Goal: Task Accomplishment & Management: Manage account settings

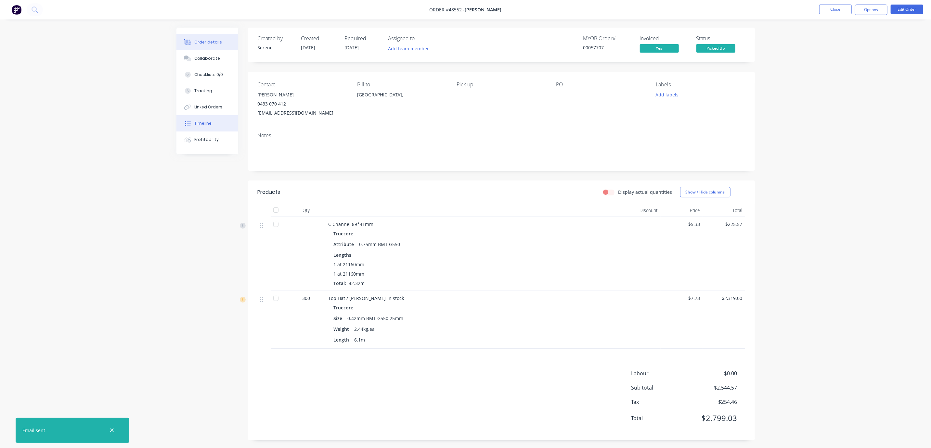
click at [210, 132] on button "Timeline" at bounding box center [207, 123] width 62 height 16
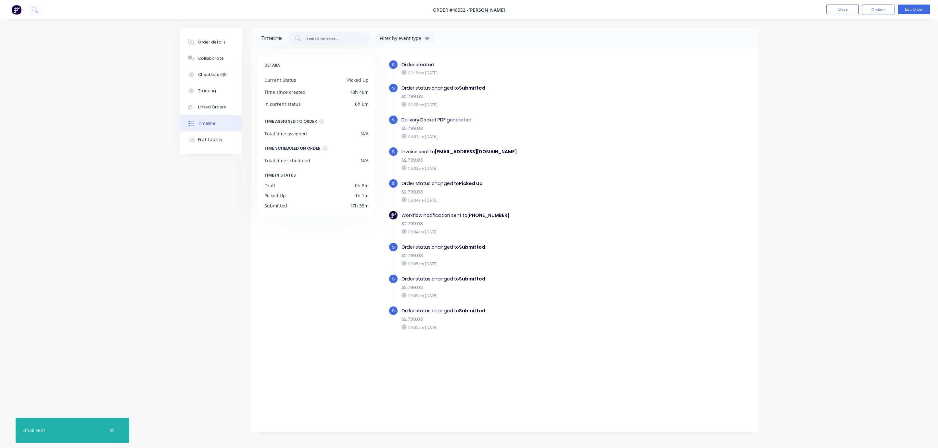
click at [478, 155] on b "account@speedframewa.com.au" at bounding box center [476, 152] width 82 height 6
click at [211, 41] on div "Order details" at bounding box center [212, 42] width 28 height 6
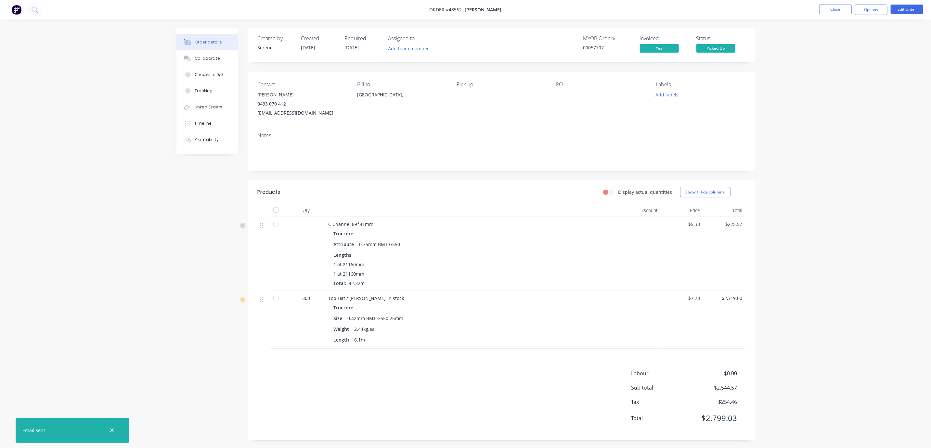
click at [838, 105] on div "Order details Collaborate Checklists 0/0 Tracking Linked Orders Timeline Profit…" at bounding box center [465, 225] width 931 height 450
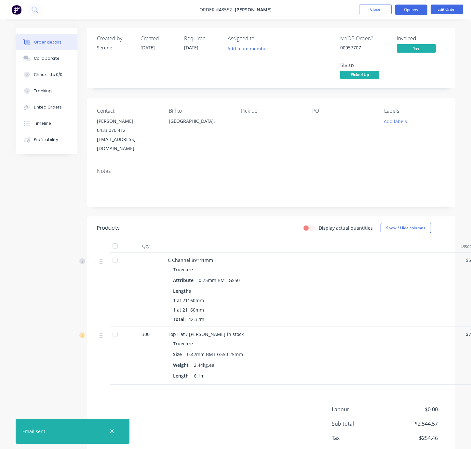
click at [407, 5] on button "Options" at bounding box center [410, 10] width 32 height 10
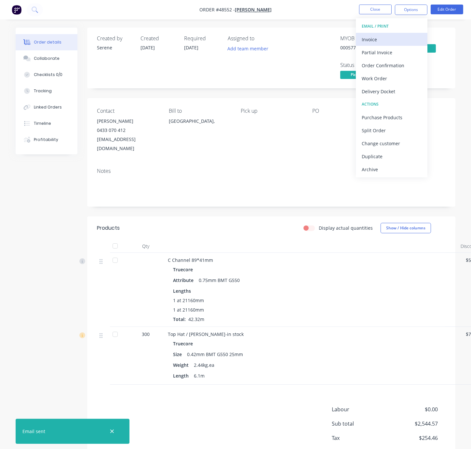
click at [393, 39] on div "Invoice" at bounding box center [391, 39] width 60 height 9
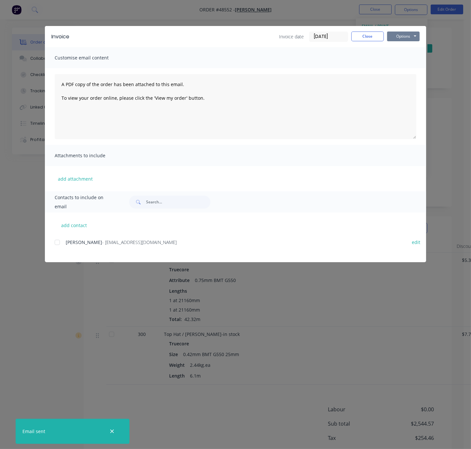
click at [407, 38] on button "Options" at bounding box center [403, 37] width 32 height 10
click at [408, 60] on button "Print" at bounding box center [408, 58] width 42 height 11
click at [368, 36] on button "Close" at bounding box center [367, 37] width 32 height 10
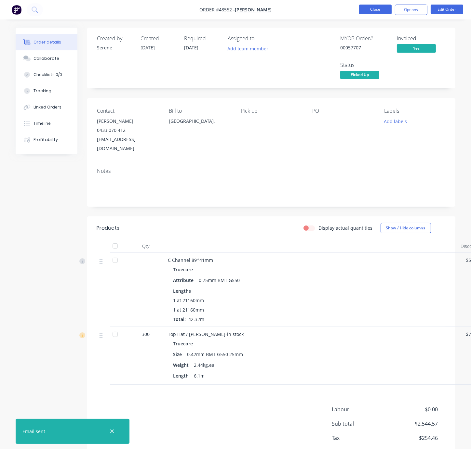
click at [373, 10] on button "Close" at bounding box center [375, 10] width 32 height 10
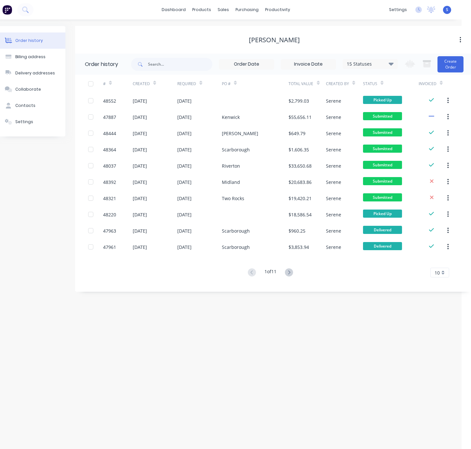
scroll to position [0, 13]
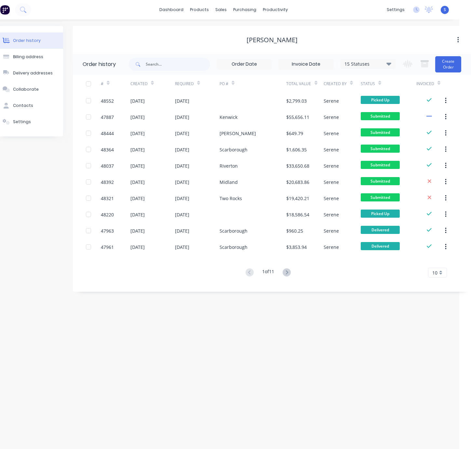
drag, startPoint x: 265, startPoint y: 339, endPoint x: 333, endPoint y: 338, distance: 68.2
click at [252, 359] on div "Order history Billing address Delivery addresses Collaborate Contacts Settings …" at bounding box center [223, 234] width 471 height 430
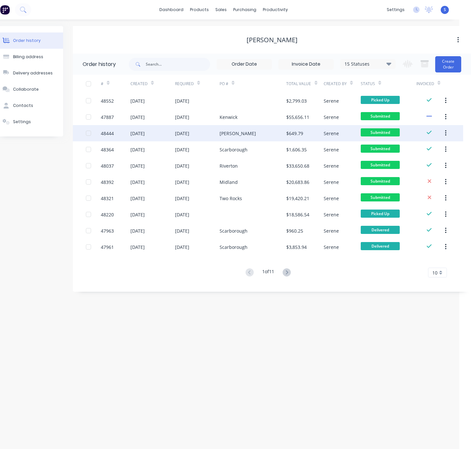
click at [237, 138] on div "[PERSON_NAME]" at bounding box center [252, 133] width 67 height 16
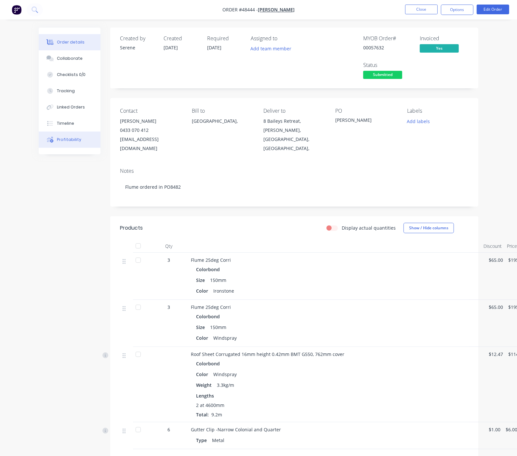
click at [42, 141] on button "Profitability" at bounding box center [70, 140] width 62 height 16
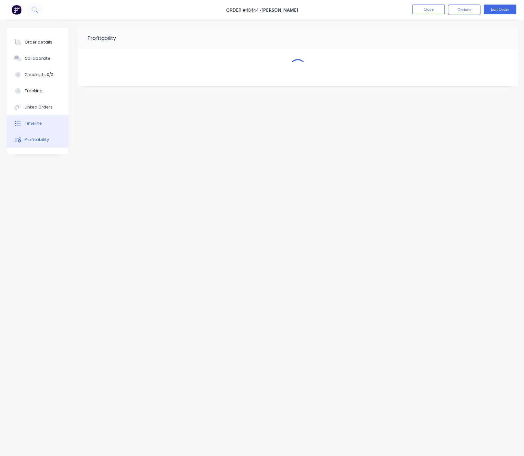
click at [42, 126] on div "Timeline" at bounding box center [33, 124] width 17 height 6
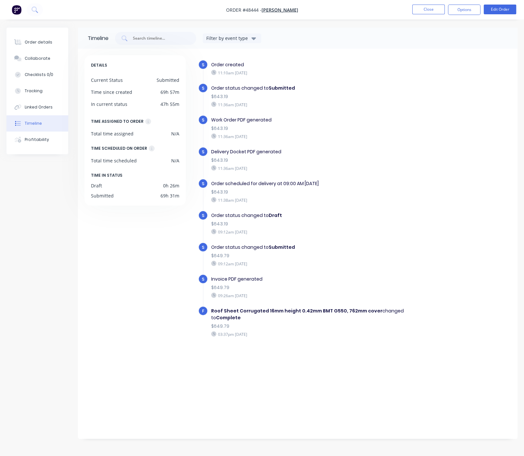
click at [357, 139] on div "11:36am Monday 25/08/25" at bounding box center [307, 137] width 193 height 6
click at [37, 41] on div "Order details" at bounding box center [39, 42] width 28 height 6
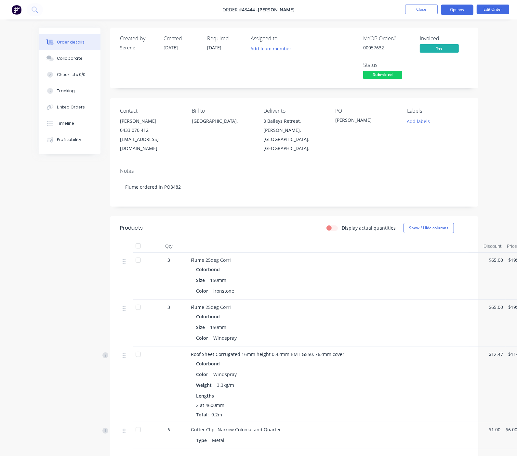
click at [451, 8] on button "Options" at bounding box center [457, 10] width 32 height 10
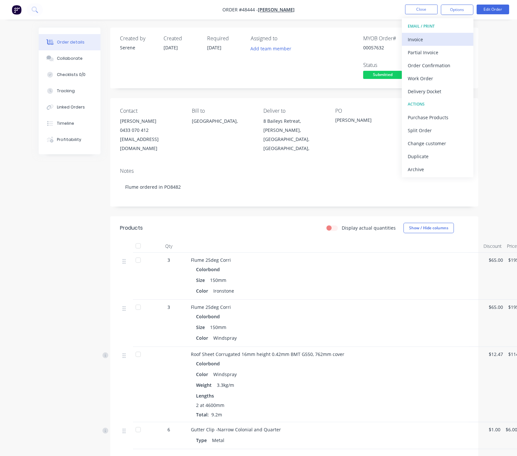
click at [426, 38] on div "Invoice" at bounding box center [437, 39] width 60 height 9
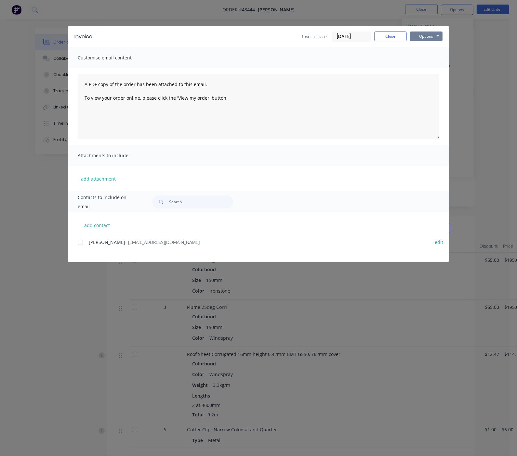
click at [442, 38] on button "Options" at bounding box center [426, 37] width 32 height 10
click at [451, 59] on button "Print" at bounding box center [431, 58] width 42 height 11
click at [447, 44] on div "Invoice Invoice date 26/08/25 Close Options Preview Print Email" at bounding box center [258, 36] width 381 height 21
click at [407, 35] on button "Close" at bounding box center [390, 37] width 32 height 10
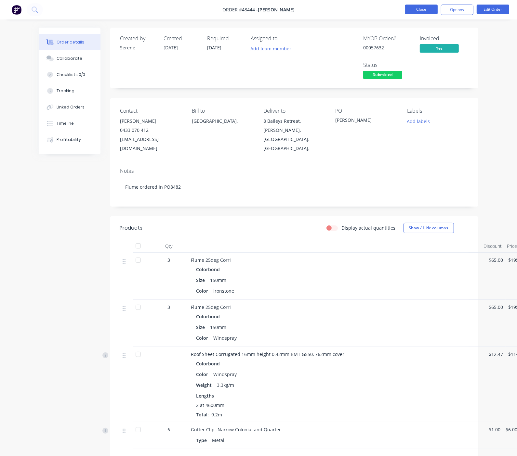
click at [421, 11] on button "Close" at bounding box center [421, 10] width 32 height 10
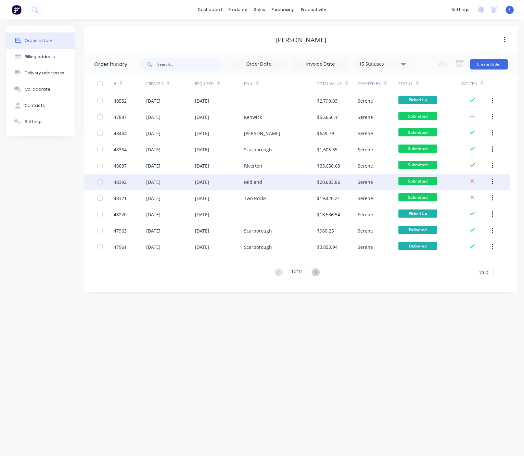
click at [289, 183] on div "Midland" at bounding box center [280, 182] width 73 height 16
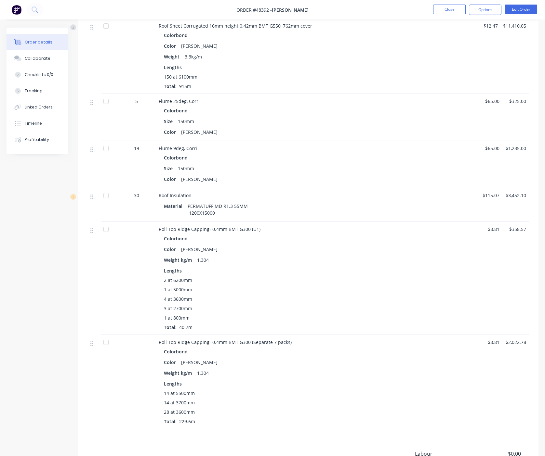
scroll to position [84, 0]
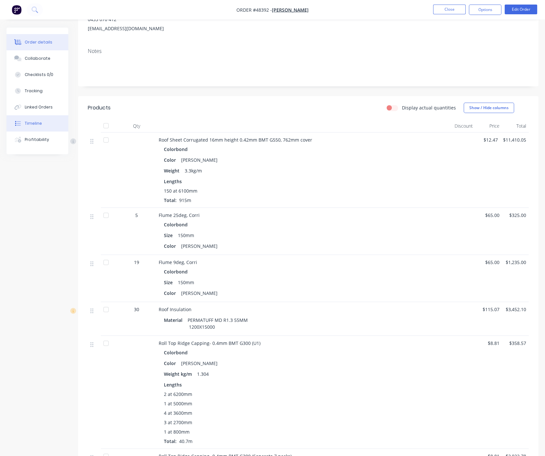
click at [42, 132] on button "Timeline" at bounding box center [37, 123] width 62 height 16
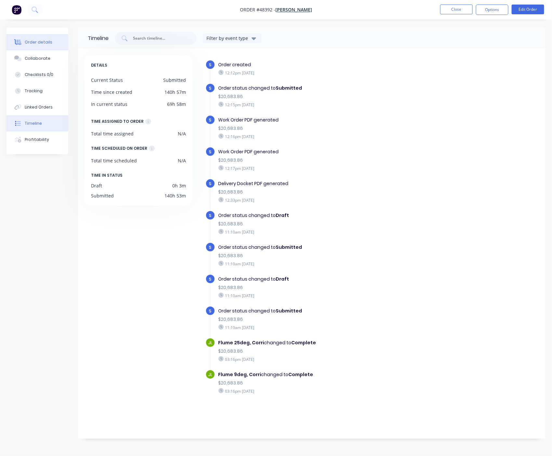
click at [32, 44] on div "Order details" at bounding box center [39, 42] width 28 height 6
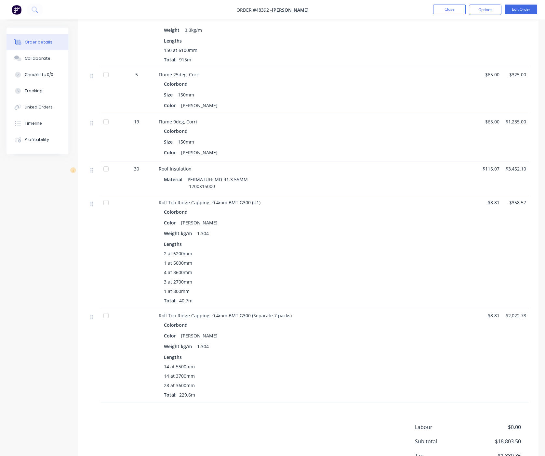
scroll to position [312, 0]
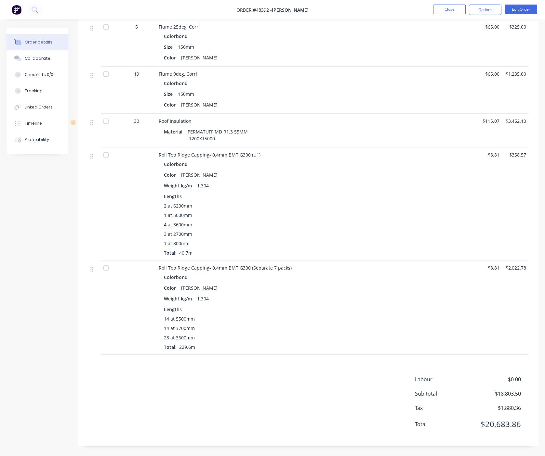
click at [308, 221] on div "4 at 3600mm" at bounding box center [302, 224] width 277 height 7
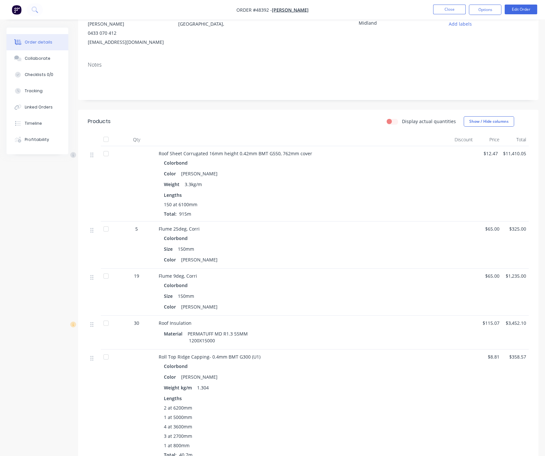
scroll to position [0, 0]
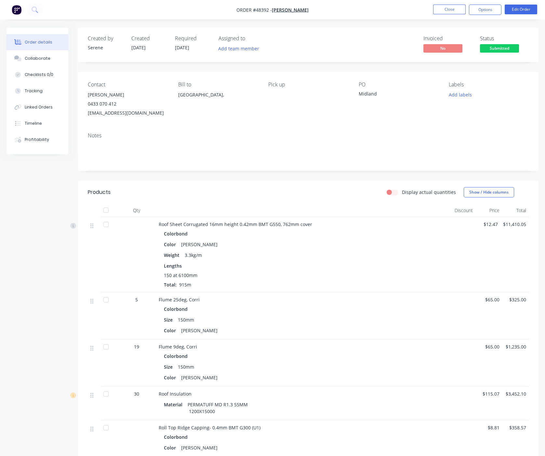
click at [248, 198] on div "Display actual quantities Show / Hide columns" at bounding box center [354, 192] width 347 height 10
click at [488, 6] on button "Options" at bounding box center [485, 10] width 32 height 10
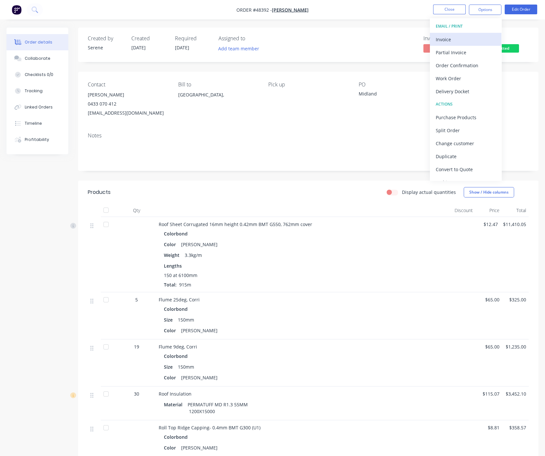
click at [466, 35] on div "Invoice" at bounding box center [465, 39] width 60 height 9
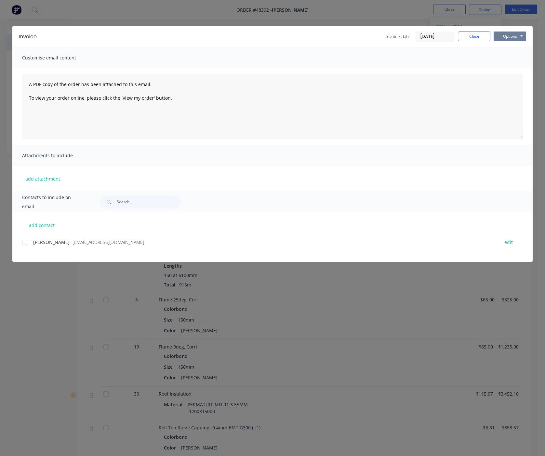
click at [502, 38] on button "Options" at bounding box center [509, 37] width 32 height 10
click at [505, 61] on button "Print" at bounding box center [514, 58] width 42 height 11
click at [479, 39] on button "Close" at bounding box center [474, 37] width 32 height 10
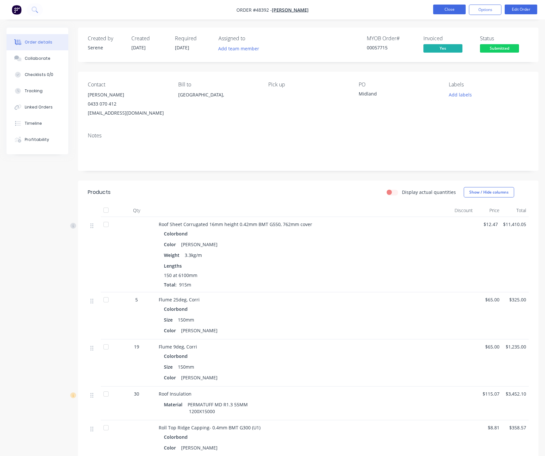
click at [456, 11] on button "Close" at bounding box center [449, 10] width 32 height 10
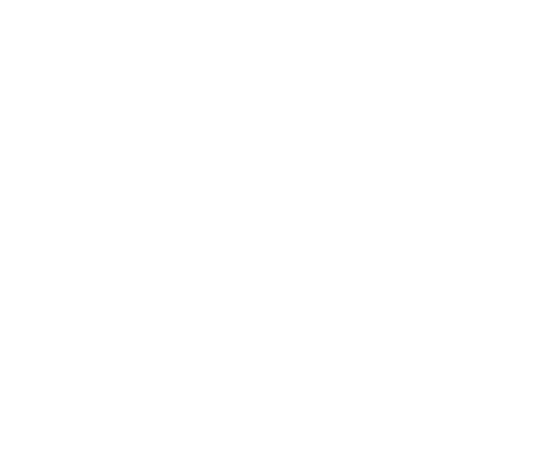
click at [75, 0] on html at bounding box center [275, 0] width 550 height 0
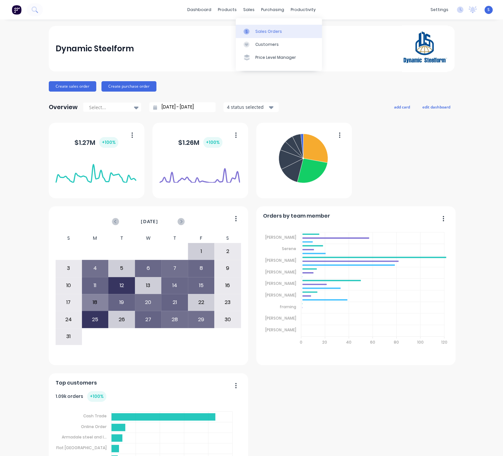
click at [257, 30] on div "Sales Orders" at bounding box center [268, 32] width 27 height 6
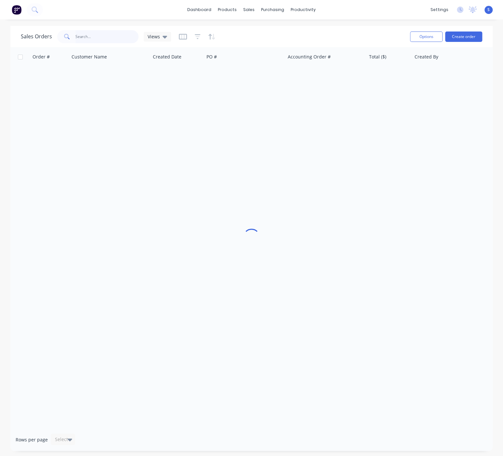
click at [78, 34] on input "text" at bounding box center [106, 36] width 63 height 13
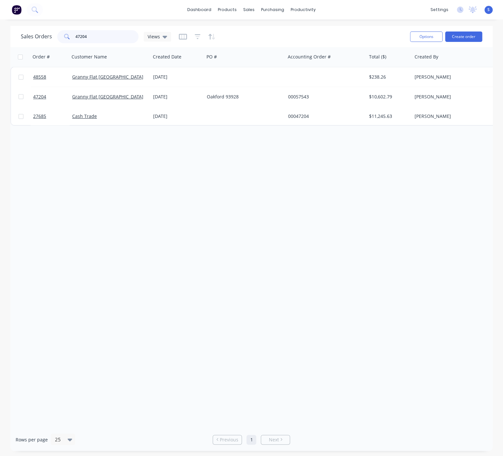
drag, startPoint x: 94, startPoint y: 36, endPoint x: 55, endPoint y: 33, distance: 38.8
click at [58, 33] on div "47204" at bounding box center [97, 36] width 81 height 13
type input "48194"
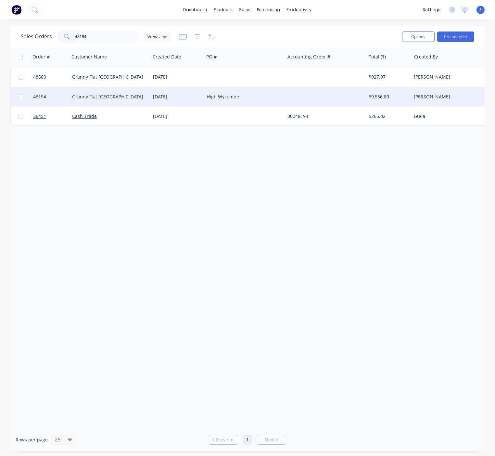
click at [149, 96] on div "Granny Flat [GEOGRAPHIC_DATA]" at bounding box center [110, 96] width 81 height 19
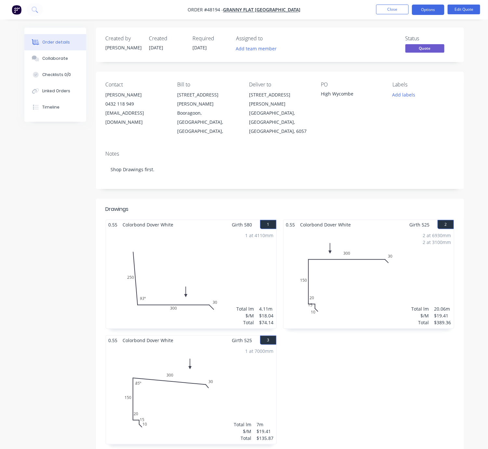
scroll to position [0, 18]
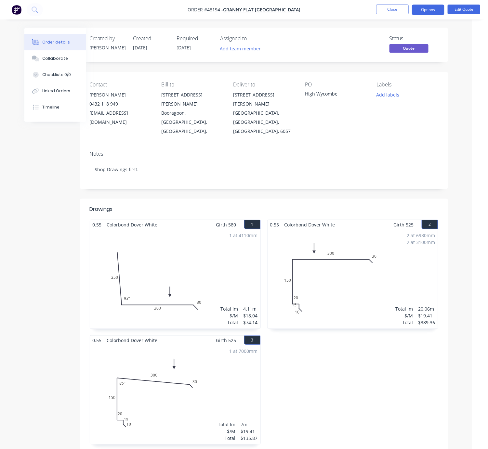
drag, startPoint x: 213, startPoint y: 194, endPoint x: 255, endPoint y: 196, distance: 42.6
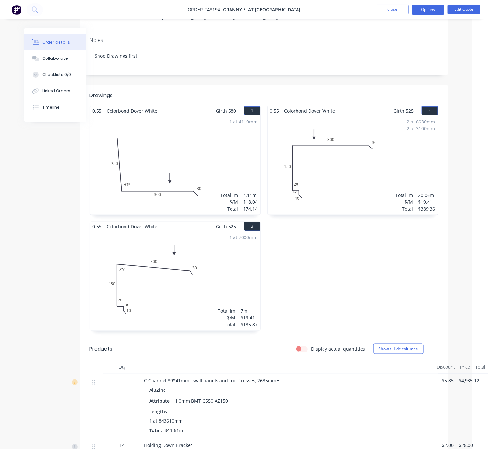
scroll to position [341, 18]
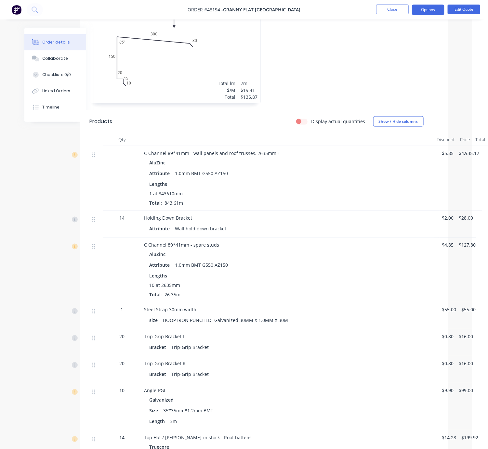
drag, startPoint x: 310, startPoint y: 179, endPoint x: 325, endPoint y: 179, distance: 15.3
click at [382, 169] on div "Attribute 1.0mm BMT G550 AZ150" at bounding box center [287, 173] width 277 height 9
drag, startPoint x: 157, startPoint y: 162, endPoint x: 170, endPoint y: 161, distance: 13.7
click at [170, 161] on div "AluZinc Attribute 1.0mm BMT G550 AZ150 Lengths 1 at 843610mm Total: 843.61m" at bounding box center [287, 182] width 287 height 48
click at [286, 181] on div "Lengths" at bounding box center [287, 184] width 277 height 7
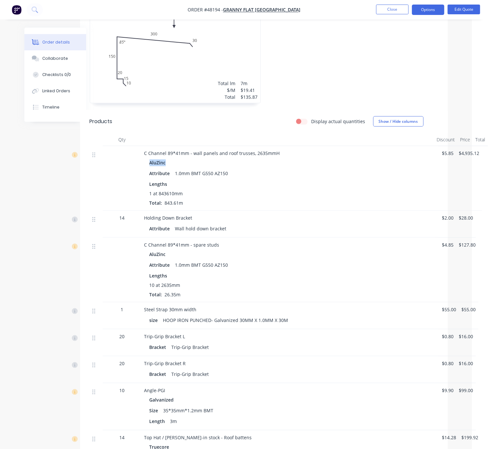
drag, startPoint x: 149, startPoint y: 156, endPoint x: 204, endPoint y: 177, distance: 58.7
click at [172, 158] on div "AluZinc" at bounding box center [287, 162] width 277 height 9
click at [276, 191] on div "1 at 843610mm" at bounding box center [287, 193] width 277 height 7
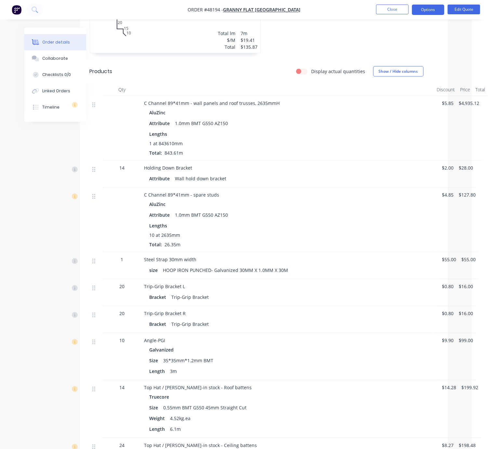
scroll to position [0, 18]
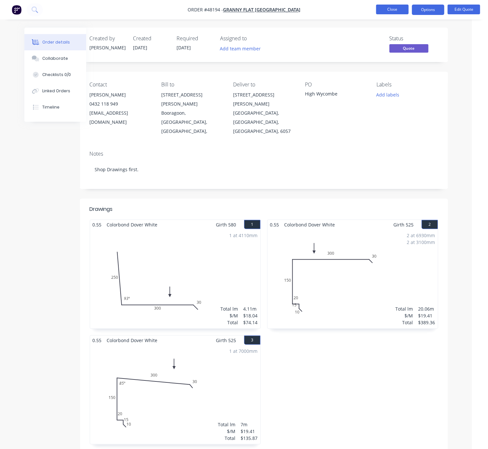
click at [397, 5] on button "Close" at bounding box center [392, 10] width 32 height 10
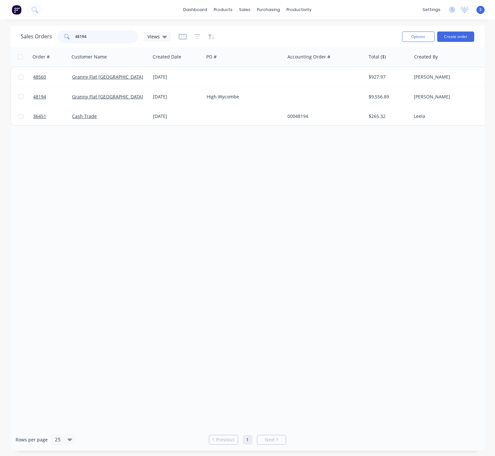
drag, startPoint x: 76, startPoint y: 32, endPoint x: 57, endPoint y: 29, distance: 19.7
click at [57, 29] on div "Sales Orders 48194 Views" at bounding box center [209, 37] width 376 height 16
type input "44080"
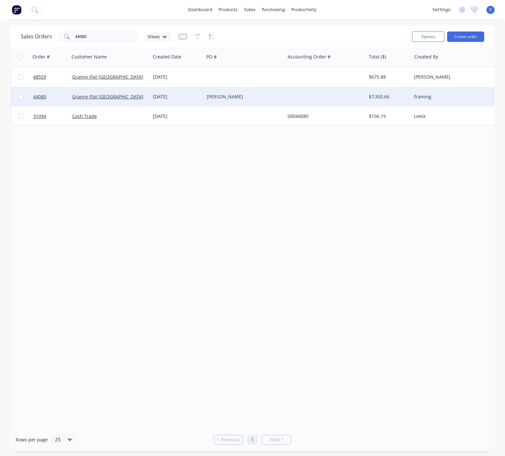
click at [214, 95] on div "Langford" at bounding box center [243, 97] width 72 height 6
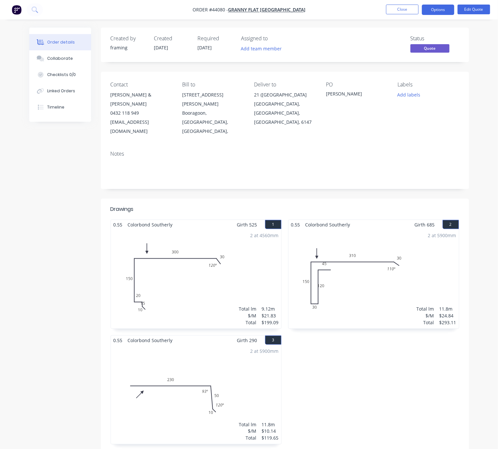
scroll to position [0, 13]
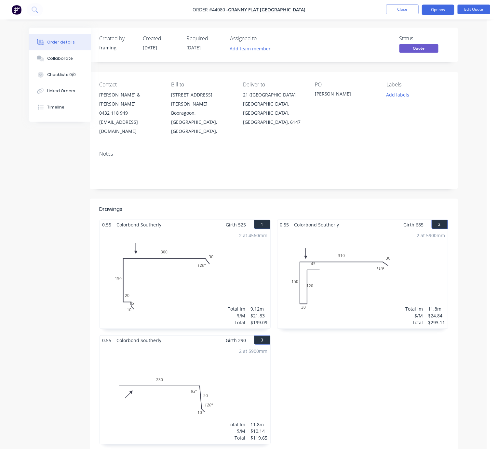
drag, startPoint x: 277, startPoint y: 192, endPoint x: 346, endPoint y: 193, distance: 69.5
drag, startPoint x: 303, startPoint y: 199, endPoint x: 311, endPoint y: 198, distance: 7.8
click at [405, 8] on button "Close" at bounding box center [402, 10] width 32 height 10
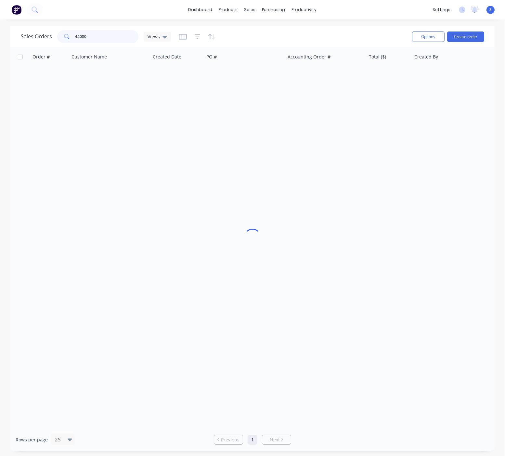
drag, startPoint x: 101, startPoint y: 37, endPoint x: 64, endPoint y: 40, distance: 37.5
click at [67, 39] on div "44080" at bounding box center [97, 36] width 81 height 13
click at [281, 30] on div "Sales Orders Views" at bounding box center [214, 37] width 386 height 16
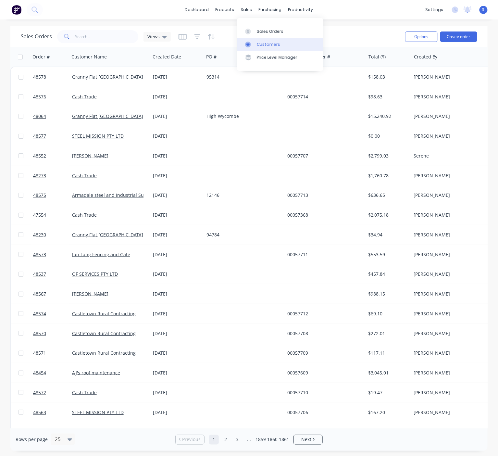
click at [265, 45] on div "Customers" at bounding box center [268, 45] width 23 height 6
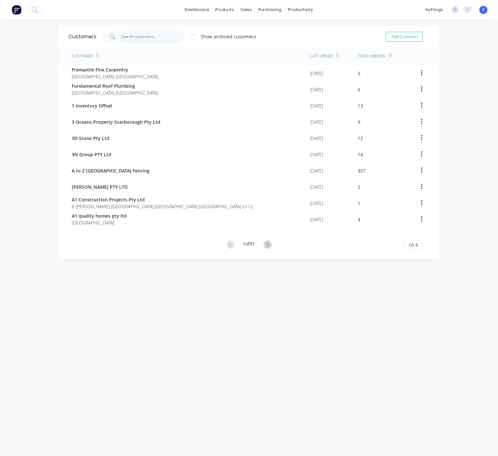
click at [128, 37] on input "text" at bounding box center [152, 36] width 63 height 13
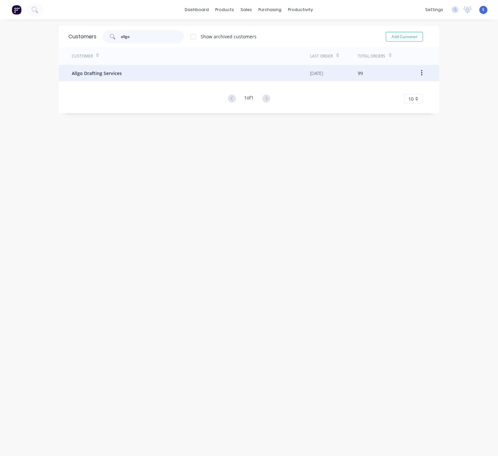
type input "allgo"
click at [121, 72] on div "Allgo Drafting Services" at bounding box center [191, 73] width 239 height 16
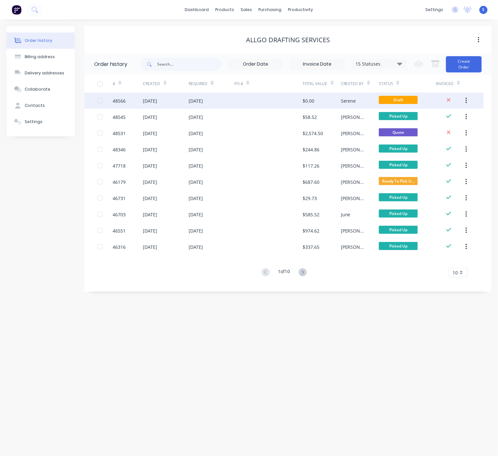
click at [293, 105] on div at bounding box center [269, 101] width 69 height 16
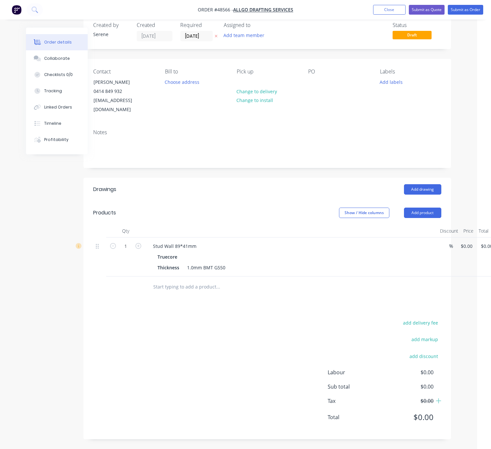
scroll to position [23, 37]
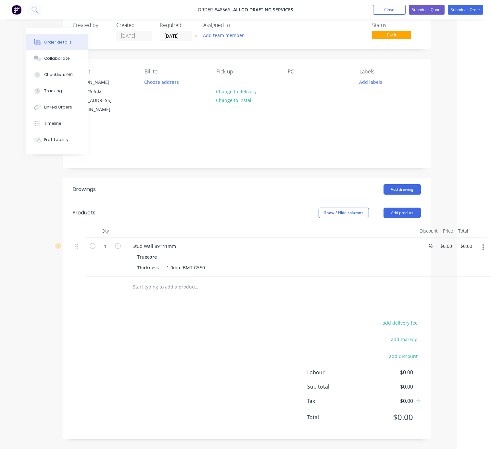
drag, startPoint x: 350, startPoint y: 178, endPoint x: 446, endPoint y: 213, distance: 101.6
click at [485, 241] on button "button" at bounding box center [483, 247] width 15 height 12
click at [470, 260] on div "Edit" at bounding box center [460, 264] width 50 height 9
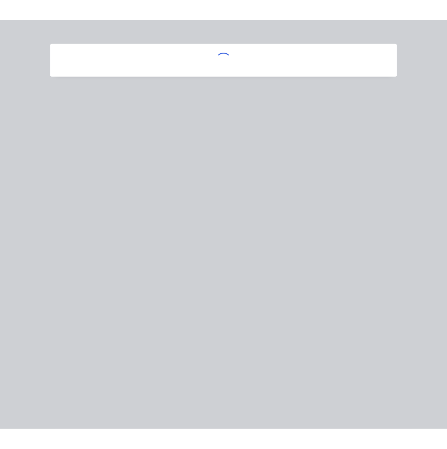
scroll to position [23, 33]
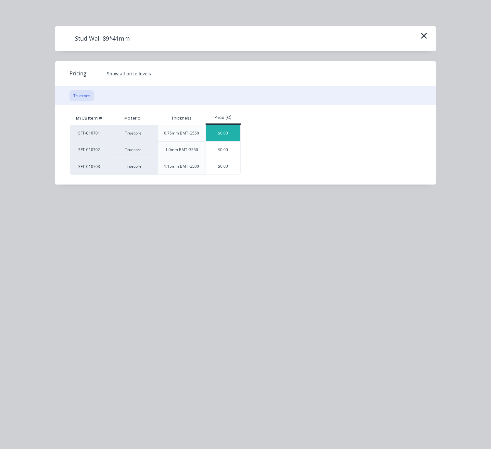
click at [235, 139] on div "$0.00" at bounding box center [223, 133] width 35 height 16
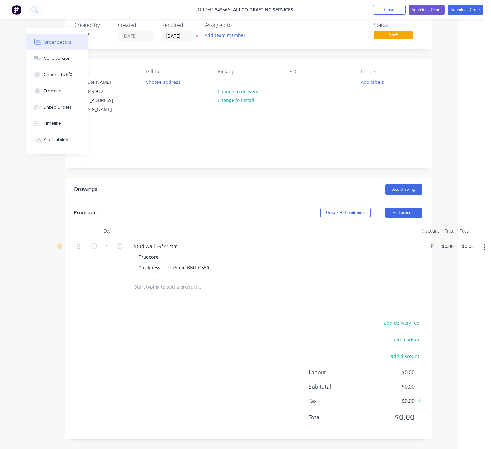
click at [241, 201] on header "Products Show / Hide columns Add product" at bounding box center [249, 212] width 368 height 23
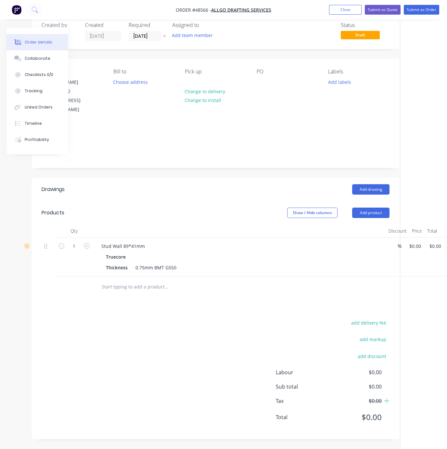
drag, startPoint x: 170, startPoint y: 192, endPoint x: 214, endPoint y: 188, distance: 43.7
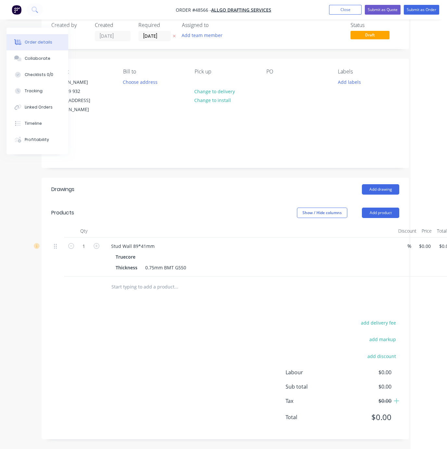
drag, startPoint x: 178, startPoint y: 185, endPoint x: 132, endPoint y: 182, distance: 46.2
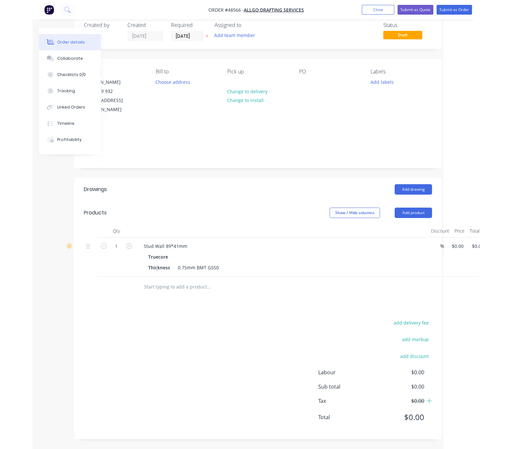
scroll to position [23, 19]
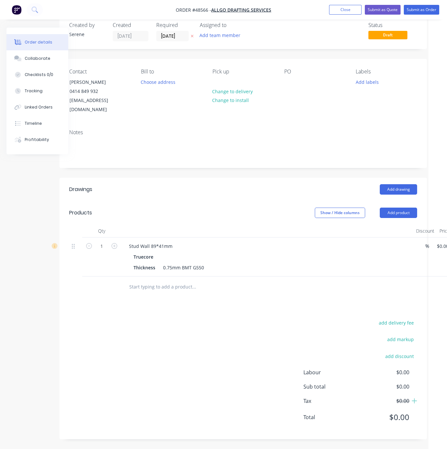
click at [216, 208] on div "Show / Hide columns Add product" at bounding box center [280, 213] width 274 height 10
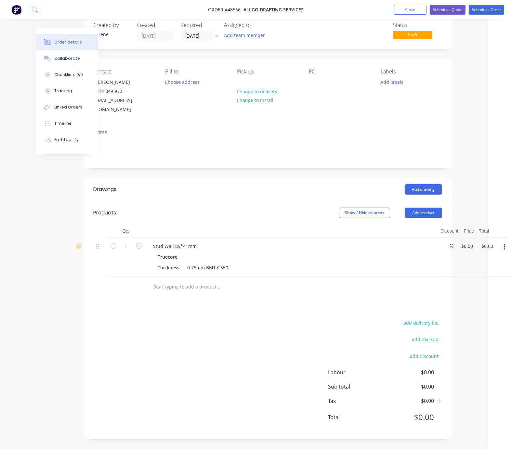
drag, startPoint x: 198, startPoint y: 202, endPoint x: 362, endPoint y: 223, distance: 165.1
click at [468, 241] on input "0" at bounding box center [470, 245] width 15 height 9
type input "$3,145.00"
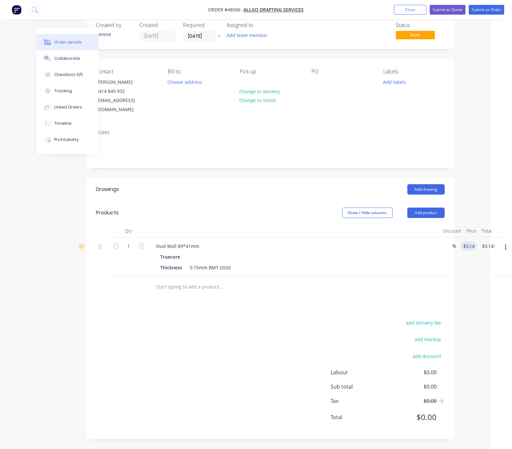
click at [411, 287] on div at bounding box center [270, 287] width 348 height 21
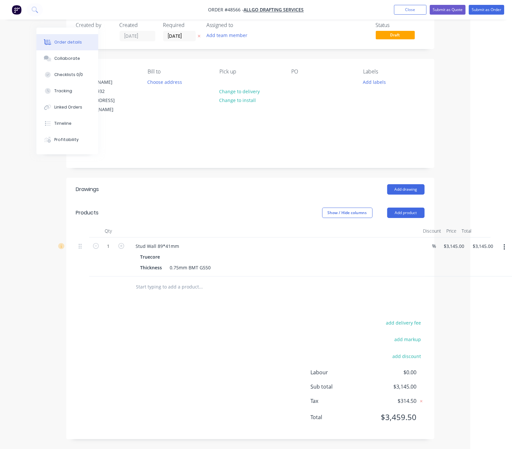
drag, startPoint x: 350, startPoint y: 179, endPoint x: 439, endPoint y: 170, distance: 90.1
click at [445, 6] on button "Submit as Quote" at bounding box center [448, 10] width 36 height 10
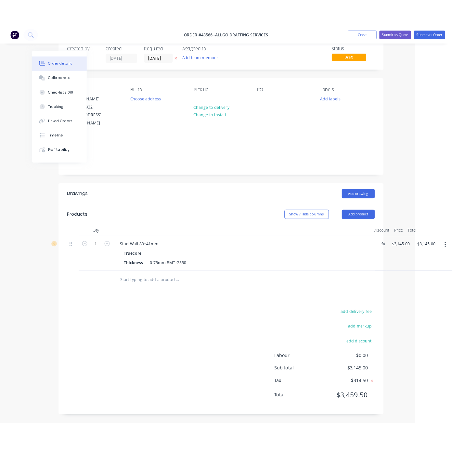
scroll to position [0, 0]
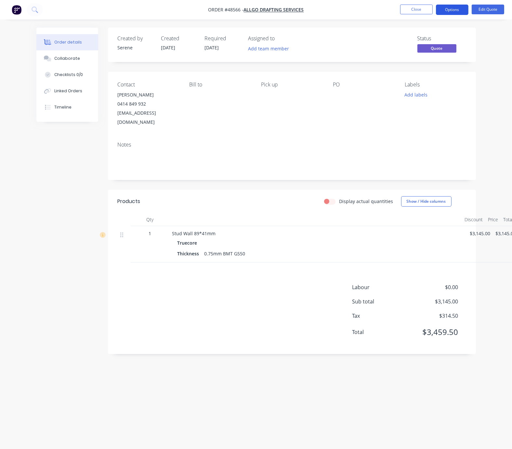
click at [449, 9] on button "Options" at bounding box center [452, 10] width 32 height 10
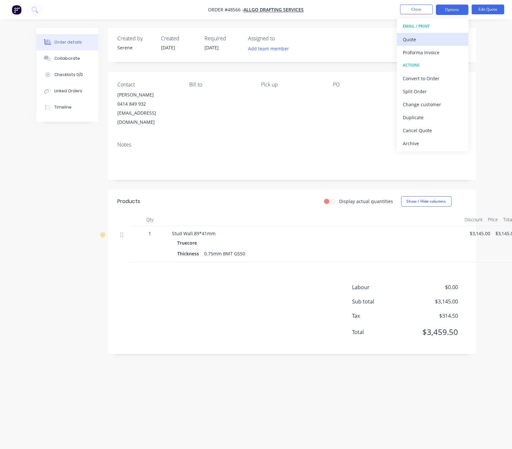
click at [428, 35] on div "Quote" at bounding box center [433, 39] width 60 height 9
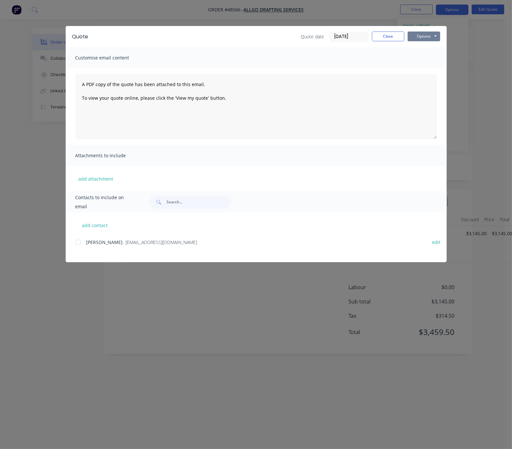
click at [432, 38] on button "Options" at bounding box center [423, 37] width 32 height 10
click at [422, 63] on button "Print" at bounding box center [428, 58] width 42 height 11
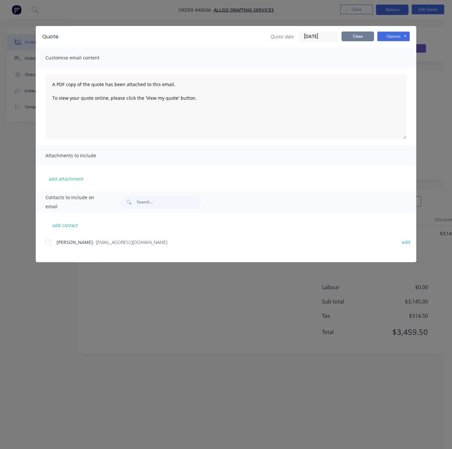
click at [354, 41] on button "Close" at bounding box center [358, 37] width 32 height 10
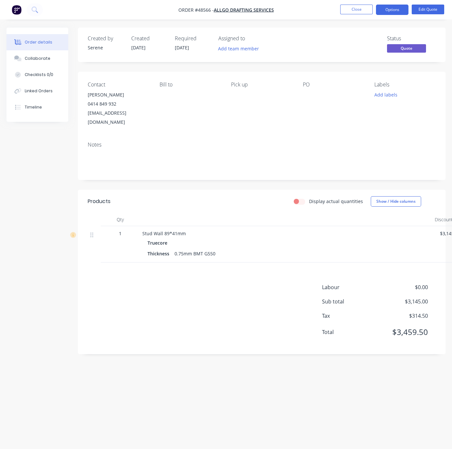
click at [231, 214] on div at bounding box center [286, 219] width 292 height 13
click at [427, 10] on button "Edit Quote" at bounding box center [428, 10] width 32 height 10
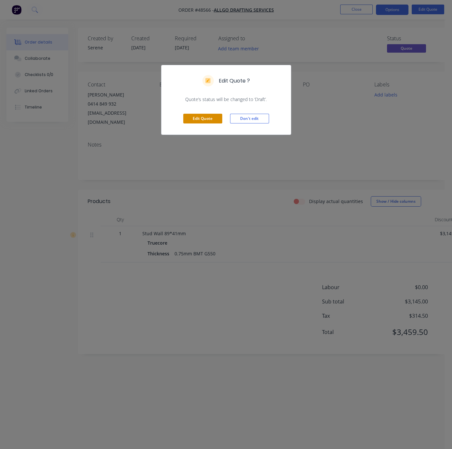
click at [199, 123] on button "Edit Quote" at bounding box center [202, 119] width 39 height 10
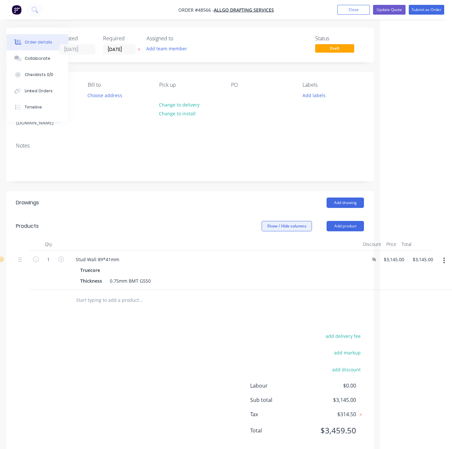
drag, startPoint x: 199, startPoint y: 222, endPoint x: 308, endPoint y: 223, distance: 108.9
click at [395, 259] on input "3145" at bounding box center [395, 259] width 24 height 9
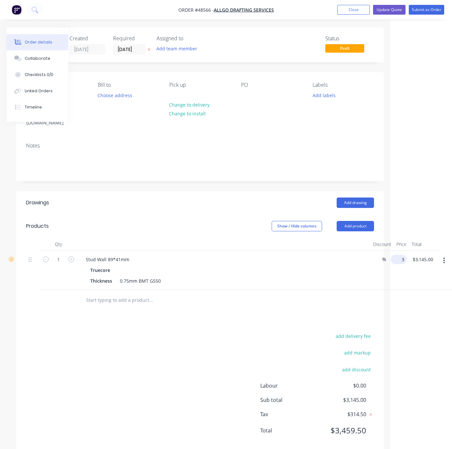
scroll to position [0, 58]
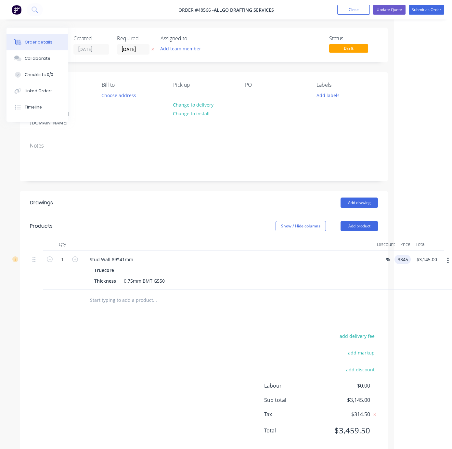
type input "$3,345.00"
click at [222, 209] on header "Drawings Add drawing" at bounding box center [204, 202] width 368 height 23
click at [389, 8] on button "Update Quote" at bounding box center [389, 10] width 32 height 10
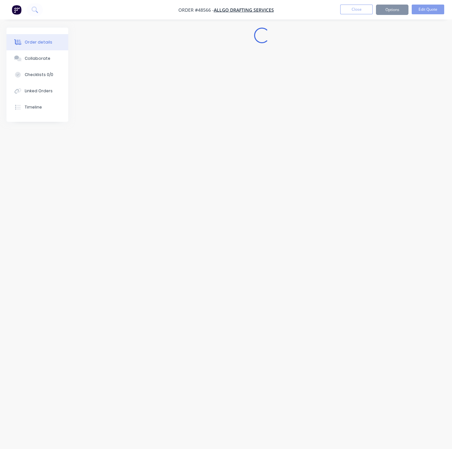
scroll to position [0, 0]
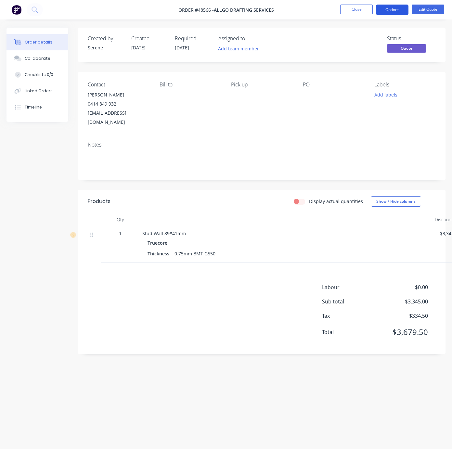
click at [386, 10] on button "Options" at bounding box center [392, 10] width 32 height 10
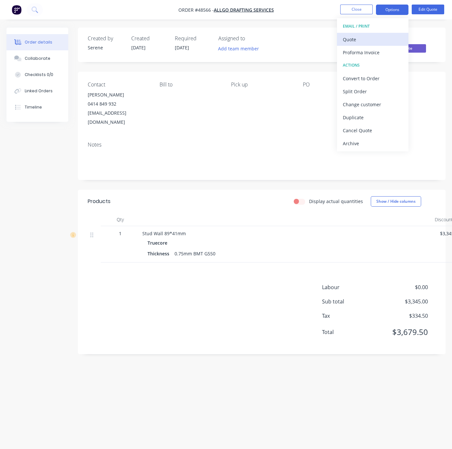
click at [364, 38] on div "Quote" at bounding box center [373, 39] width 60 height 9
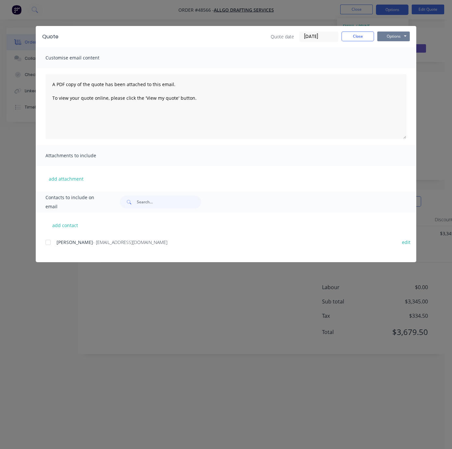
click at [400, 38] on button "Options" at bounding box center [393, 37] width 32 height 10
click at [403, 60] on button "Print" at bounding box center [398, 58] width 42 height 11
click at [356, 41] on button "Close" at bounding box center [358, 37] width 32 height 10
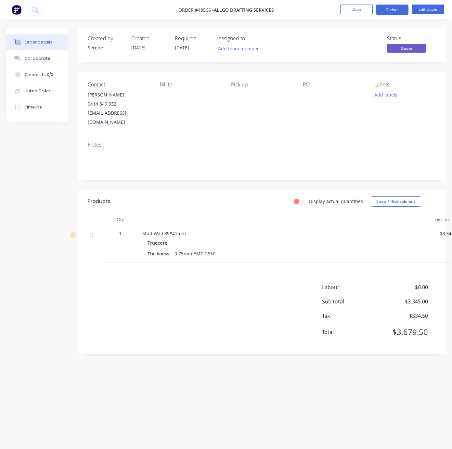
click at [213, 204] on div "Display actual quantities Show / Hide columns" at bounding box center [299, 201] width 274 height 10
click at [358, 13] on button "Close" at bounding box center [356, 10] width 32 height 10
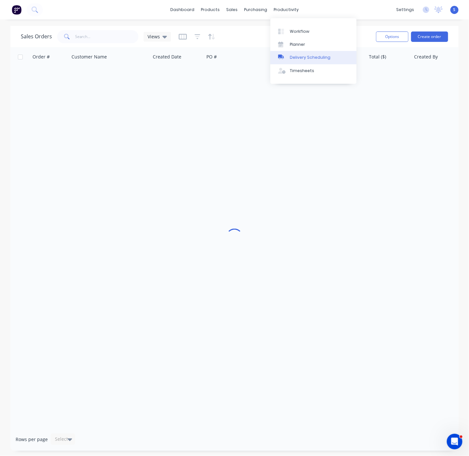
click at [311, 60] on div "Delivery Scheduling" at bounding box center [310, 58] width 41 height 6
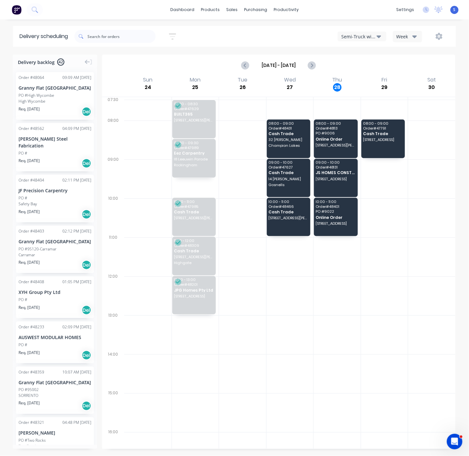
drag, startPoint x: 0, startPoint y: 231, endPoint x: -11, endPoint y: 228, distance: 11.7
click at [0, 228] on html "dashboard products sales purchasing productivity dashboard products Product Cat…" at bounding box center [234, 228] width 469 height 456
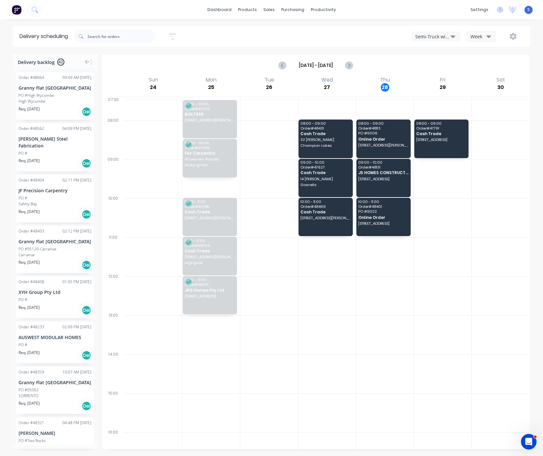
drag, startPoint x: 457, startPoint y: 299, endPoint x: 485, endPoint y: 305, distance: 28.6
click at [425, 35] on div "Semi-Truck with Hiab" at bounding box center [432, 36] width 35 height 7
click at [435, 80] on div "Utes Delivery" at bounding box center [444, 78] width 64 height 13
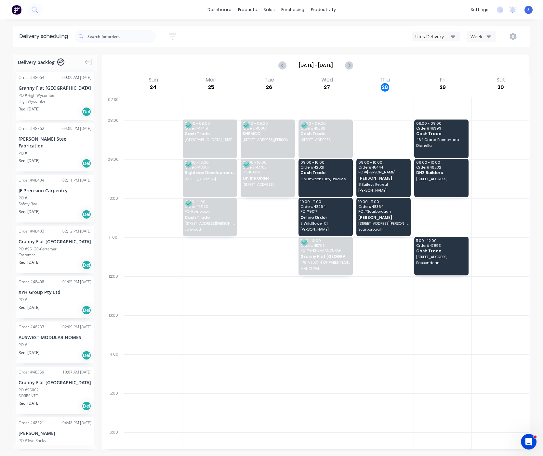
drag, startPoint x: 286, startPoint y: 398, endPoint x: 391, endPoint y: 398, distance: 105.0
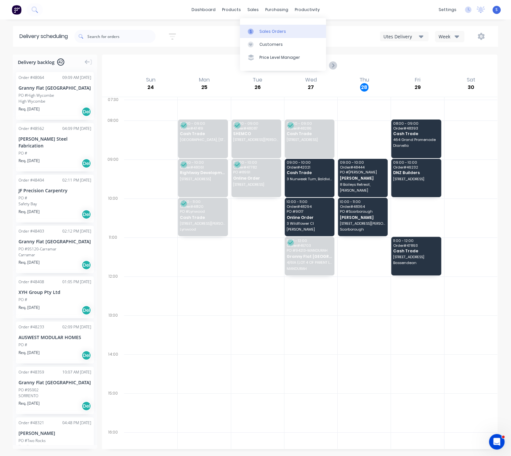
drag, startPoint x: 271, startPoint y: 45, endPoint x: 243, endPoint y: 35, distance: 30.1
click at [271, 45] on div "Customers" at bounding box center [271, 45] width 23 height 6
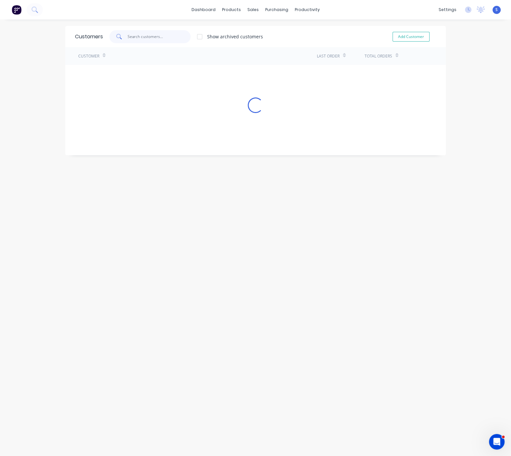
click at [132, 33] on input "text" at bounding box center [159, 36] width 63 height 13
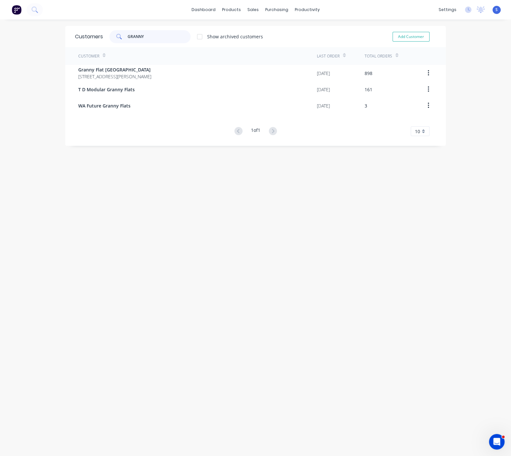
type input "GRANNY"
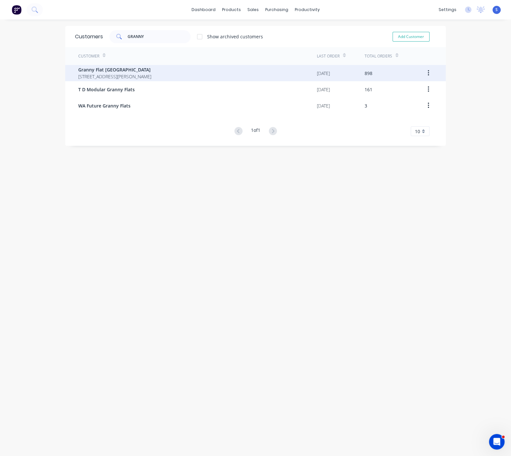
click at [136, 74] on span "[STREET_ADDRESS][PERSON_NAME]" at bounding box center [114, 76] width 73 height 7
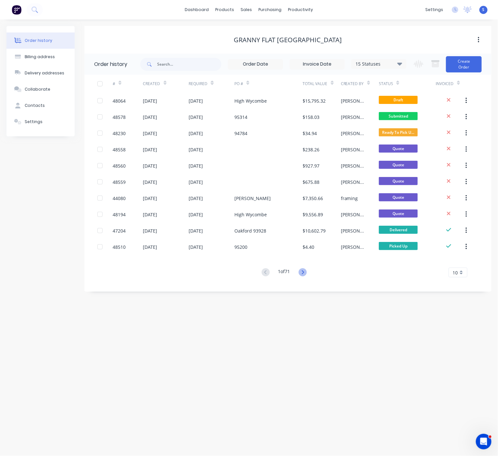
click at [303, 271] on icon at bounding box center [303, 272] width 8 height 8
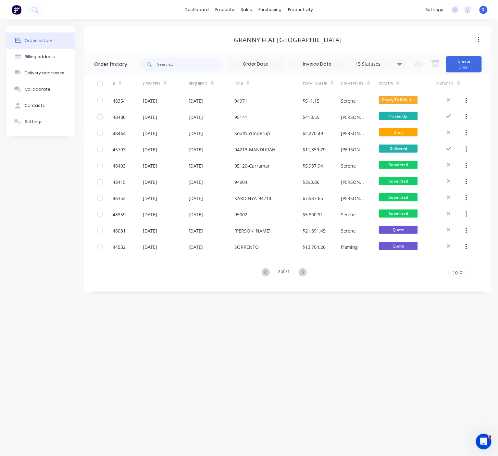
drag, startPoint x: 303, startPoint y: 270, endPoint x: 285, endPoint y: 293, distance: 29.1
click at [285, 293] on div "Order history Billing address Delivery addresses Collaborate Contacts Settings …" at bounding box center [249, 237] width 498 height 437
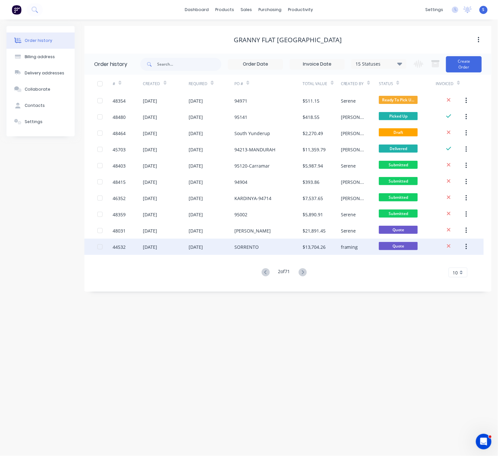
click at [250, 249] on div "SORRENTO" at bounding box center [247, 247] width 24 height 7
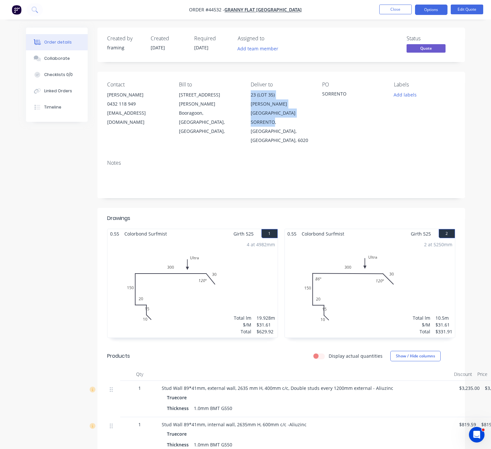
drag, startPoint x: 252, startPoint y: 100, endPoint x: 276, endPoint y: 120, distance: 31.9
click at [276, 120] on div "23 (LOT 35) ROBIN AVENUE SORRENTO, Western Australia, Australia, 6020" at bounding box center [281, 117] width 61 height 55
copy div "23 (LOT 35) ROBIN AVENUE SORRENTO"
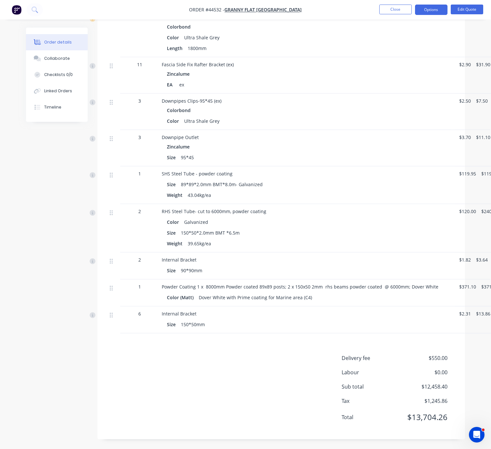
scroll to position [1347, 0]
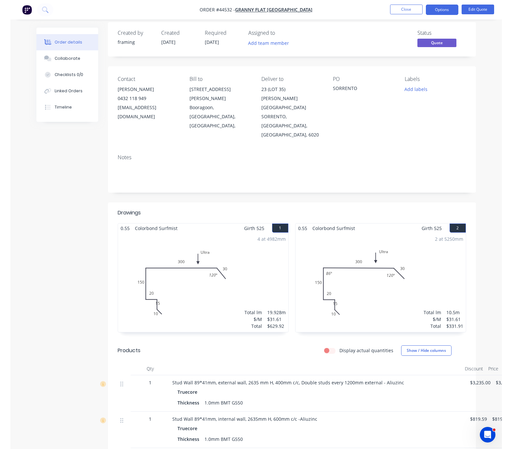
scroll to position [0, 0]
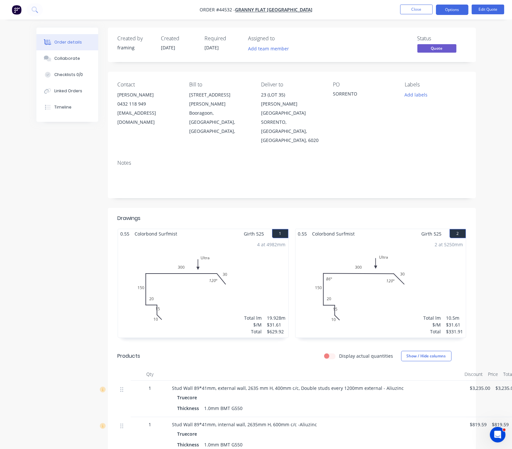
drag, startPoint x: 235, startPoint y: 194, endPoint x: 312, endPoint y: 199, distance: 76.8
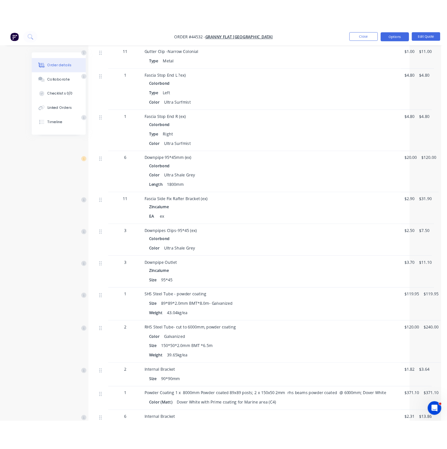
scroll to position [1251, 11]
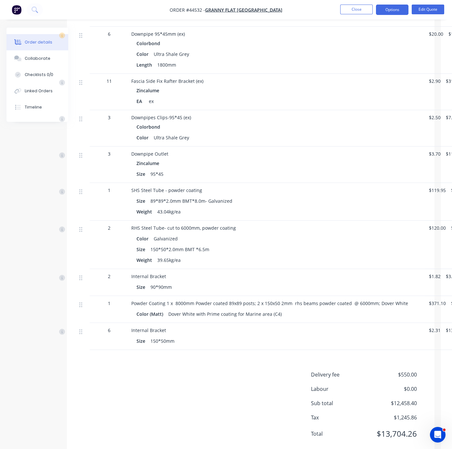
drag, startPoint x: 34, startPoint y: 146, endPoint x: 10, endPoint y: 133, distance: 28.2
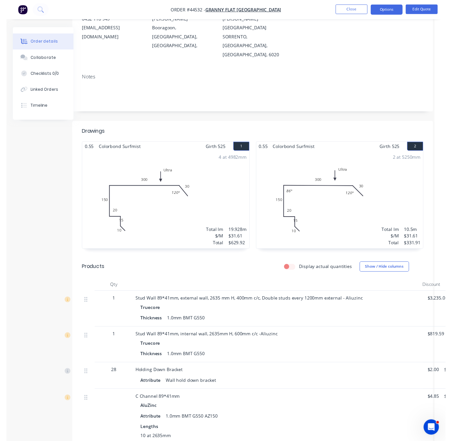
scroll to position [0, 11]
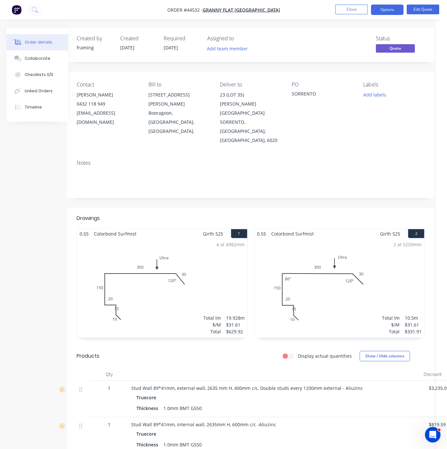
drag, startPoint x: 9, startPoint y: 192, endPoint x: 0, endPoint y: 185, distance: 11.7
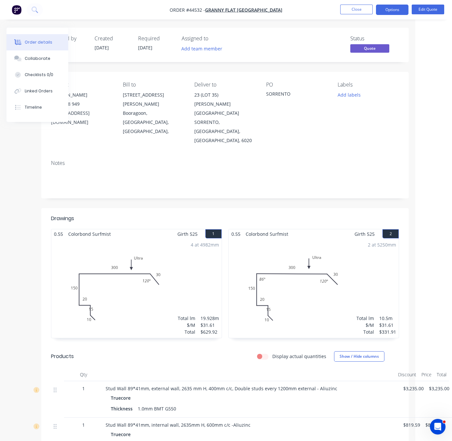
drag, startPoint x: 57, startPoint y: 187, endPoint x: 157, endPoint y: 191, distance: 100.2
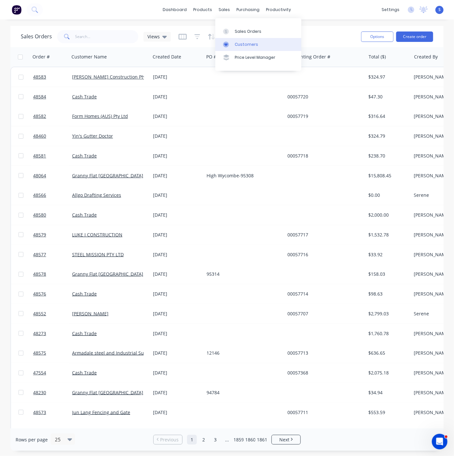
drag, startPoint x: 241, startPoint y: 45, endPoint x: 221, endPoint y: 45, distance: 20.1
click at [241, 45] on div "Customers" at bounding box center [246, 45] width 23 height 6
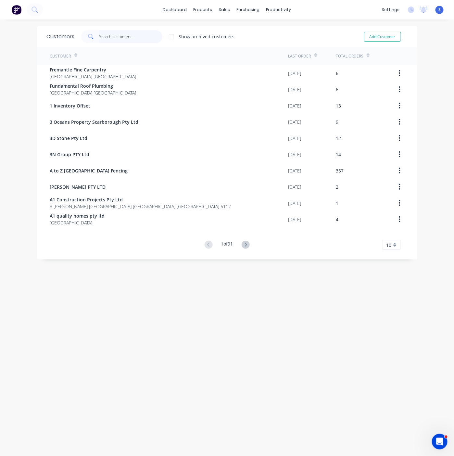
click at [132, 36] on input "text" at bounding box center [130, 36] width 63 height 13
type input "s"
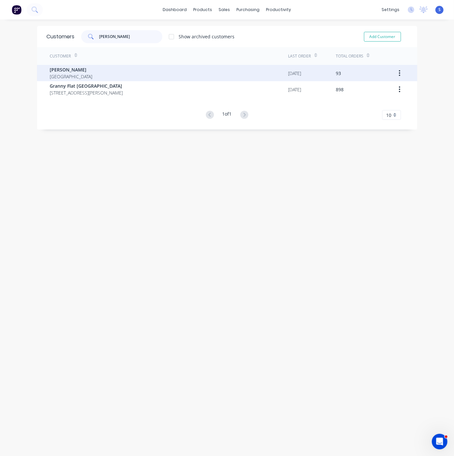
type input "[PERSON_NAME]"
click at [131, 73] on div "[PERSON_NAME] [GEOGRAPHIC_DATA]" at bounding box center [169, 73] width 239 height 16
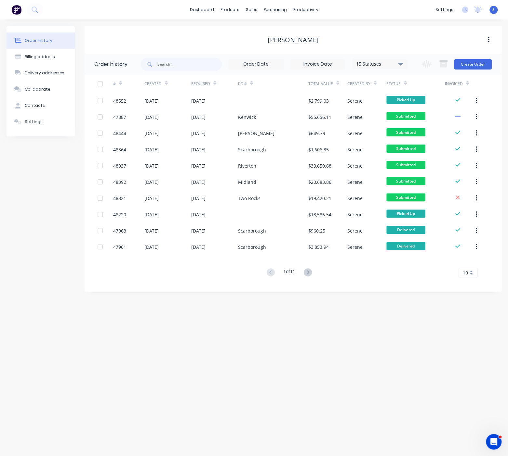
click at [248, 332] on div "Order history Billing address Delivery addresses Collaborate Contacts Settings …" at bounding box center [254, 237] width 508 height 437
drag, startPoint x: 269, startPoint y: 353, endPoint x: 302, endPoint y: 348, distance: 33.2
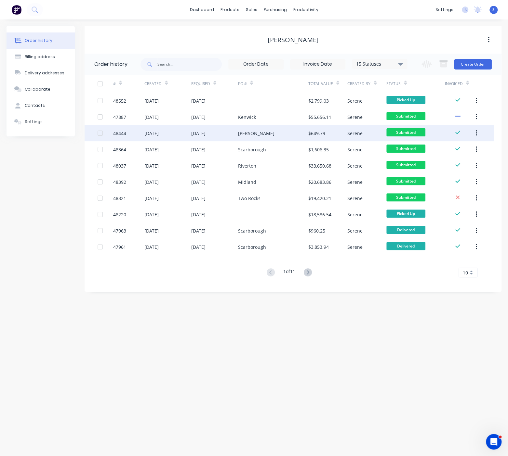
click at [284, 132] on div "[PERSON_NAME]" at bounding box center [273, 133] width 70 height 16
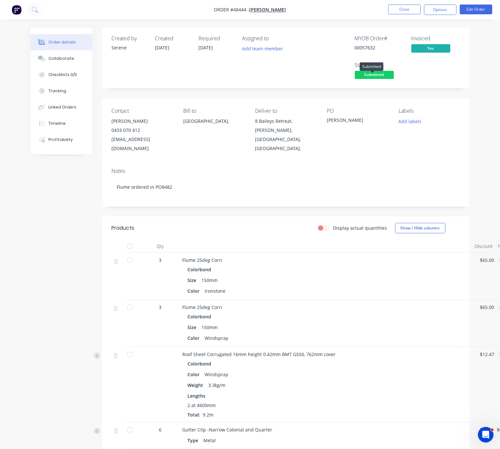
click at [382, 77] on span "Submitted" at bounding box center [374, 75] width 39 height 8
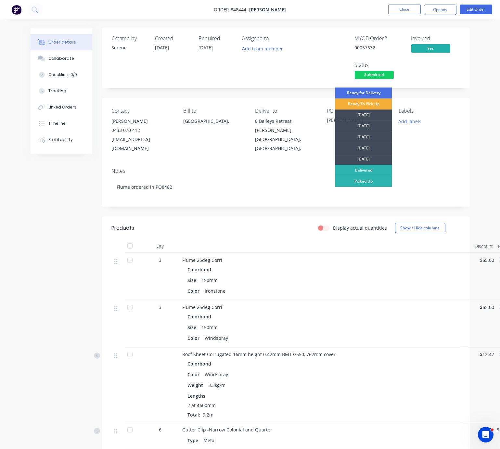
click at [223, 237] on header "Products Display actual quantities Show / Hide columns" at bounding box center [286, 227] width 368 height 23
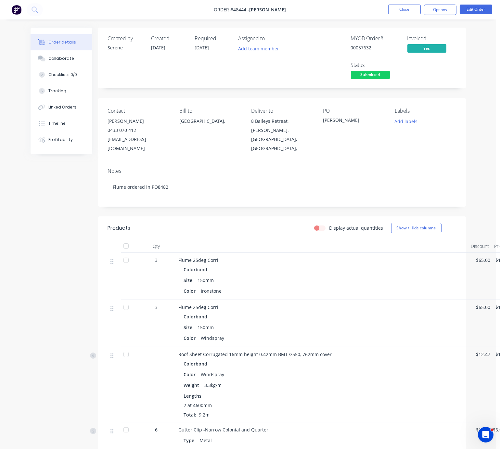
drag, startPoint x: 227, startPoint y: 230, endPoint x: 259, endPoint y: 226, distance: 31.8
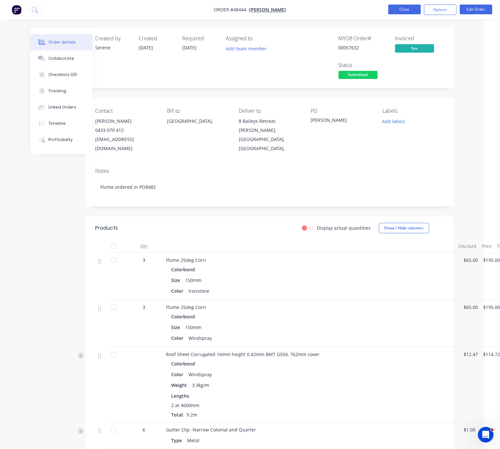
click at [397, 14] on button "Close" at bounding box center [404, 10] width 32 height 10
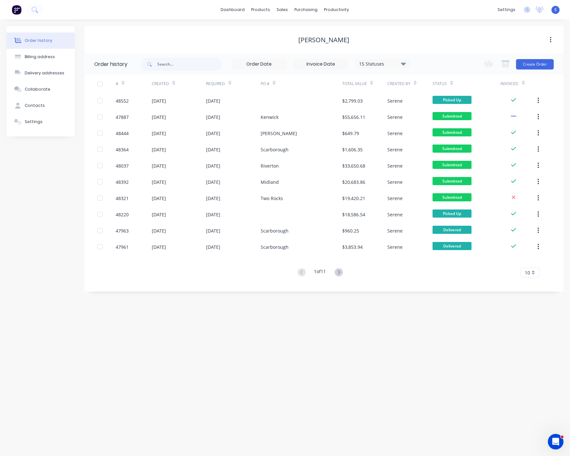
drag, startPoint x: 241, startPoint y: 298, endPoint x: 355, endPoint y: 324, distance: 116.8
click at [358, 341] on div "Order history Billing address Delivery addresses Collaborate Contacts Settings …" at bounding box center [285, 237] width 570 height 437
click at [340, 272] on icon at bounding box center [339, 272] width 2 height 4
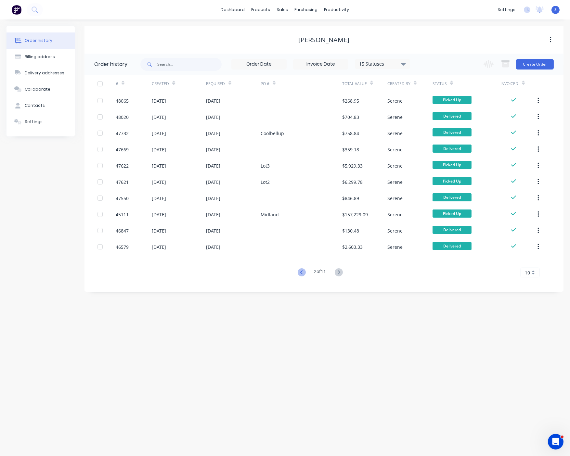
click at [301, 274] on icon at bounding box center [302, 272] width 8 height 8
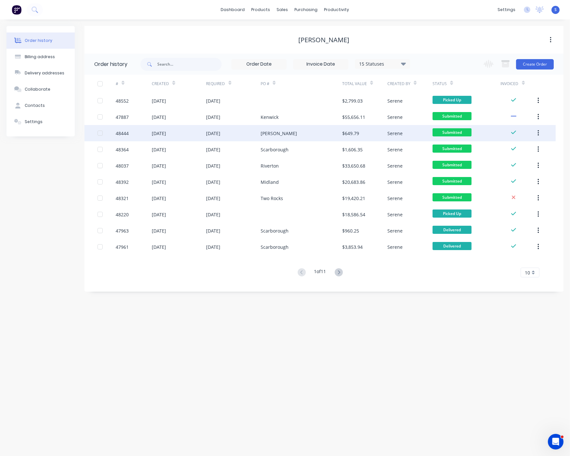
click at [303, 130] on div "Morley" at bounding box center [302, 133] width 82 height 16
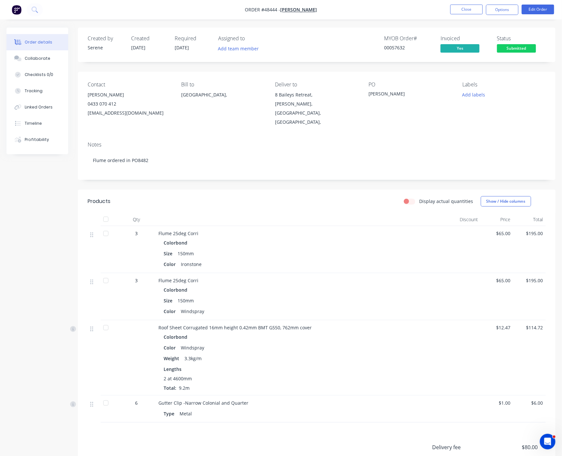
click at [454, 48] on span "Submitted" at bounding box center [517, 48] width 39 height 8
drag, startPoint x: 275, startPoint y: 217, endPoint x: 325, endPoint y: 220, distance: 50.5
click at [454, 6] on button "Close" at bounding box center [467, 10] width 32 height 10
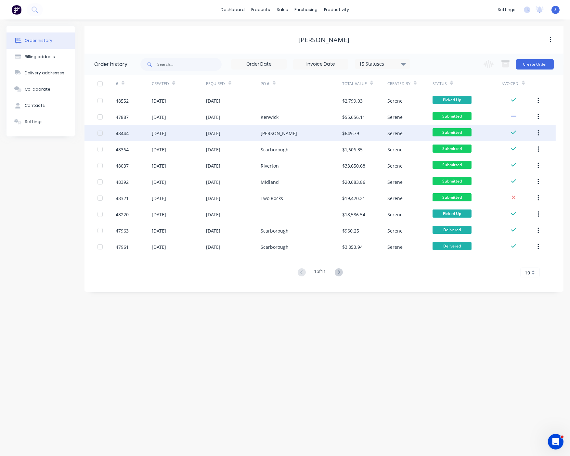
click at [267, 133] on div "Morley" at bounding box center [279, 133] width 36 height 7
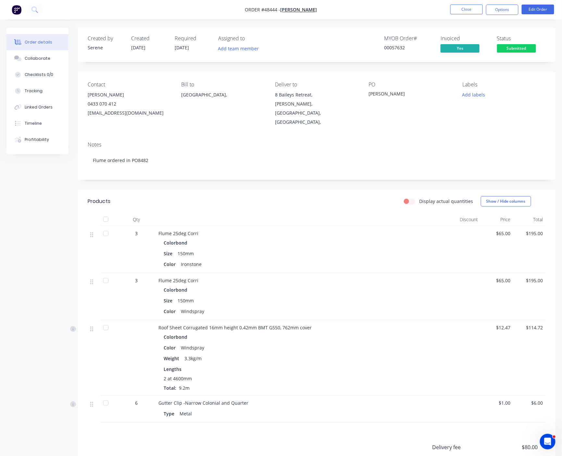
drag, startPoint x: 504, startPoint y: 48, endPoint x: 501, endPoint y: 57, distance: 9.6
click at [454, 48] on span "Submitted" at bounding box center [517, 48] width 39 height 8
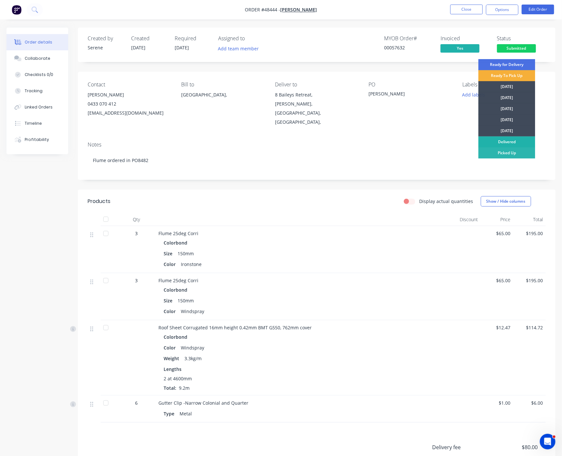
click at [454, 143] on div "Delivered" at bounding box center [507, 141] width 57 height 11
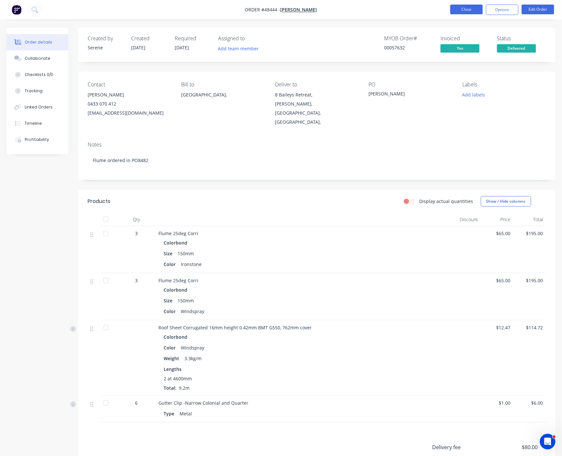
click at [454, 7] on button "Close" at bounding box center [467, 10] width 32 height 10
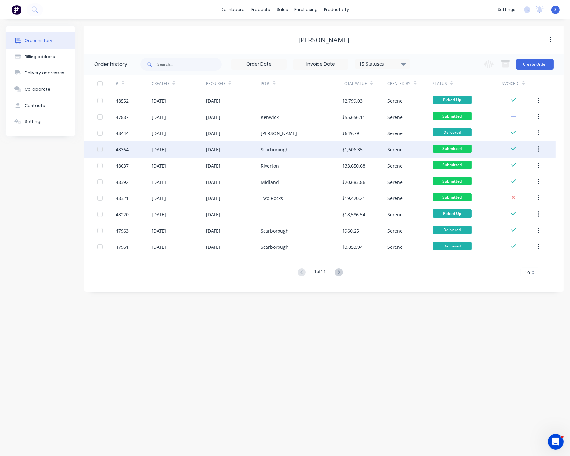
click at [294, 149] on div "Scarborough" at bounding box center [302, 149] width 82 height 16
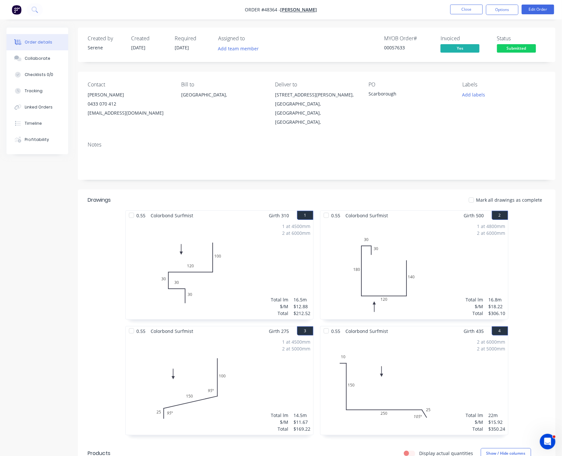
click at [454, 50] on span "Submitted" at bounding box center [517, 48] width 39 height 8
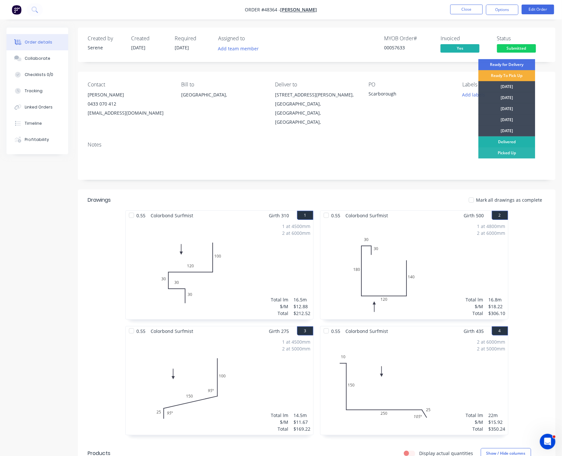
click at [454, 141] on div "Delivered" at bounding box center [507, 141] width 57 height 11
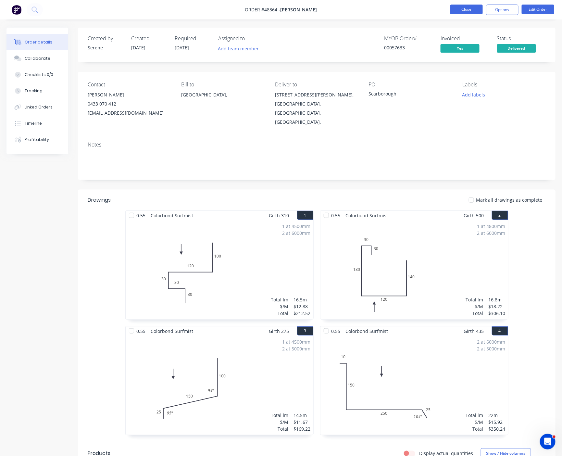
click at [454, 11] on button "Close" at bounding box center [467, 10] width 32 height 10
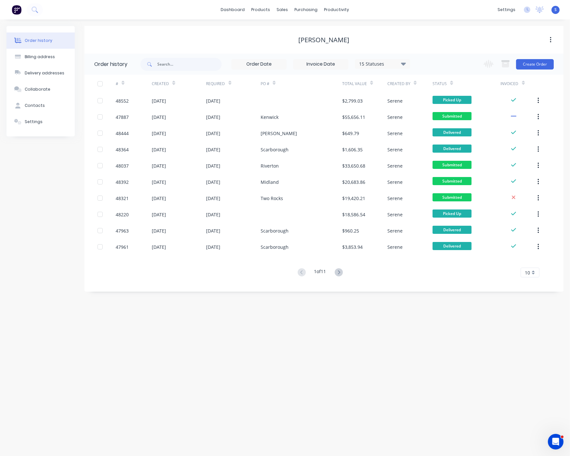
click at [344, 270] on button at bounding box center [339, 272] width 12 height 9
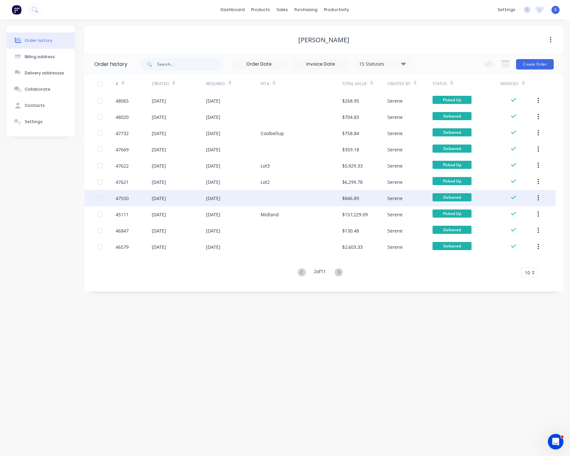
click at [296, 202] on div at bounding box center [302, 198] width 82 height 16
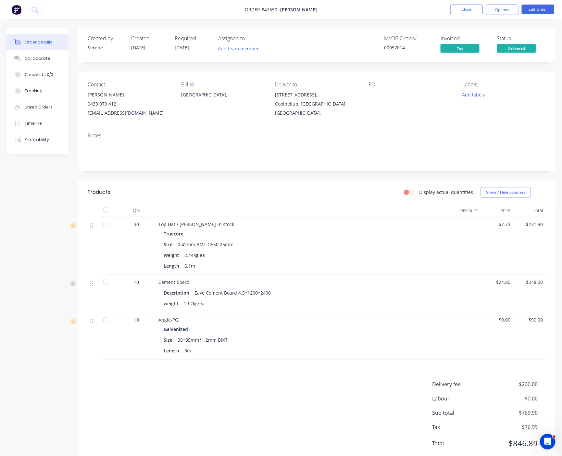
drag, startPoint x: 251, startPoint y: 213, endPoint x: 284, endPoint y: 215, distance: 33.5
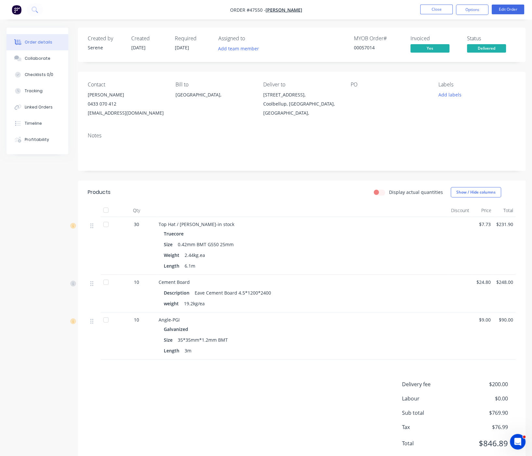
drag, startPoint x: 241, startPoint y: 217, endPoint x: 320, endPoint y: 219, distance: 78.7
click at [430, 10] on button "Close" at bounding box center [436, 10] width 32 height 10
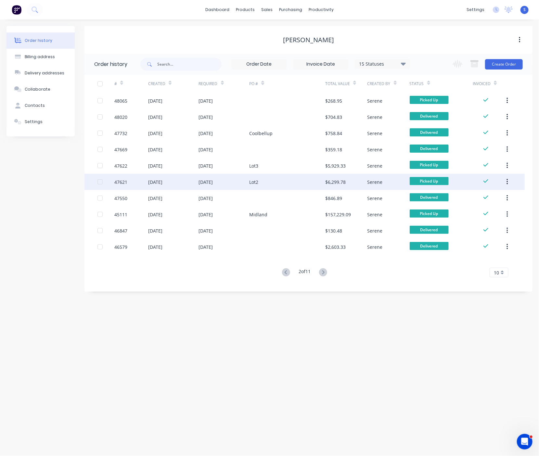
click at [286, 179] on div "Lot2" at bounding box center [287, 182] width 76 height 16
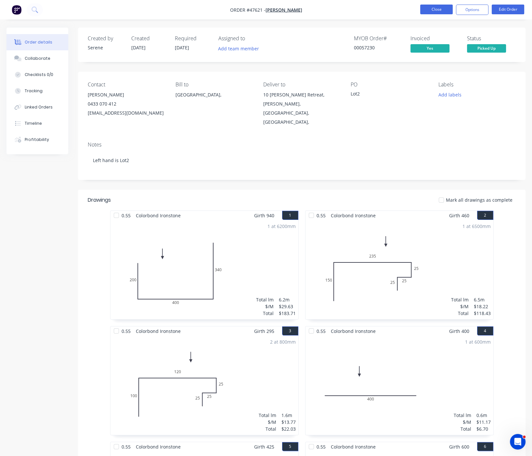
click at [441, 7] on button "Close" at bounding box center [436, 10] width 32 height 10
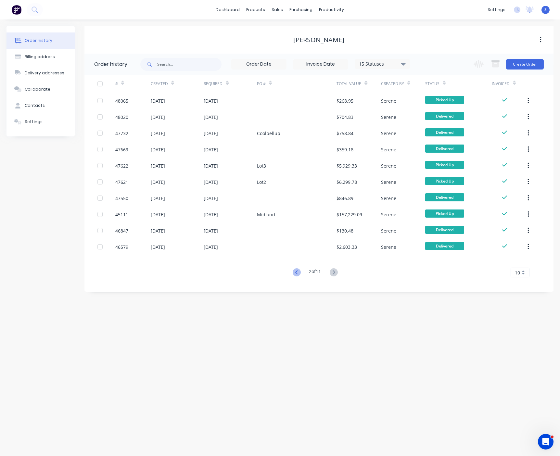
click at [295, 272] on icon at bounding box center [297, 272] width 8 height 8
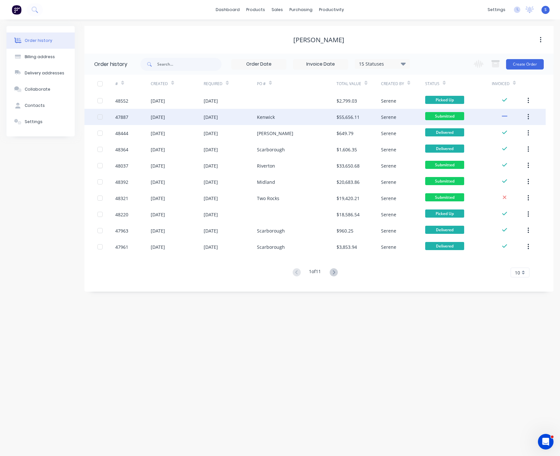
click at [261, 122] on div "Kenwick" at bounding box center [297, 117] width 80 height 16
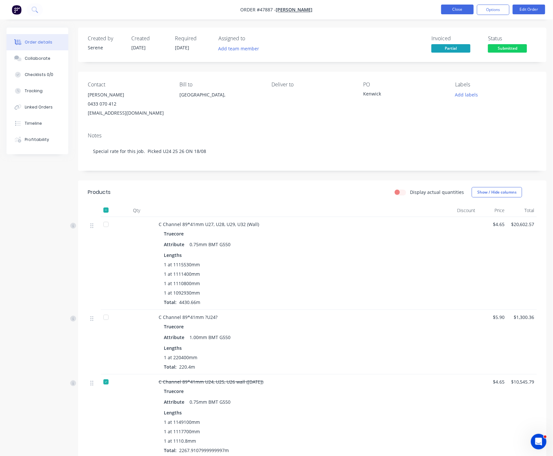
click at [454, 10] on button "Close" at bounding box center [457, 10] width 32 height 10
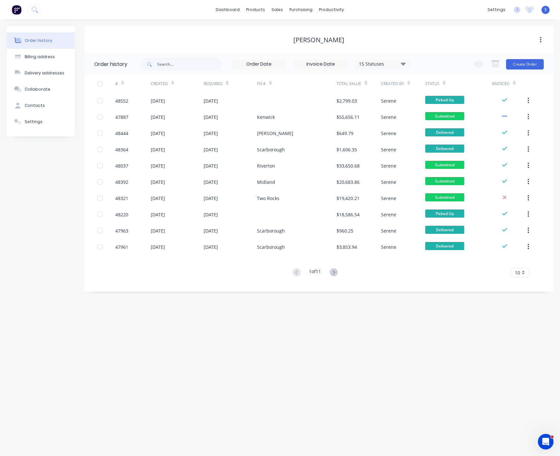
click at [263, 333] on div "Order history Billing address Delivery addresses Collaborate Contacts Settings …" at bounding box center [280, 237] width 560 height 437
drag, startPoint x: 331, startPoint y: 312, endPoint x: 302, endPoint y: 304, distance: 30.2
click at [331, 312] on div "Order history Billing address Delivery addresses Collaborate Contacts Settings …" at bounding box center [280, 237] width 560 height 437
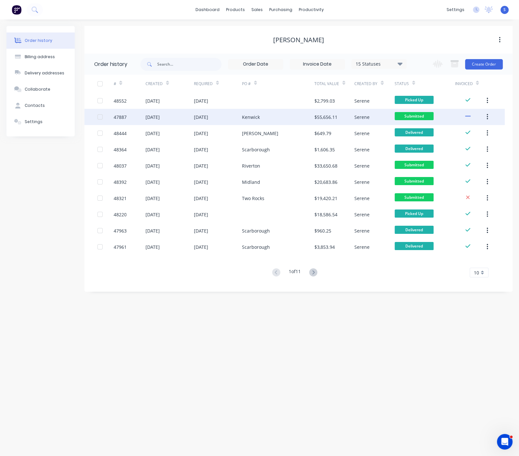
click at [233, 120] on div "11 Aug 2025" at bounding box center [218, 117] width 48 height 16
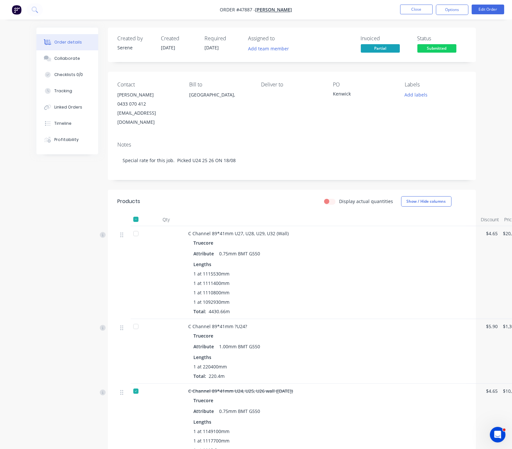
scroll to position [0, 21]
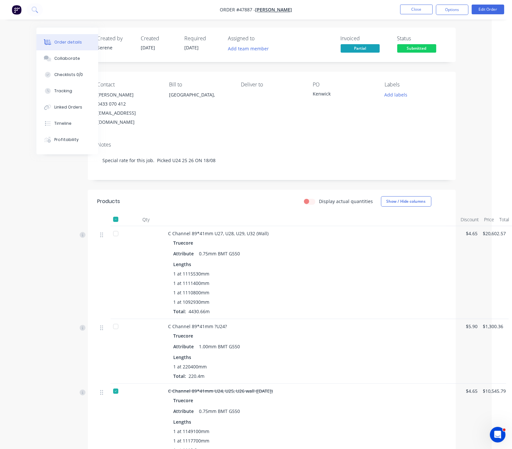
drag, startPoint x: 278, startPoint y: 283, endPoint x: 394, endPoint y: 291, distance: 115.9
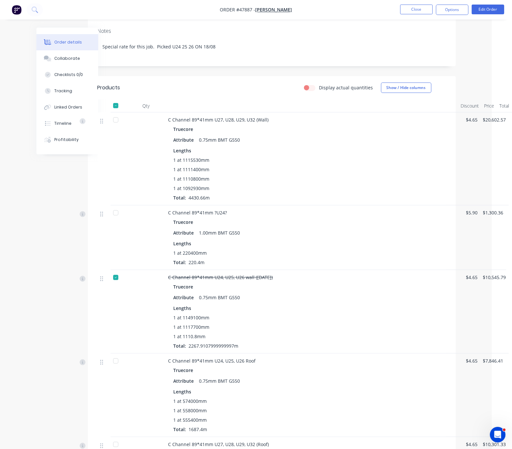
drag, startPoint x: 362, startPoint y: 273, endPoint x: 501, endPoint y: 269, distance: 138.8
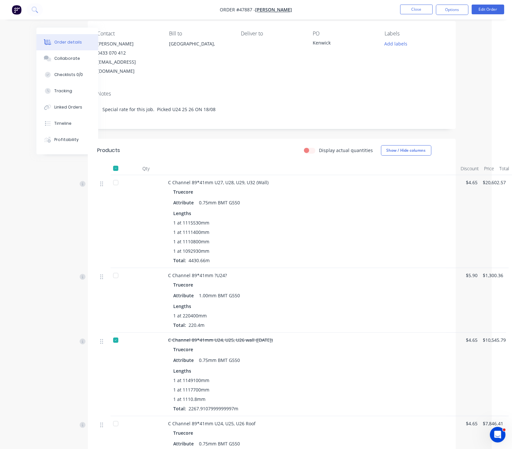
scroll to position [30, 21]
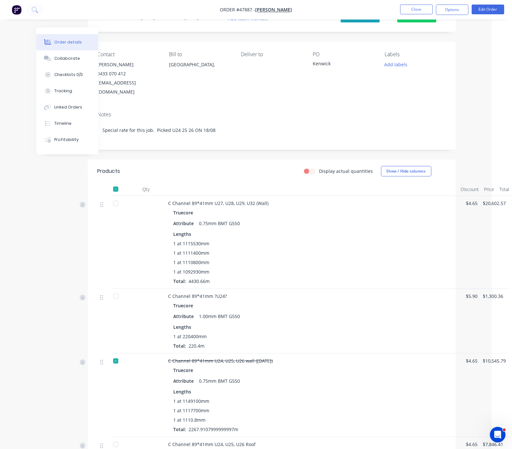
click at [261, 196] on div at bounding box center [312, 189] width 292 height 13
click at [254, 228] on div "Attribute 0.75mm BMT G550" at bounding box center [312, 223] width 277 height 9
click at [248, 175] on div "Display actual quantities Show / Hide columns" at bounding box center [308, 171] width 274 height 10
click at [223, 176] on div "Display actual quantities Show / Hide columns" at bounding box center [308, 171] width 274 height 10
click at [450, 8] on button "Options" at bounding box center [452, 10] width 32 height 10
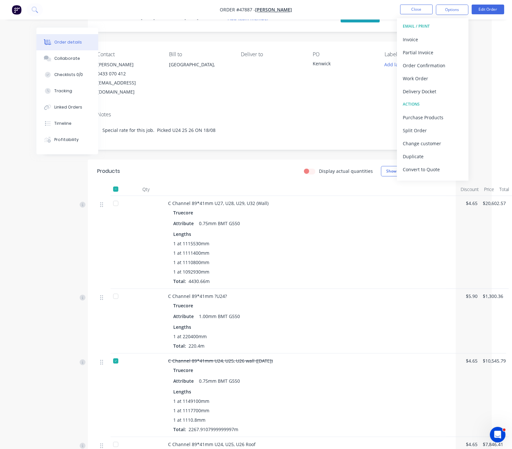
click at [254, 176] on div "Display actual quantities Show / Hide columns" at bounding box center [308, 171] width 274 height 10
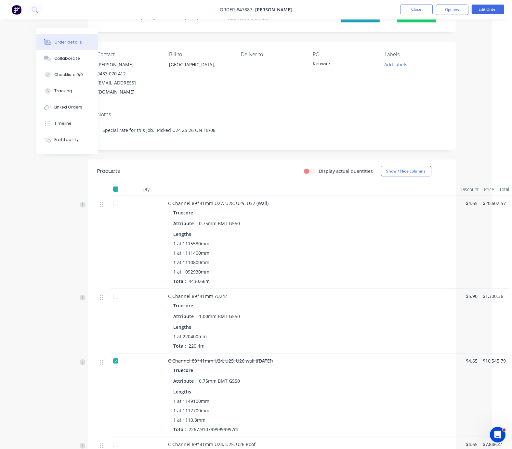
click at [207, 176] on div "Display actual quantities Show / Hide columns" at bounding box center [308, 171] width 274 height 10
click at [454, 8] on button "Options" at bounding box center [452, 10] width 32 height 10
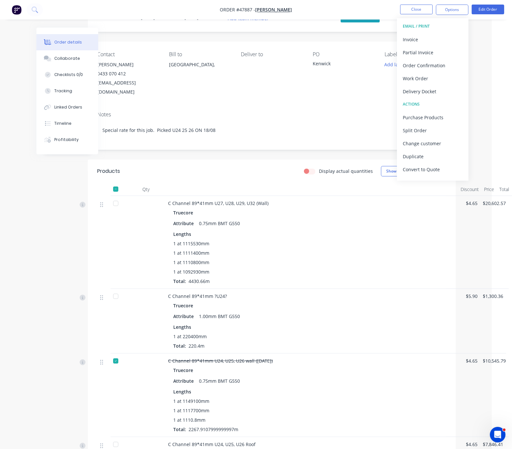
click at [204, 175] on div "Display actual quantities Show / Hide columns" at bounding box center [308, 171] width 274 height 10
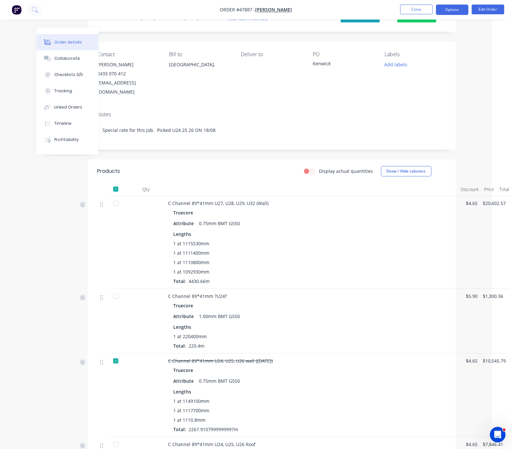
click at [449, 11] on button "Options" at bounding box center [452, 10] width 32 height 10
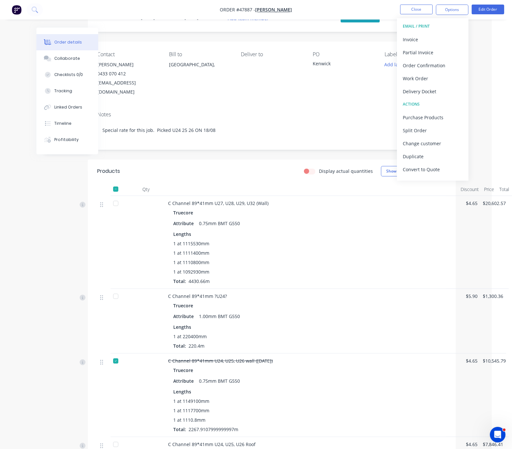
scroll to position [144, 21]
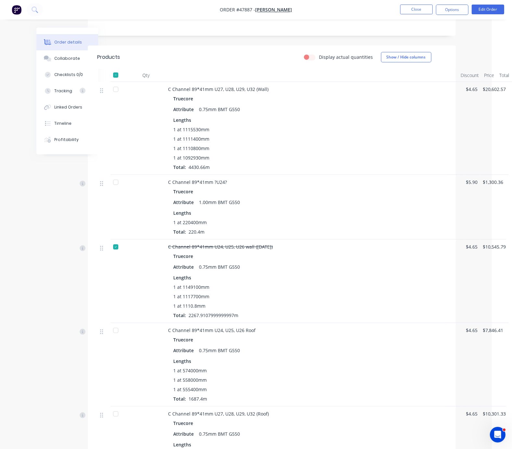
drag, startPoint x: 291, startPoint y: 159, endPoint x: 396, endPoint y: 170, distance: 105.2
click at [304, 142] on div "1 at 1111400mm" at bounding box center [312, 139] width 277 height 7
click at [454, 11] on button "Options" at bounding box center [452, 10] width 32 height 10
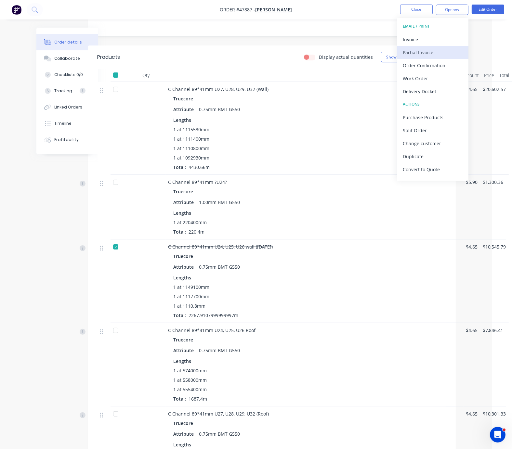
click at [423, 54] on div "Partial Invoice" at bounding box center [433, 52] width 60 height 9
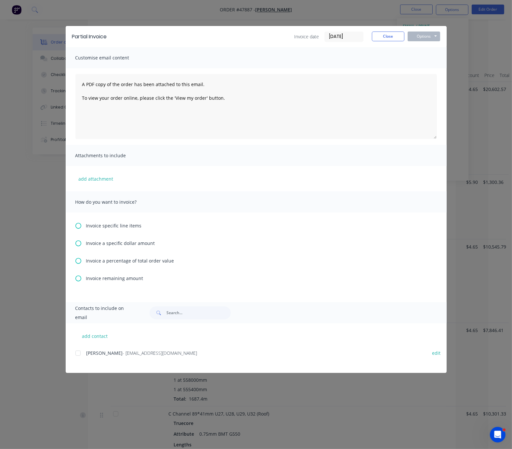
click at [83, 246] on div "Invoice a specific dollar amount" at bounding box center [255, 243] width 361 height 7
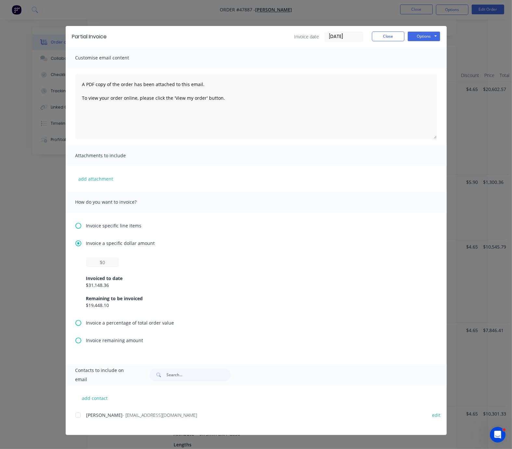
scroll to position [3, 0]
click at [86, 267] on div at bounding box center [86, 267] width 0 height 0
click at [95, 264] on input "text" at bounding box center [102, 262] width 33 height 10
type input "$1"
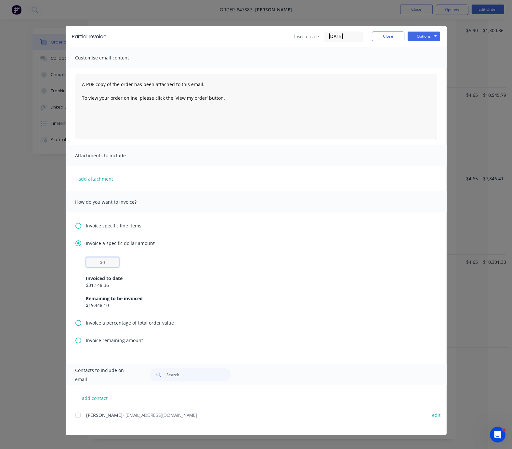
scroll to position [334, 18]
drag, startPoint x: 84, startPoint y: 300, endPoint x: 138, endPoint y: 306, distance: 54.4
click at [138, 306] on div "Remaining to be invoiced $19,448.10" at bounding box center [256, 302] width 340 height 14
click at [95, 307] on div "$19,448.10" at bounding box center [256, 305] width 340 height 7
click at [94, 262] on input "$0" at bounding box center [102, 262] width 33 height 10
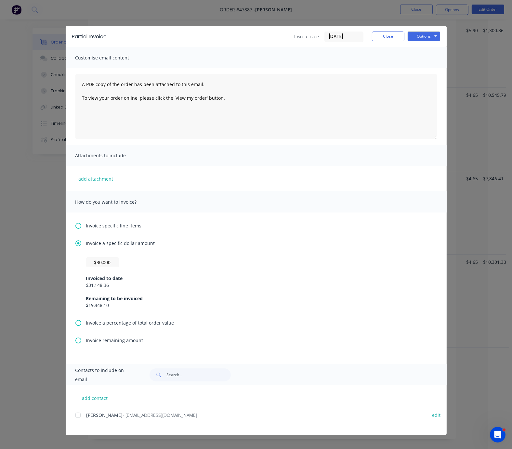
type input "$0"
click at [154, 257] on div "Invoice a specific dollar amount $0 Invoiced to date $31,148.36 Remaining to be…" at bounding box center [255, 280] width 361 height 80
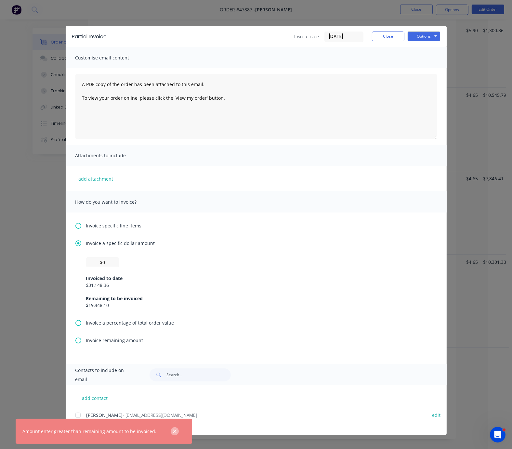
click at [179, 429] on button "button" at bounding box center [175, 431] width 8 height 8
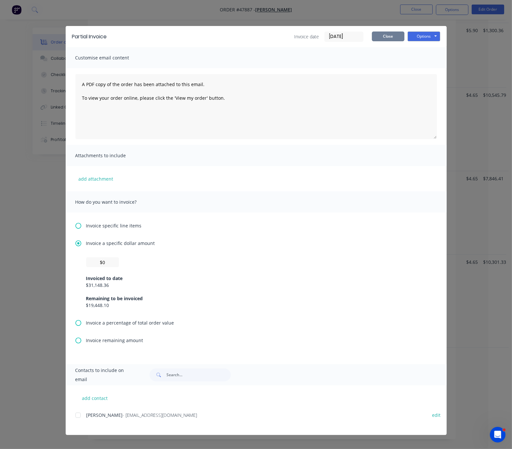
click at [386, 32] on button "Close" at bounding box center [388, 37] width 32 height 10
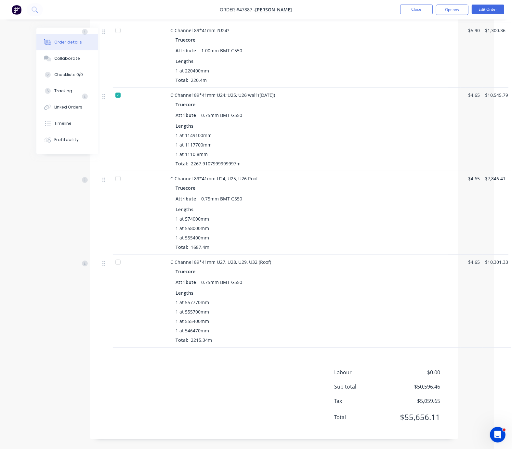
scroll to position [334, 21]
drag, startPoint x: 109, startPoint y: 337, endPoint x: 207, endPoint y: 352, distance: 98.6
click at [76, 209] on div "Created by Serene Created 11/08/25 Required 11/08/25 Assigned to Add team membe…" at bounding box center [235, 91] width 439 height 718
click at [449, 10] on button "Options" at bounding box center [452, 10] width 32 height 10
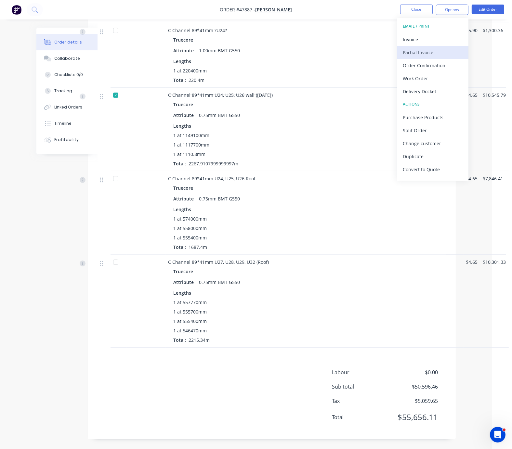
click at [442, 51] on div "Partial Invoice" at bounding box center [433, 52] width 60 height 9
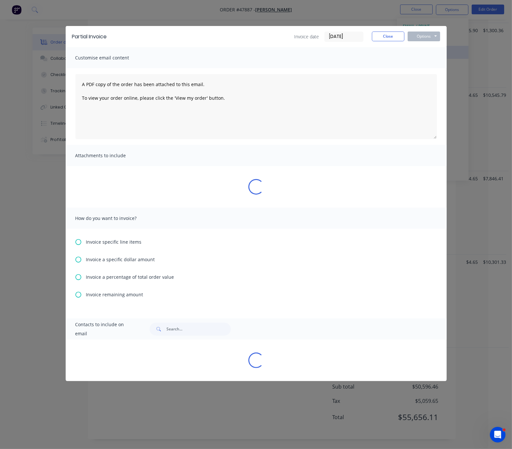
scroll to position [334, 18]
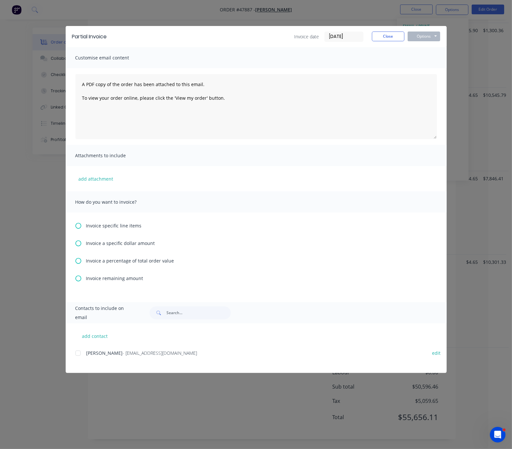
click at [79, 229] on icon at bounding box center [78, 226] width 6 height 6
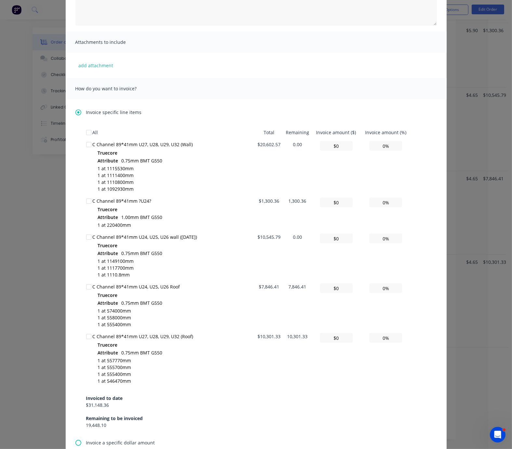
scroll to position [114, 0]
click at [86, 242] on div at bounding box center [88, 236] width 13 height 13
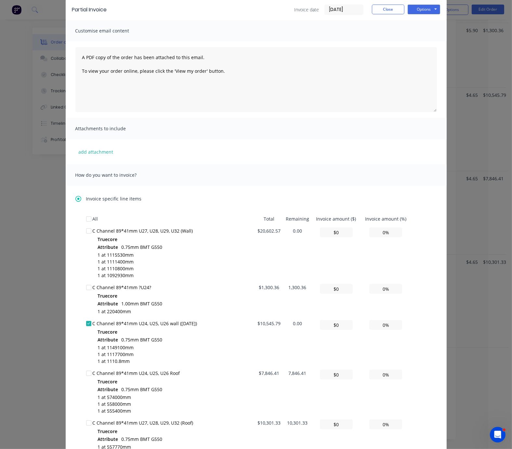
scroll to position [0, 0]
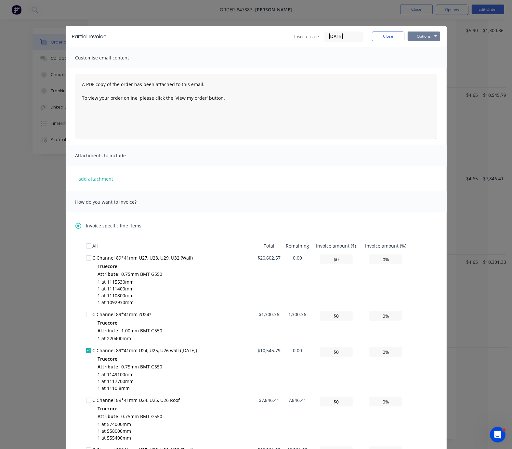
click at [423, 37] on button "Options" at bounding box center [423, 37] width 32 height 10
click at [422, 60] on button "Print" at bounding box center [428, 58] width 42 height 11
click at [394, 38] on button "Close" at bounding box center [388, 37] width 32 height 10
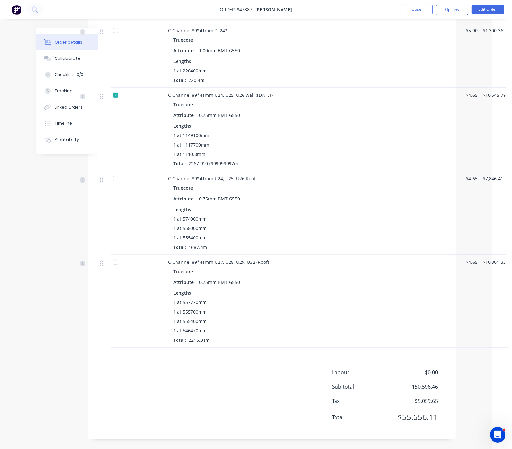
drag, startPoint x: 88, startPoint y: 213, endPoint x: 149, endPoint y: 210, distance: 60.8
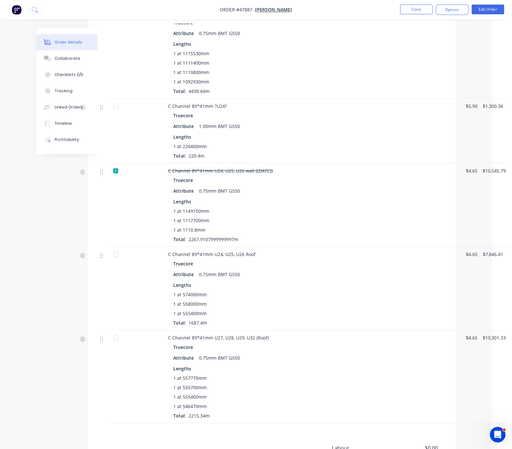
click at [114, 177] on div at bounding box center [115, 170] width 13 height 13
click at [117, 177] on div at bounding box center [115, 170] width 13 height 13
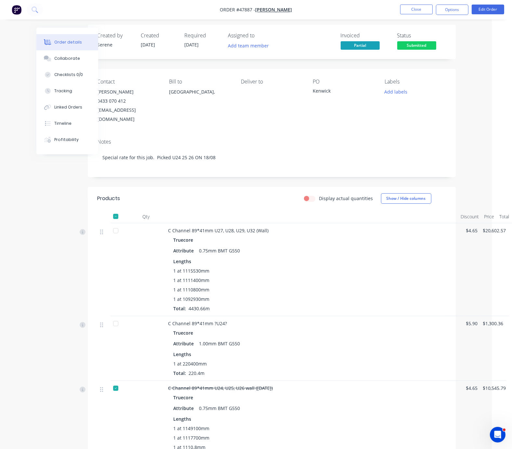
scroll to position [0, 21]
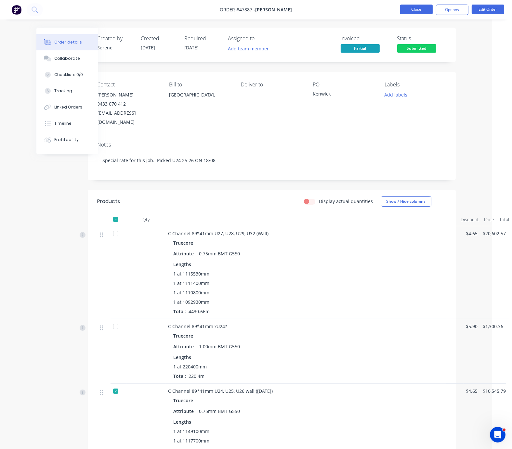
click at [413, 10] on button "Close" at bounding box center [416, 10] width 32 height 10
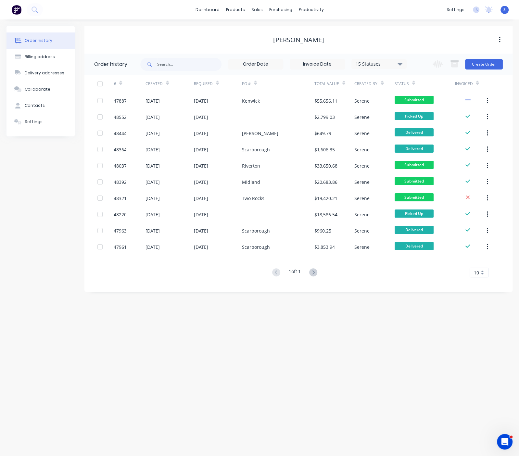
click at [335, 343] on div "Order history Billing address Delivery addresses Collaborate Contacts Settings …" at bounding box center [259, 237] width 519 height 437
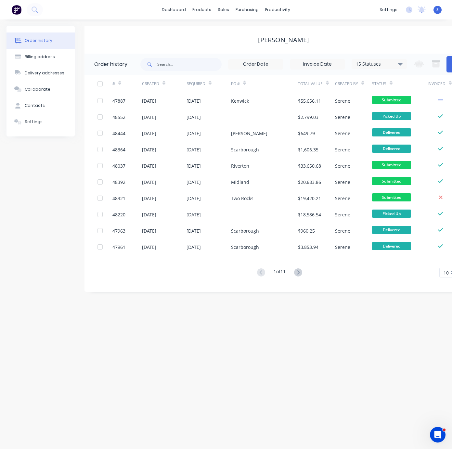
drag, startPoint x: 135, startPoint y: 36, endPoint x: 133, endPoint y: 9, distance: 27.0
click at [136, 36] on div "Chris Gu" at bounding box center [283, 40] width 398 height 8
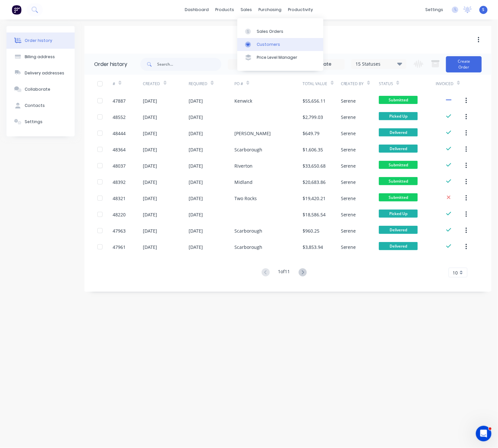
click at [263, 45] on div "Customers" at bounding box center [268, 45] width 23 height 6
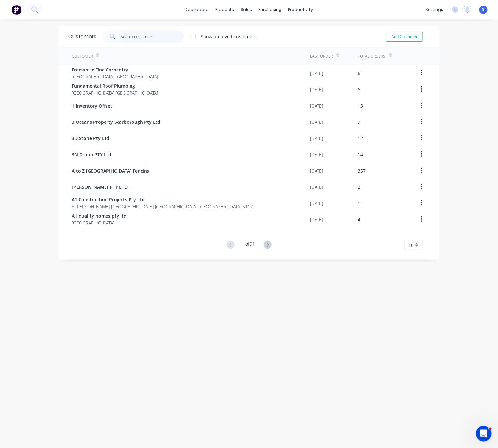
click at [136, 36] on input "text" at bounding box center [152, 36] width 63 height 13
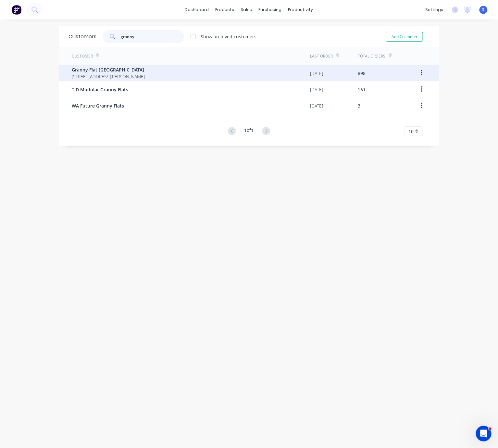
type input "granny"
click at [141, 76] on span "92 McCoy st Booragoon Western Australia Australia" at bounding box center [108, 76] width 73 height 7
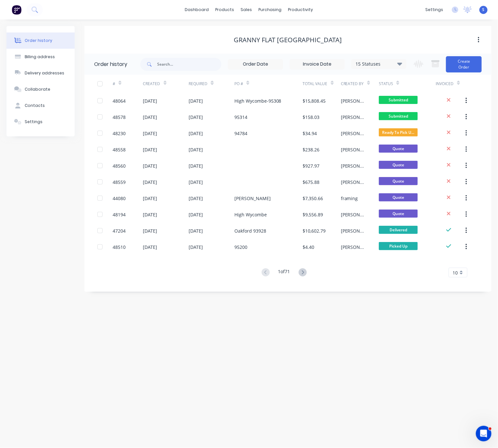
drag, startPoint x: 262, startPoint y: 323, endPoint x: 305, endPoint y: 320, distance: 43.3
click at [304, 271] on icon at bounding box center [303, 272] width 2 height 4
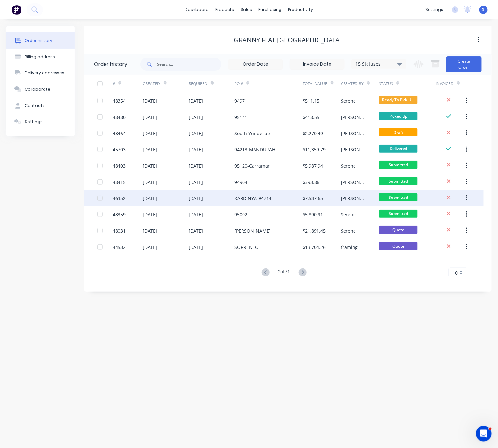
click at [278, 200] on div "KARDINYA-94714" at bounding box center [269, 198] width 69 height 16
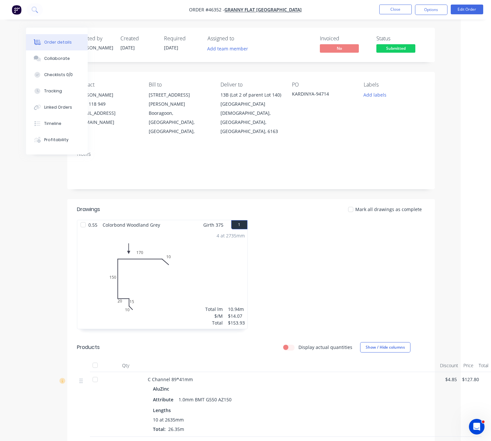
drag, startPoint x: 366, startPoint y: 235, endPoint x: 402, endPoint y: 81, distance: 158.2
click at [454, 15] on nav "Order #46352 - Granny Flat WA Close Options Edit Order" at bounding box center [245, 9] width 491 height 19
click at [454, 8] on button "Edit Order" at bounding box center [467, 10] width 32 height 10
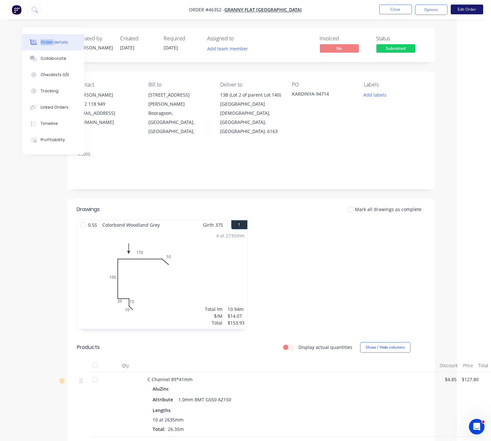
scroll to position [0, 28]
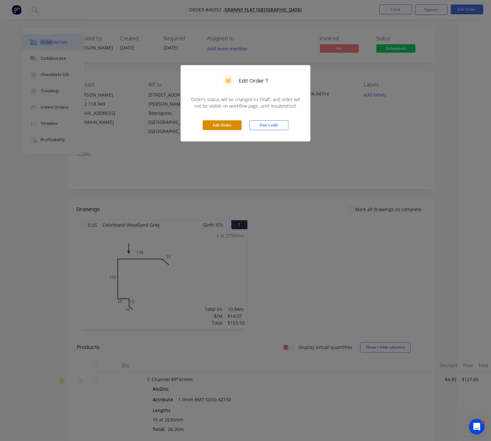
click at [220, 130] on button "Edit Order" at bounding box center [222, 125] width 39 height 10
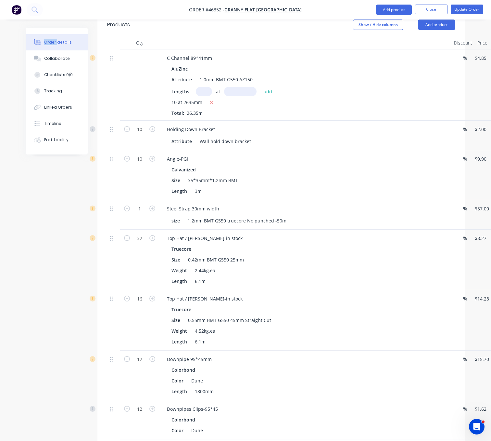
scroll to position [455, 0]
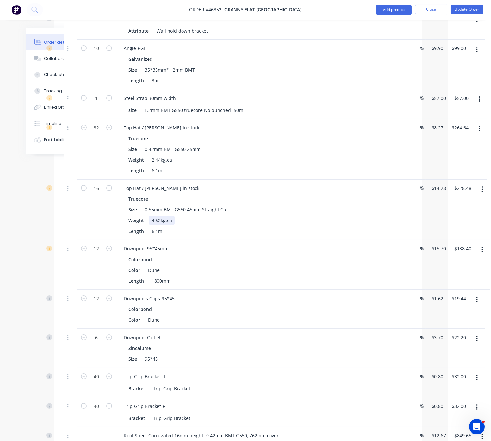
drag, startPoint x: 353, startPoint y: 236, endPoint x: 418, endPoint y: 239, distance: 64.4
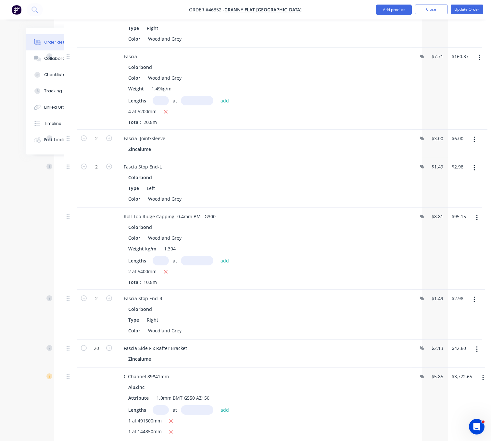
scroll to position [1365, 45]
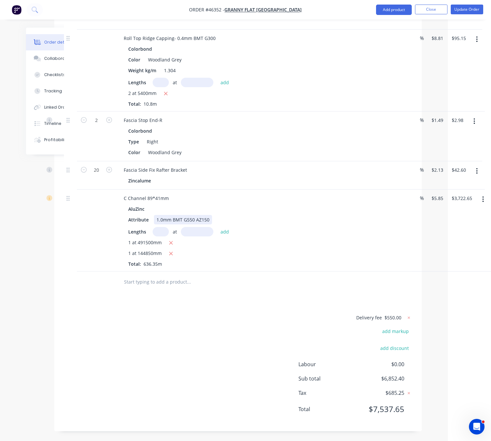
drag, startPoint x: 416, startPoint y: 234, endPoint x: 448, endPoint y: 232, distance: 31.9
click at [454, 203] on icon "button" at bounding box center [484, 199] width 2 height 7
click at [446, 221] on div "Edit" at bounding box center [460, 216] width 50 height 9
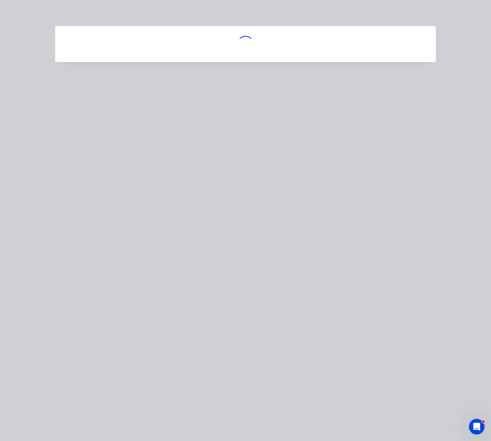
scroll to position [1365, 42]
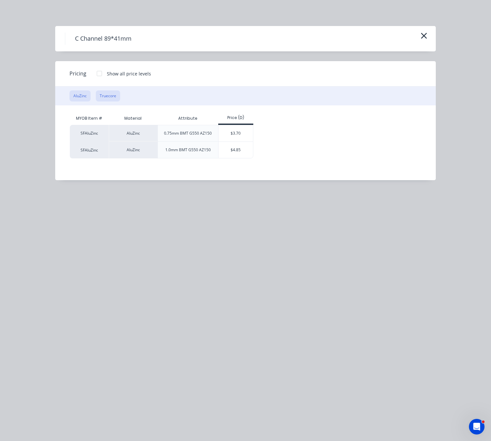
click at [109, 100] on button "Truecore" at bounding box center [108, 95] width 24 height 11
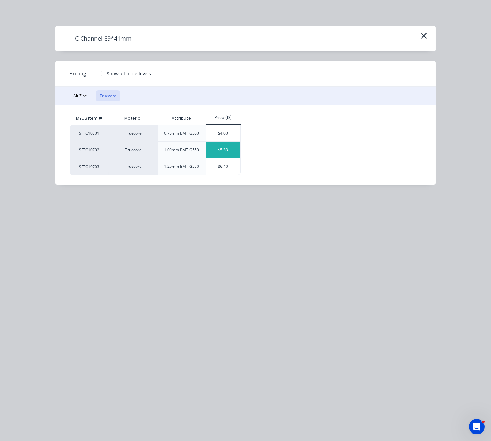
click at [219, 157] on div "$5.33" at bounding box center [223, 150] width 35 height 16
type input "$5.33"
type input "$3,391.75"
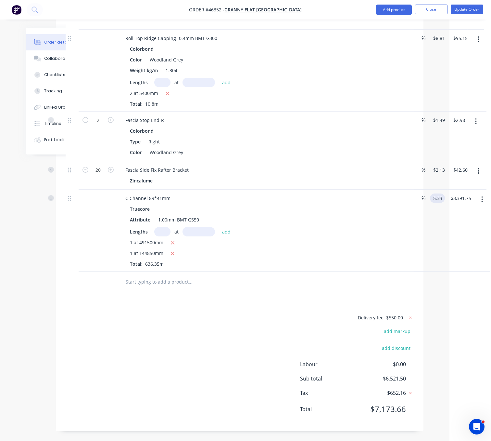
click at [443, 203] on input "5.33" at bounding box center [439, 197] width 12 height 9
type input "$6.20"
type input "$3,945.37"
click at [398, 267] on div "Truecore Attribute 1.00mm BMT G550 Lengths at add 1 at 491500mm 1 at 144850mm T…" at bounding box center [263, 235] width 287 height 63
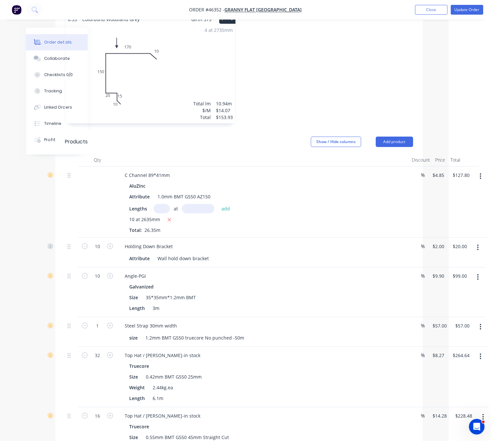
scroll to position [227, 45]
drag, startPoint x: 351, startPoint y: 187, endPoint x: 449, endPoint y: 189, distance: 97.8
click at [439, 171] on input "4.85" at bounding box center [437, 174] width 12 height 9
type input "$5.00"
type input "$131.75"
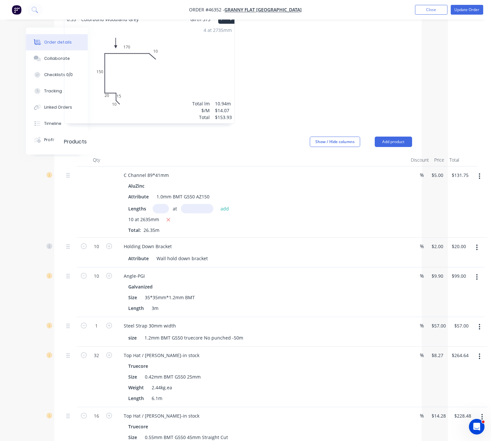
click at [432, 195] on div "$5.00 $5.00" at bounding box center [436, 201] width 20 height 71
click at [412, 168] on div "C Channel 89*41mm AluZinc Attribute 1.0mm BMT G550 AZ150 Lengths at add 10 at 2…" at bounding box center [238, 201] width 348 height 71
type input "."
type input "$5.20"
type input "$137.02"
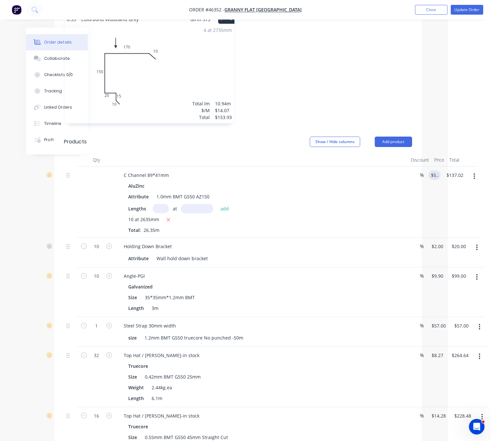
click at [413, 197] on div "%" at bounding box center [417, 201] width 18 height 71
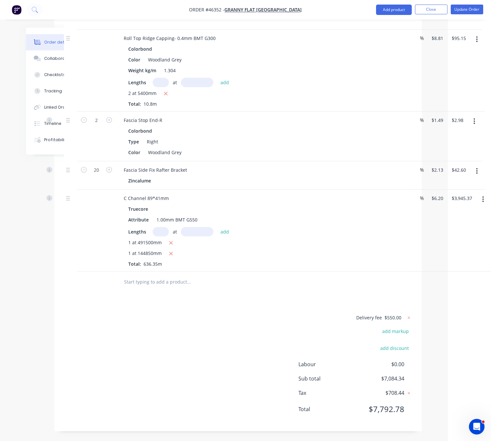
scroll to position [1387, 45]
click at [454, 9] on button "Update Order" at bounding box center [467, 10] width 32 height 10
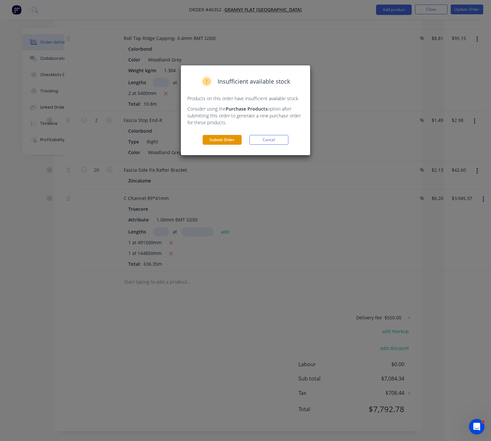
click at [218, 145] on button "Submit Order" at bounding box center [222, 140] width 39 height 10
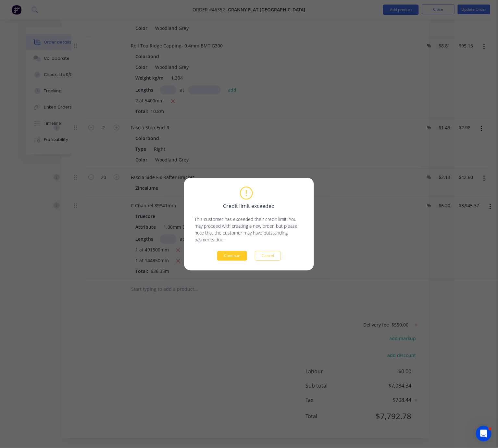
click at [236, 253] on button "Continue" at bounding box center [232, 256] width 30 height 10
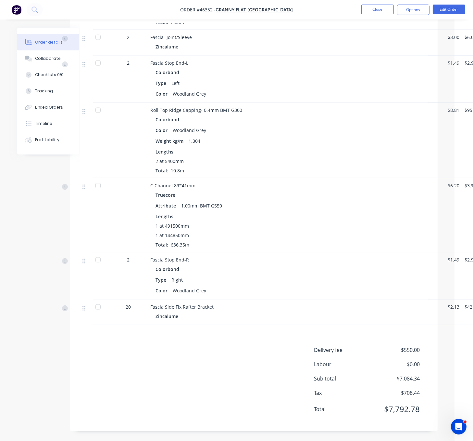
scroll to position [1230, 41]
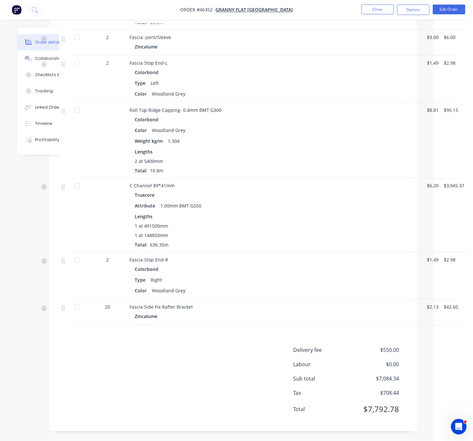
drag, startPoint x: 310, startPoint y: 285, endPoint x: 409, endPoint y: 281, distance: 99.2
drag, startPoint x: 337, startPoint y: 275, endPoint x: 412, endPoint y: 246, distance: 80.9
click at [288, 136] on div "Weight kg/m 1.304" at bounding box center [273, 140] width 277 height 9
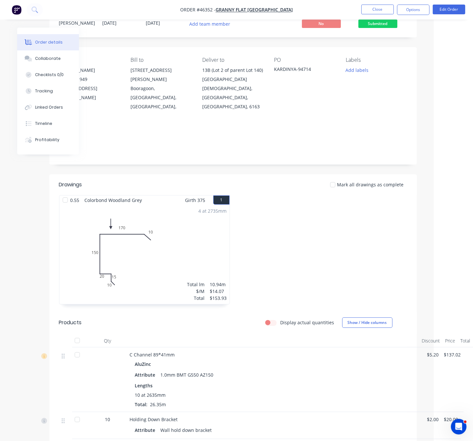
scroll to position [0, 41]
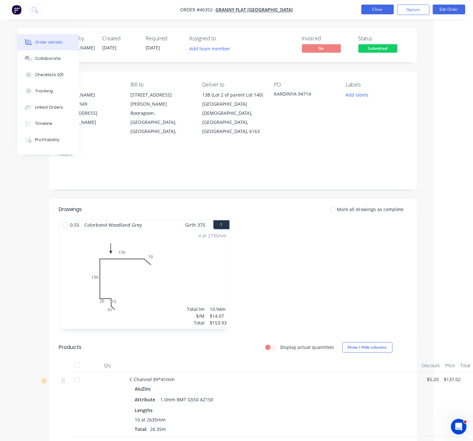
click at [381, 9] on button "Close" at bounding box center [378, 10] width 32 height 10
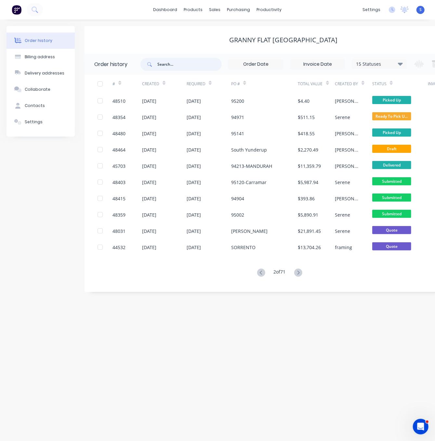
click at [183, 69] on input "text" at bounding box center [189, 64] width 64 height 13
type input "46532"
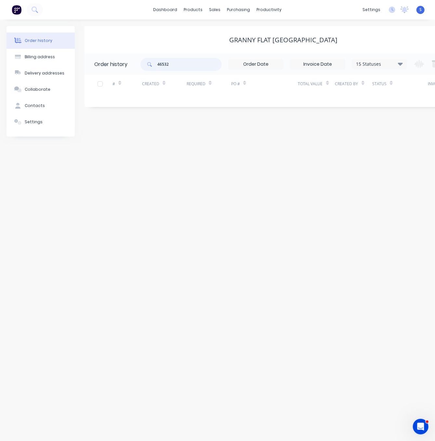
drag, startPoint x: 189, startPoint y: 63, endPoint x: 146, endPoint y: 65, distance: 42.6
click at [150, 64] on div "46532" at bounding box center [180, 64] width 81 height 13
type input "46352"
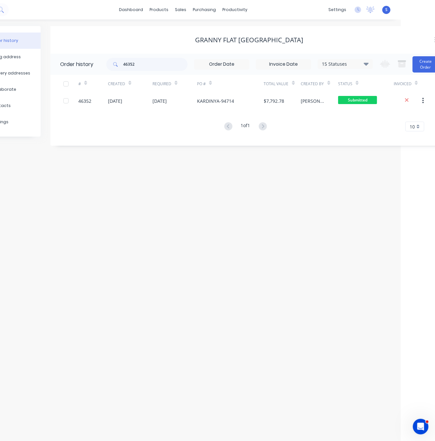
scroll to position [0, 49]
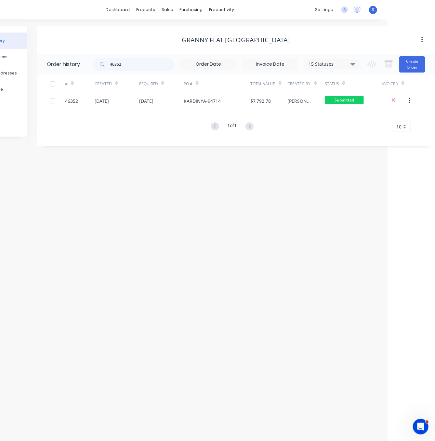
drag, startPoint x: 274, startPoint y: 203, endPoint x: 296, endPoint y: 200, distance: 22.3
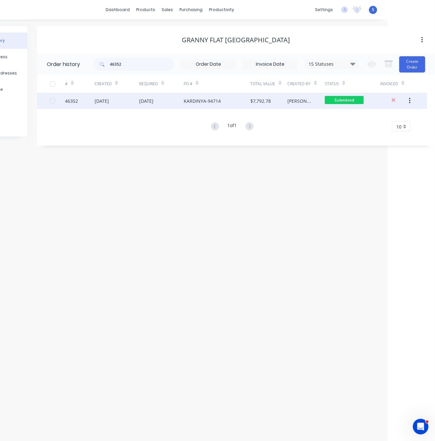
click at [151, 104] on div "04 Sep 2025" at bounding box center [146, 100] width 14 height 7
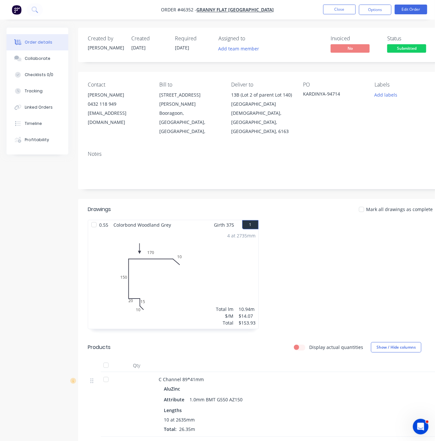
click at [285, 201] on header "Drawings Mark all drawings as complete" at bounding box center [262, 209] width 368 height 21
click at [343, 6] on button "Close" at bounding box center [339, 10] width 32 height 10
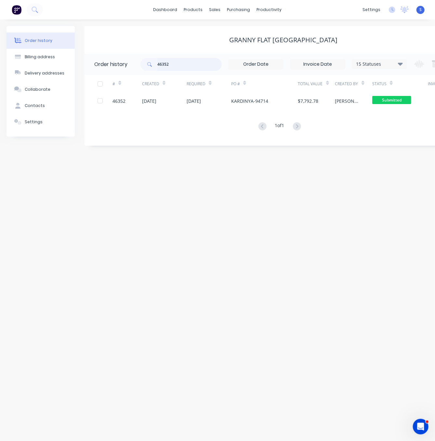
drag, startPoint x: 150, startPoint y: 64, endPoint x: 130, endPoint y: 62, distance: 21.0
click at [146, 64] on div "46352" at bounding box center [180, 64] width 81 height 13
type input "48194"
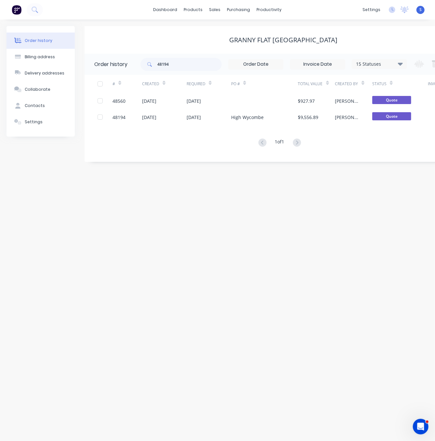
click at [225, 188] on div "Order history Billing address Delivery addresses Collaborate Contacts Settings …" at bounding box center [217, 229] width 435 height 421
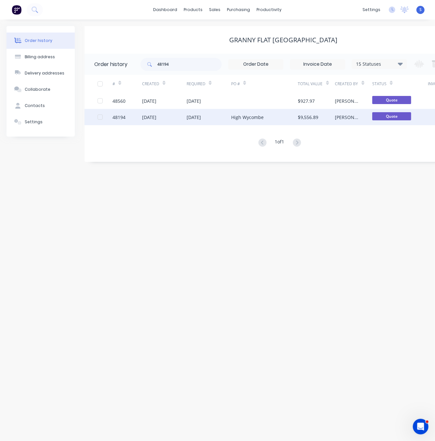
click at [194, 115] on div "26 Aug 2025" at bounding box center [194, 117] width 14 height 7
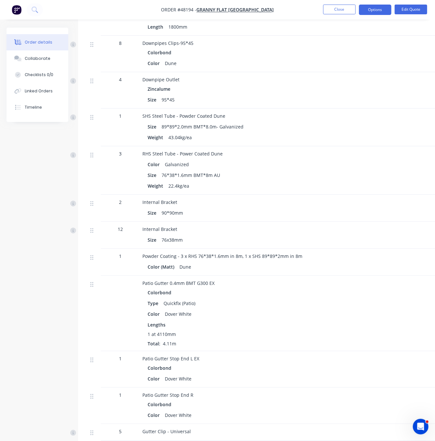
scroll to position [1581, 0]
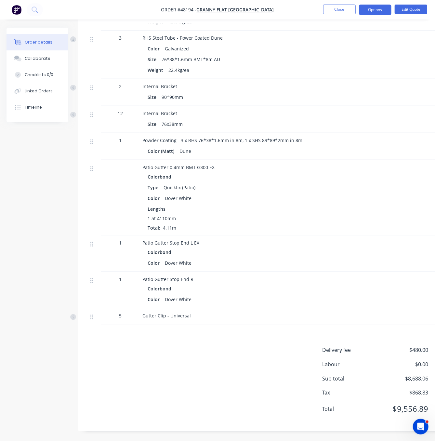
click at [218, 363] on div "Delivery fee $480.00 Labour $0.00 Sub total $8,688.06 Tax $868.83 Total $9,556.…" at bounding box center [262, 383] width 348 height 75
click at [338, 7] on button "Close" at bounding box center [339, 10] width 32 height 10
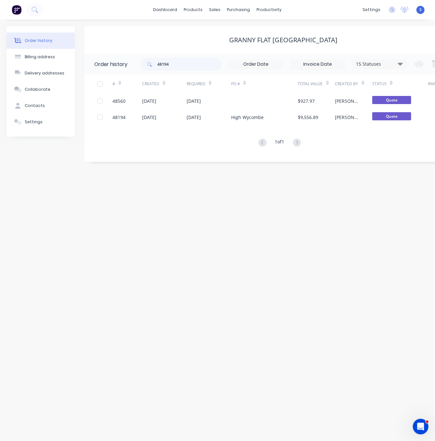
click at [246, 259] on div "Order history Billing address Delivery addresses Collaborate Contacts Settings …" at bounding box center [217, 229] width 435 height 421
drag, startPoint x: 190, startPoint y: 63, endPoint x: 107, endPoint y: 66, distance: 83.9
click at [115, 66] on header "Order history 48194 15 Statuses Invoice Status Invoiced Not Invoiced Partial Or…" at bounding box center [283, 64] width 398 height 21
type input "44080"
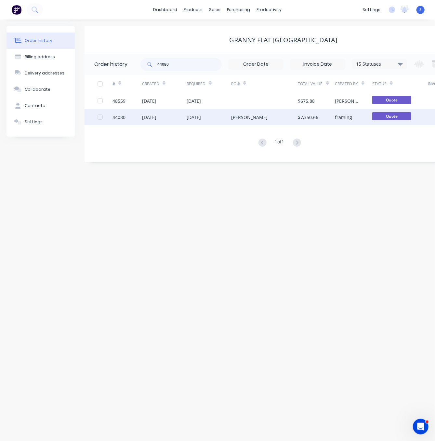
click at [220, 117] on div "02 Sep 2025" at bounding box center [209, 117] width 45 height 16
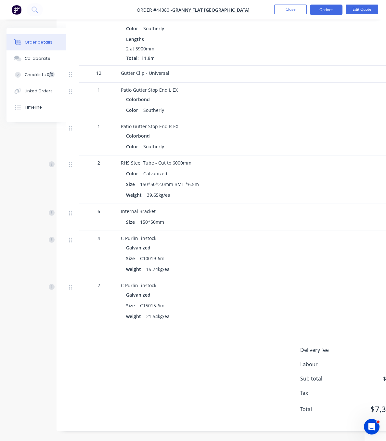
scroll to position [1114, 101]
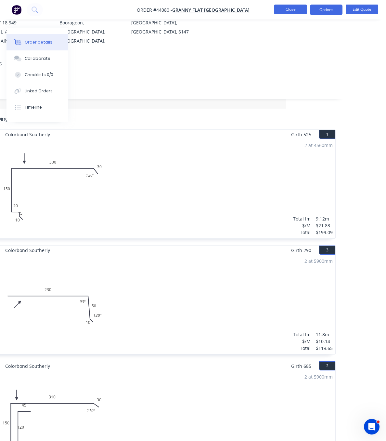
click at [292, 10] on button "Close" at bounding box center [290, 10] width 32 height 10
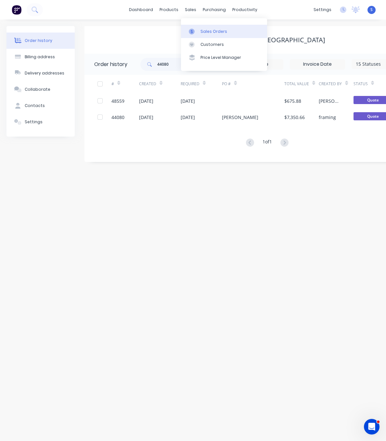
click at [203, 32] on div "Sales Orders" at bounding box center [213, 32] width 27 height 6
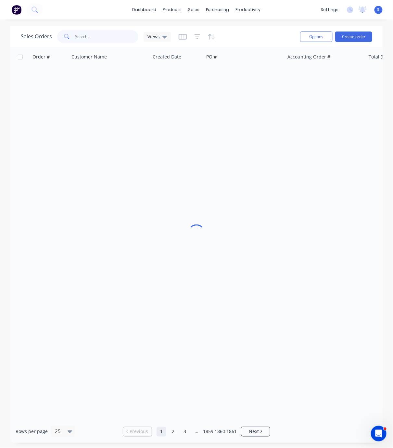
click at [106, 35] on input "text" at bounding box center [106, 36] width 63 height 13
type input "45963"
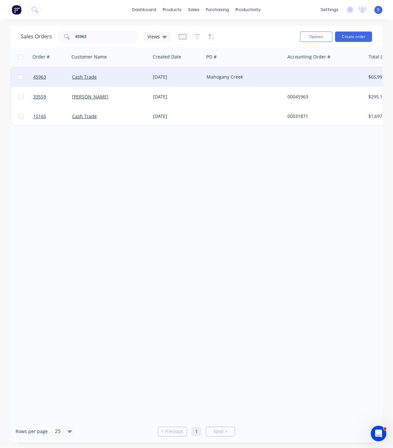
click at [213, 78] on div "Mahogany Creek" at bounding box center [243, 77] width 72 height 6
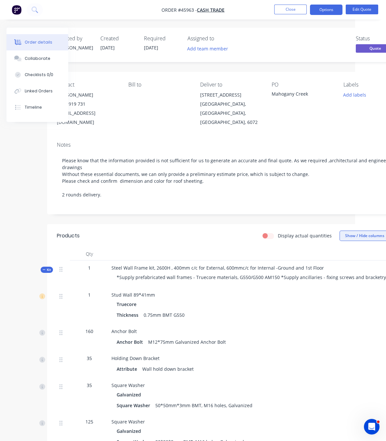
scroll to position [0, 113]
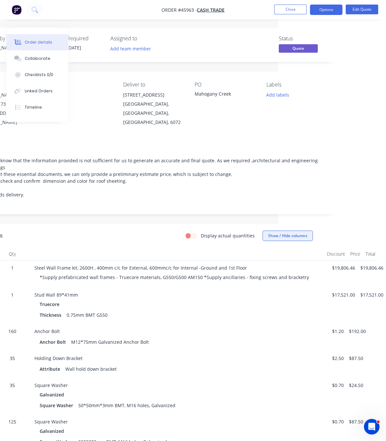
drag, startPoint x: 217, startPoint y: 248, endPoint x: 293, endPoint y: 241, distance: 76.3
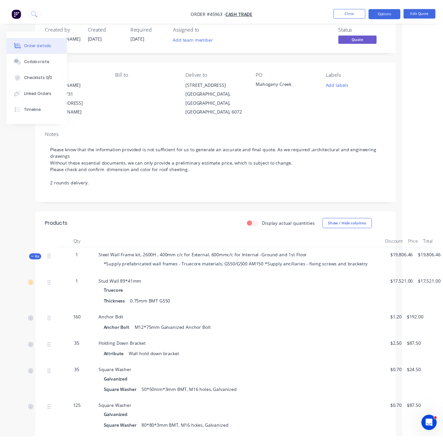
scroll to position [0, 47]
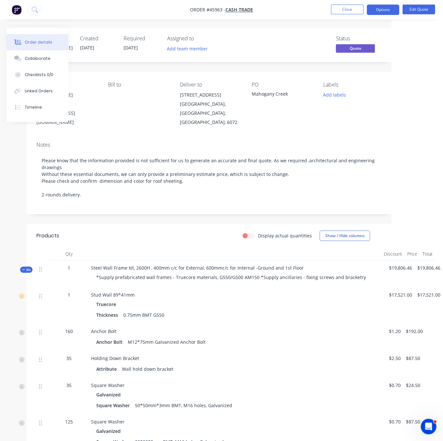
drag, startPoint x: 152, startPoint y: 226, endPoint x: 196, endPoint y: 242, distance: 46.7
drag, startPoint x: 160, startPoint y: 240, endPoint x: 151, endPoint y: 241, distance: 8.5
drag, startPoint x: 149, startPoint y: 243, endPoint x: 265, endPoint y: 235, distance: 115.6
click at [354, 11] on button "Close" at bounding box center [347, 10] width 32 height 10
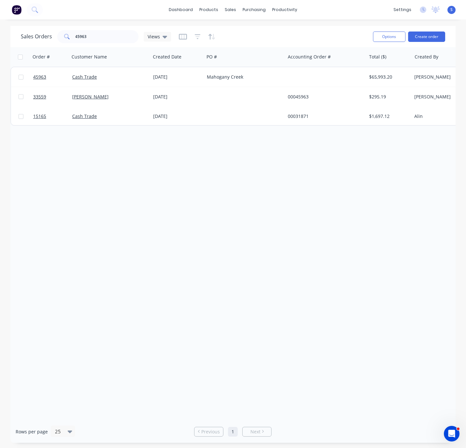
click at [219, 208] on div "Order # Customer Name Created Date PO # Accounting Order # Total ($) Created By…" at bounding box center [232, 233] width 445 height 373
drag, startPoint x: 97, startPoint y: 32, endPoint x: 50, endPoint y: 40, distance: 48.1
click at [49, 39] on div "Sales Orders 45963 Views" at bounding box center [96, 36] width 150 height 13
click at [253, 43] on div "Customers" at bounding box center [251, 45] width 23 height 6
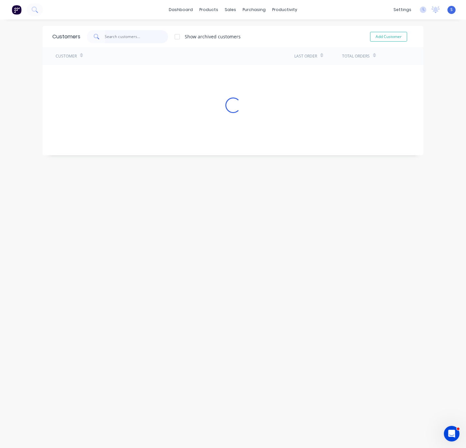
click at [121, 33] on input "text" at bounding box center [136, 36] width 63 height 13
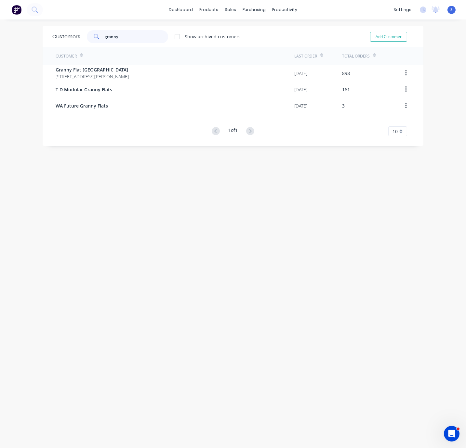
type input "granny"
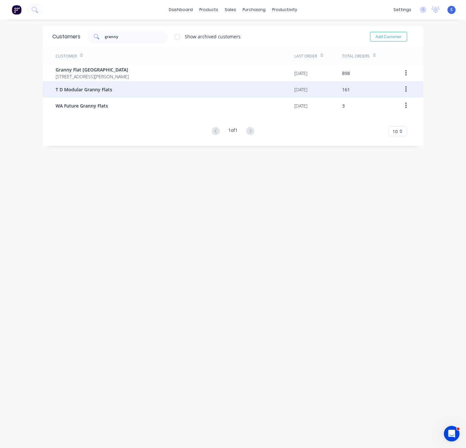
click at [130, 83] on div "T D Modular Granny Flats" at bounding box center [175, 89] width 239 height 16
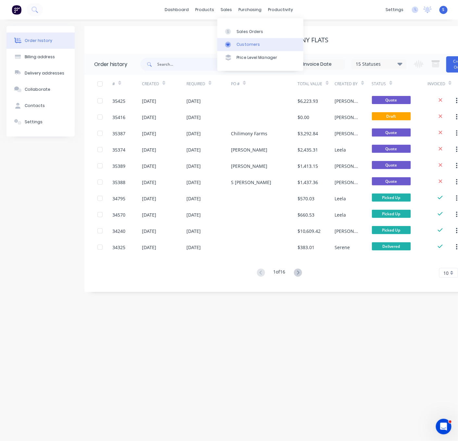
click at [250, 43] on link "Customers" at bounding box center [260, 44] width 86 height 13
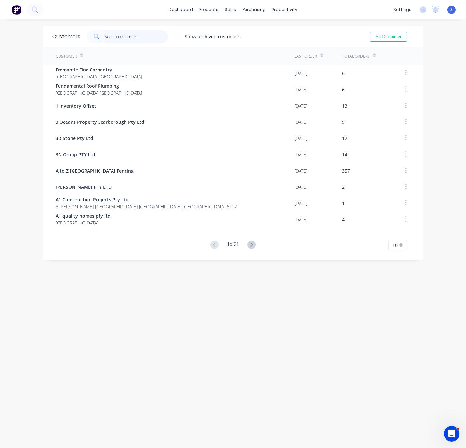
click at [128, 36] on input "text" at bounding box center [136, 36] width 63 height 13
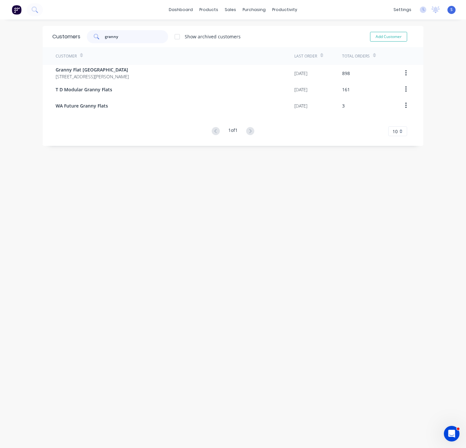
type input "granny"
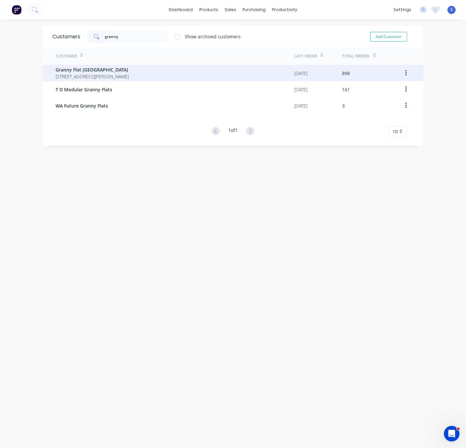
click at [110, 73] on span "92 McCoy st Booragoon Western Australia Australia" at bounding box center [92, 76] width 73 height 7
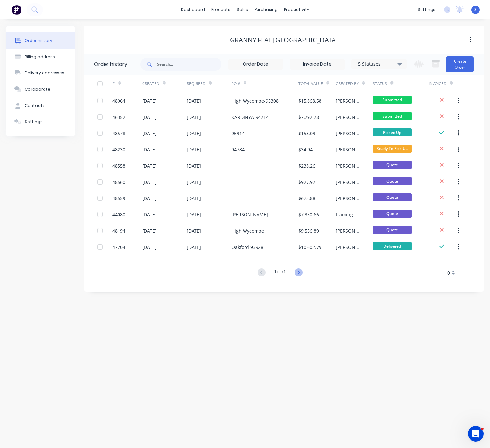
click at [302, 272] on icon at bounding box center [299, 272] width 8 height 8
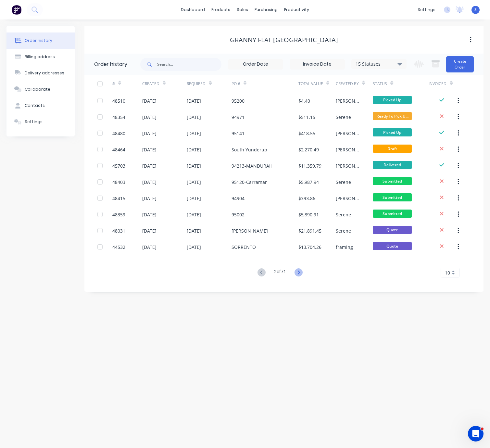
click at [300, 271] on icon at bounding box center [299, 272] width 2 height 4
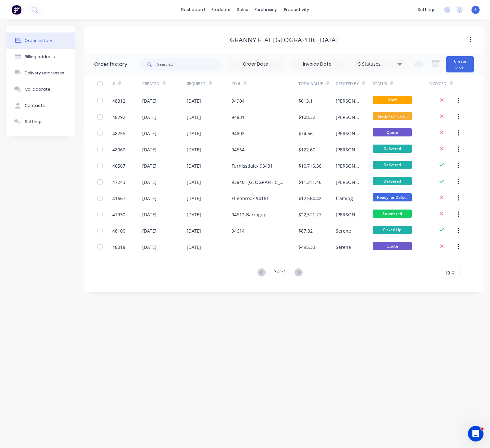
click at [300, 271] on icon at bounding box center [299, 272] width 2 height 4
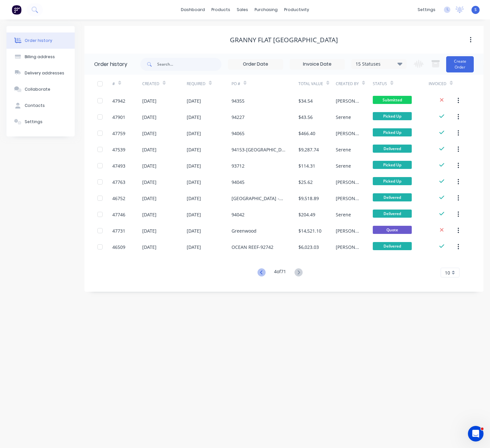
click at [260, 270] on icon at bounding box center [262, 272] width 8 height 8
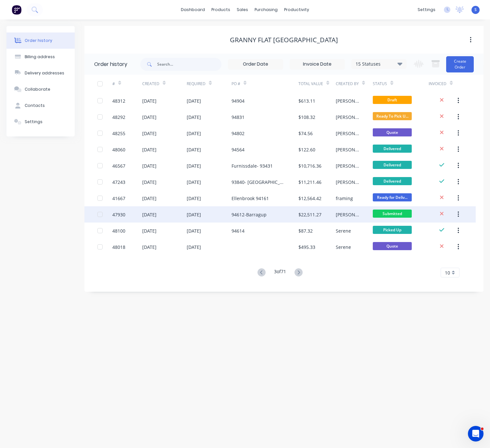
click at [252, 214] on div "94612-Barragup" at bounding box center [249, 214] width 35 height 7
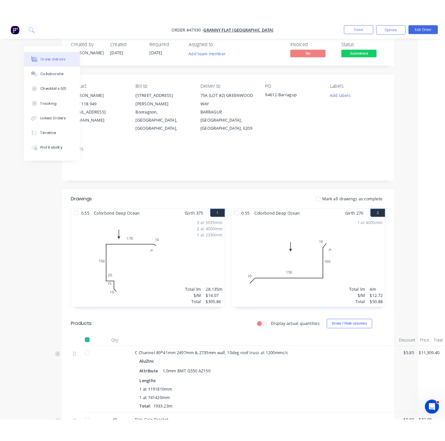
scroll to position [126, 31]
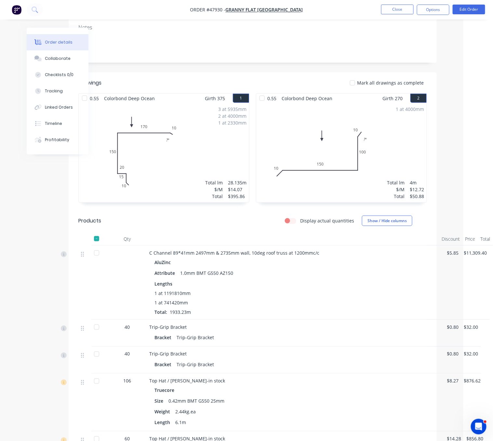
drag, startPoint x: 275, startPoint y: 296, endPoint x: 338, endPoint y: 298, distance: 63.4
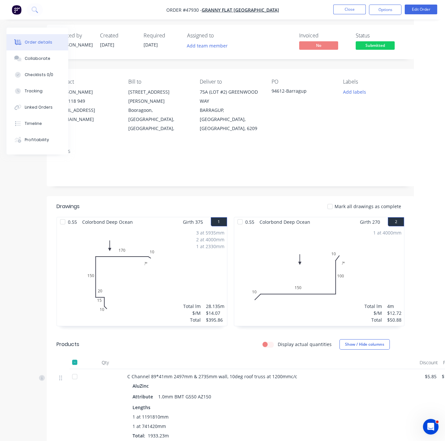
scroll to position [0, 31]
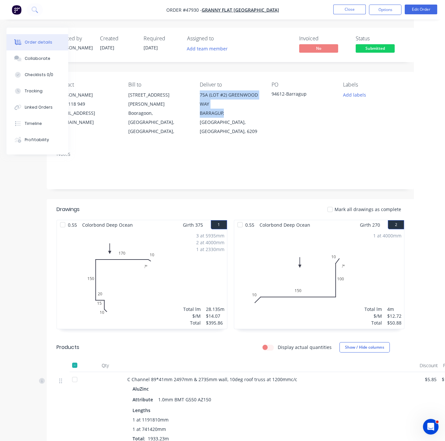
drag, startPoint x: 226, startPoint y: 120, endPoint x: 200, endPoint y: 102, distance: 31.1
click at [200, 102] on div "75A (LOT #2) GREENWOOD WAY BARRAGUP, Western Australia, Australia, 6209" at bounding box center [230, 112] width 61 height 45
copy div "75A (LOT #2) GREENWOOD WAY BARRAGUP,"
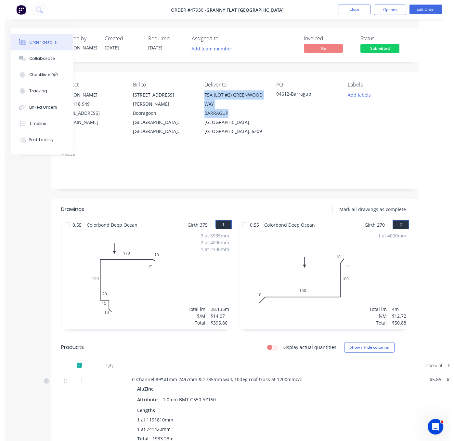
scroll to position [0, 0]
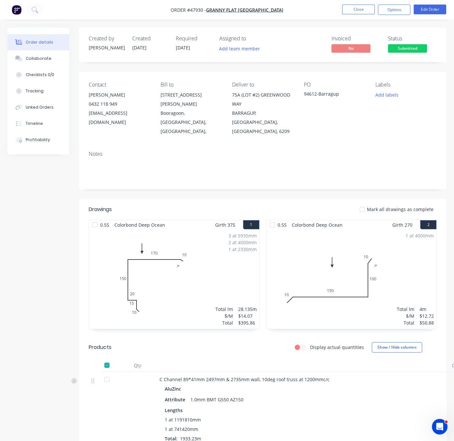
drag, startPoint x: 186, startPoint y: 194, endPoint x: 242, endPoint y: 190, distance: 55.7
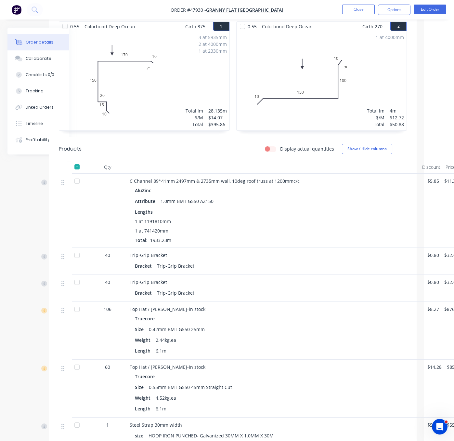
scroll to position [227, 30]
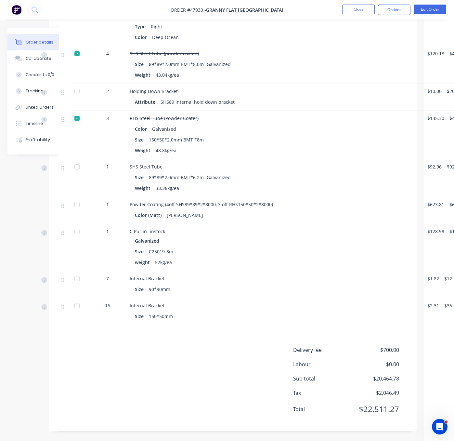
scroll to position [1150, 30]
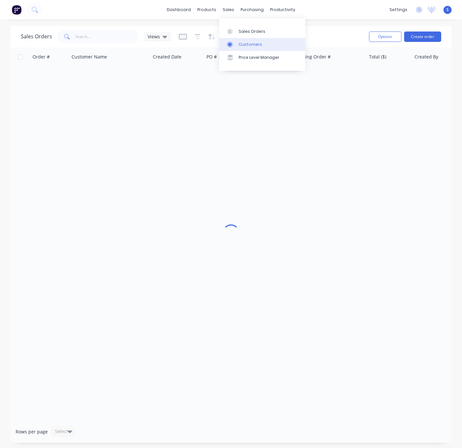
click at [254, 47] on div "Customers" at bounding box center [250, 45] width 23 height 6
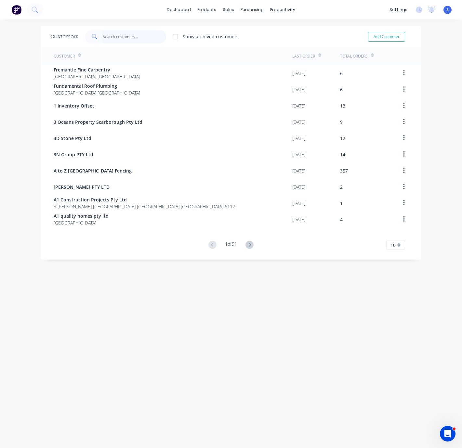
click at [126, 36] on input "text" at bounding box center [134, 36] width 63 height 13
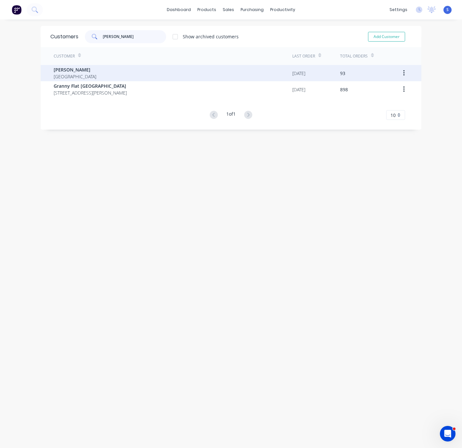
type input "[PERSON_NAME]"
click at [128, 76] on div "[PERSON_NAME] [GEOGRAPHIC_DATA]" at bounding box center [173, 73] width 239 height 16
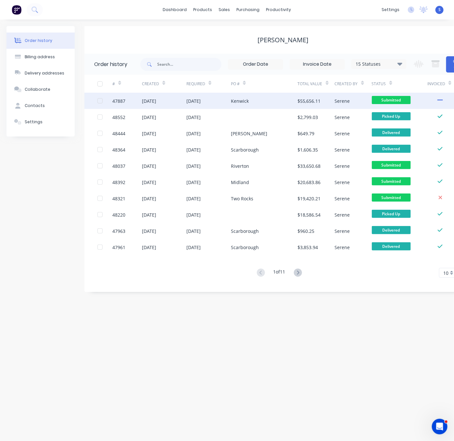
click at [245, 103] on div "Kenwick" at bounding box center [240, 100] width 18 height 7
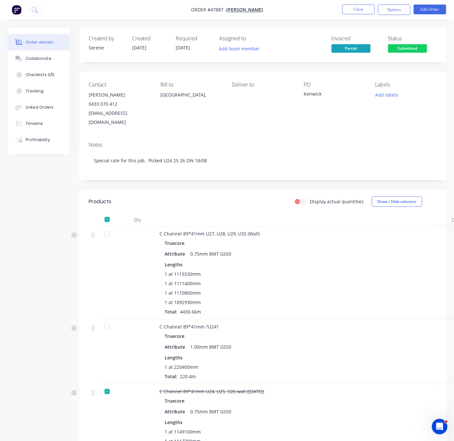
click at [196, 213] on header "Products Display actual quantities Show / Hide columns" at bounding box center [263, 201] width 368 height 23
click at [439, 9] on button "Edit Order" at bounding box center [430, 10] width 32 height 10
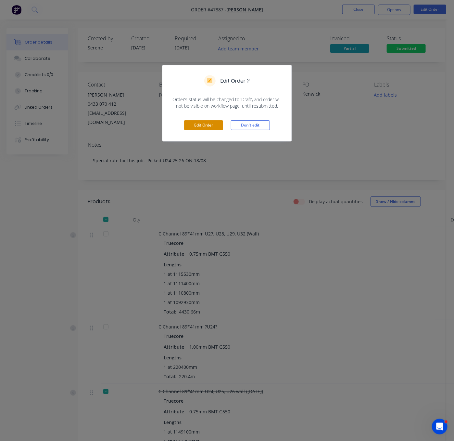
click at [207, 130] on button "Edit Order" at bounding box center [203, 125] width 39 height 10
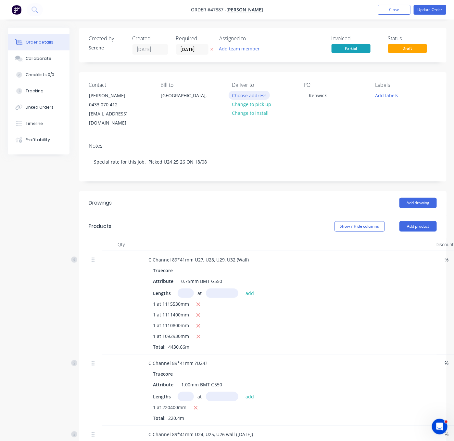
click at [252, 99] on button "Choose address" at bounding box center [250, 95] width 42 height 9
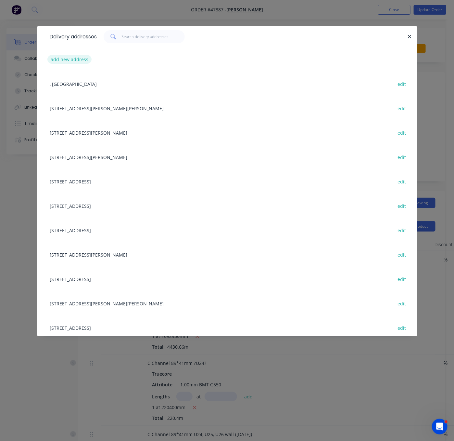
click at [59, 64] on button "add new address" at bounding box center [69, 59] width 45 height 9
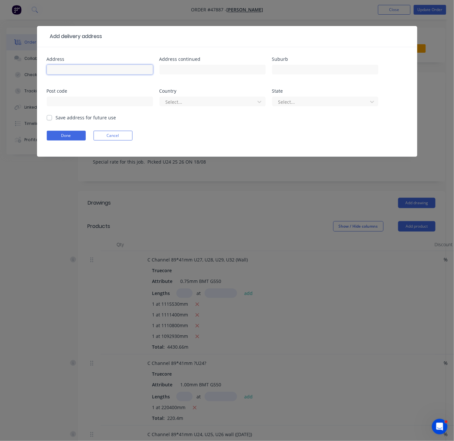
click at [71, 72] on input "text" at bounding box center [100, 70] width 106 height 10
paste input "[STREET_ADDRESS][PERSON_NAME]"
drag, startPoint x: 116, startPoint y: 73, endPoint x: 90, endPoint y: 74, distance: 25.7
click at [90, 74] on input "[STREET_ADDRESS][PERSON_NAME]" at bounding box center [100, 70] width 106 height 10
type input "[STREET_ADDRESS][PERSON_NAME]，"
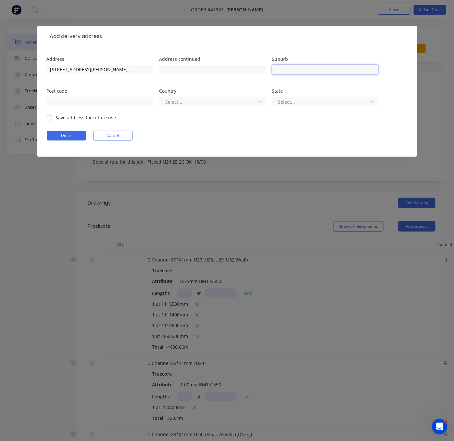
drag, startPoint x: 284, startPoint y: 73, endPoint x: 289, endPoint y: 71, distance: 5.5
click at [284, 73] on input "text" at bounding box center [325, 70] width 106 height 10
type input "Kenwick"
click at [192, 106] on div at bounding box center [208, 102] width 87 height 8
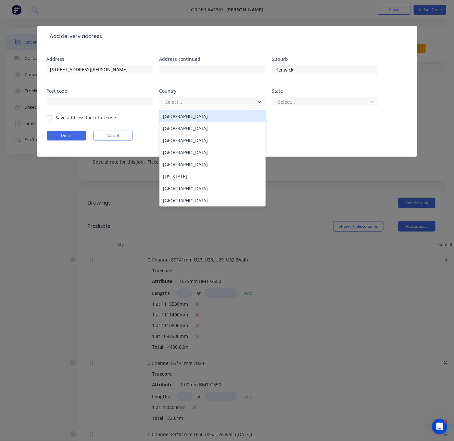
click at [184, 119] on div "[GEOGRAPHIC_DATA]" at bounding box center [213, 116] width 106 height 12
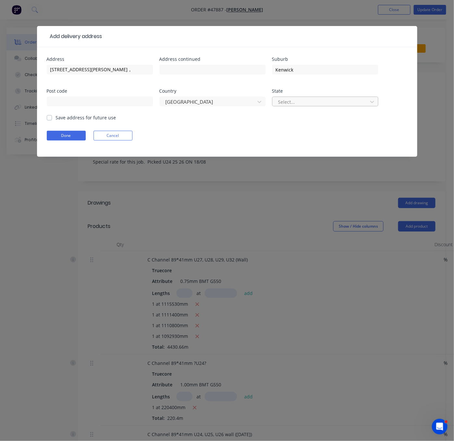
click at [330, 106] on div at bounding box center [321, 102] width 87 height 8
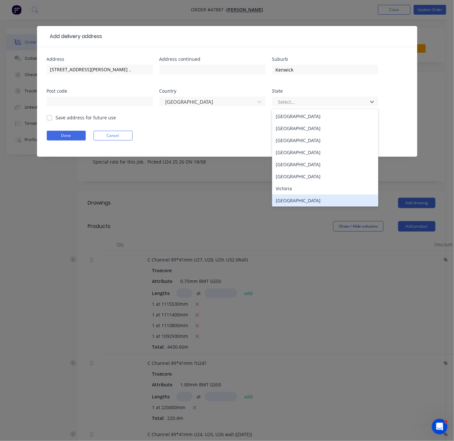
click at [305, 200] on div "[GEOGRAPHIC_DATA]" at bounding box center [325, 200] width 106 height 12
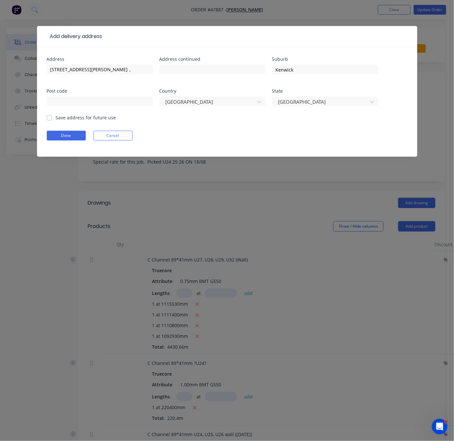
click at [56, 121] on label "Save address for future use" at bounding box center [86, 117] width 60 height 7
click at [50, 120] on input "Save address for future use" at bounding box center [49, 117] width 5 height 6
checkbox input "true"
click at [62, 140] on button "Done" at bounding box center [66, 136] width 39 height 10
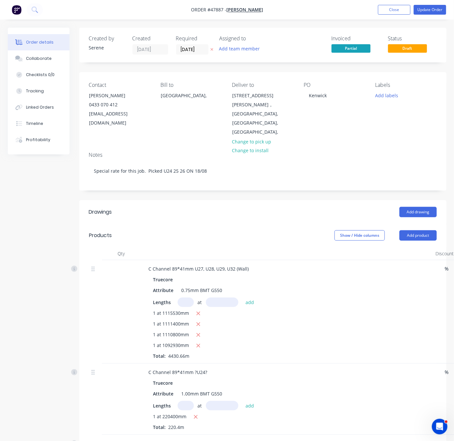
click at [257, 227] on header "Products Show / Hide columns Add product" at bounding box center [263, 235] width 368 height 23
click at [422, 11] on button "Update Order" at bounding box center [430, 10] width 32 height 10
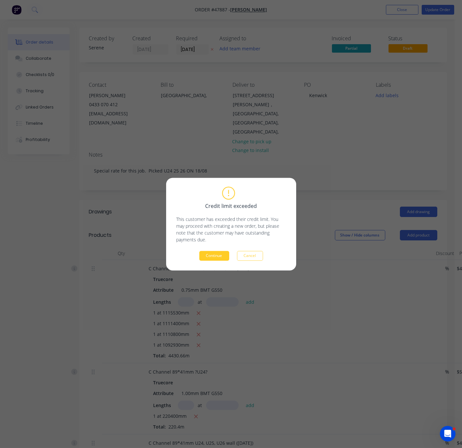
click at [217, 255] on button "Continue" at bounding box center [214, 256] width 30 height 10
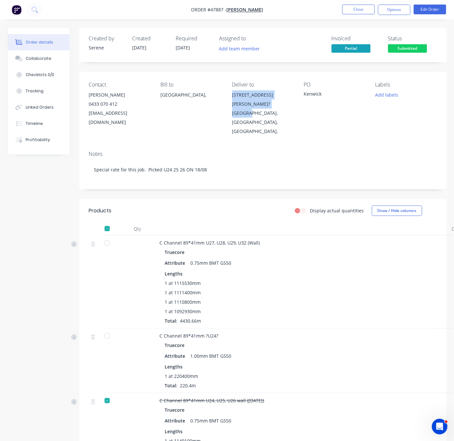
drag, startPoint x: 243, startPoint y: 98, endPoint x: 260, endPoint y: 111, distance: 22.0
click at [260, 111] on div "38-46 Stafford road? Kenwick, Western Australia, Australia," at bounding box center [262, 112] width 61 height 45
copy div "38-46 Stafford road? Kenwick"
click at [245, 103] on div "38-46 Stafford road?" at bounding box center [262, 99] width 61 height 18
click at [358, 12] on button "Close" at bounding box center [359, 10] width 32 height 10
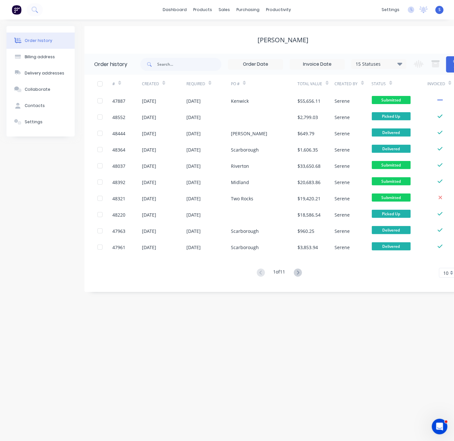
drag, startPoint x: 42, startPoint y: 187, endPoint x: 30, endPoint y: 189, distance: 12.1
click at [42, 187] on div "Order history Billing address Delivery addresses Collaborate Contacts Settings" at bounding box center [40, 159] width 68 height 266
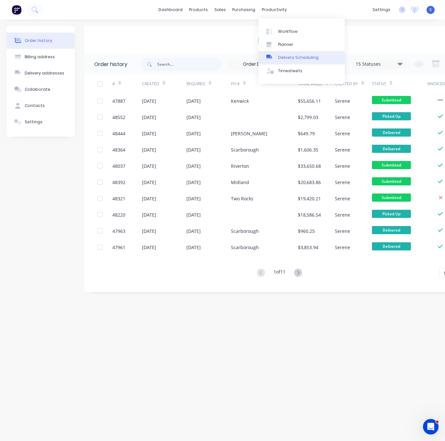
click at [292, 60] on div "Delivery Scheduling" at bounding box center [298, 58] width 41 height 6
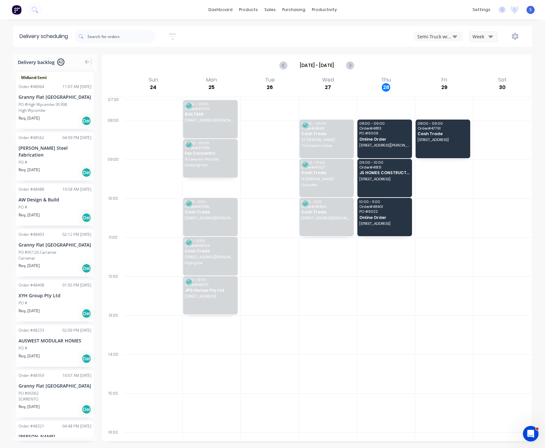
drag, startPoint x: 410, startPoint y: 271, endPoint x: 448, endPoint y: 271, distance: 38.0
click at [380, 314] on div at bounding box center [386, 296] width 58 height 39
click at [440, 40] on div "Semi-Truck with Hiab" at bounding box center [434, 36] width 35 height 7
click at [440, 80] on div "Utes Delivery" at bounding box center [446, 78] width 64 height 13
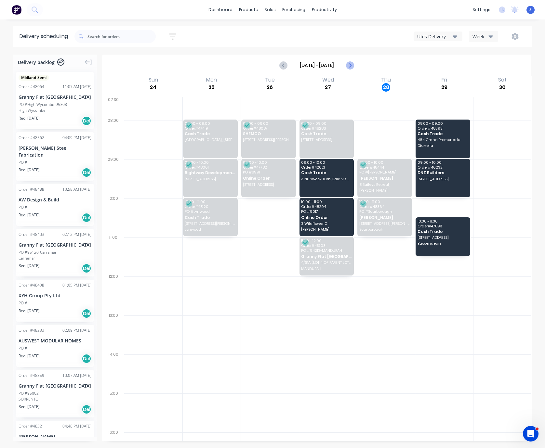
click at [348, 68] on icon "Next page" at bounding box center [349, 65] width 3 height 5
type input "Aug 31 - Sep 6"
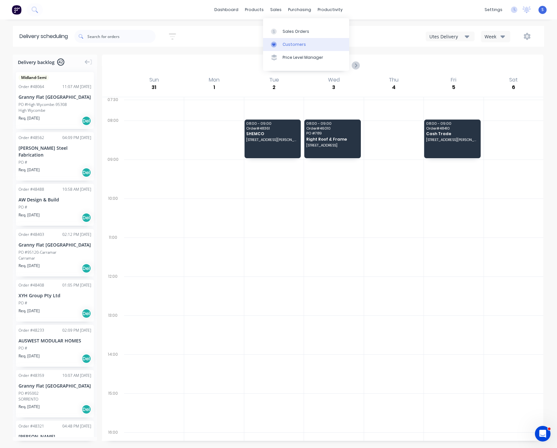
click at [298, 45] on div "Customers" at bounding box center [294, 45] width 23 height 6
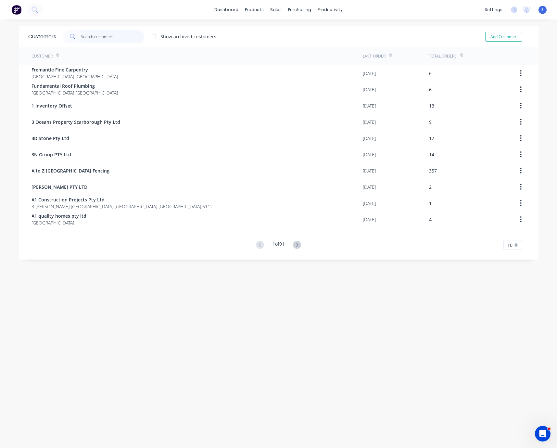
click at [121, 36] on input "text" at bounding box center [112, 36] width 63 height 13
type input "c"
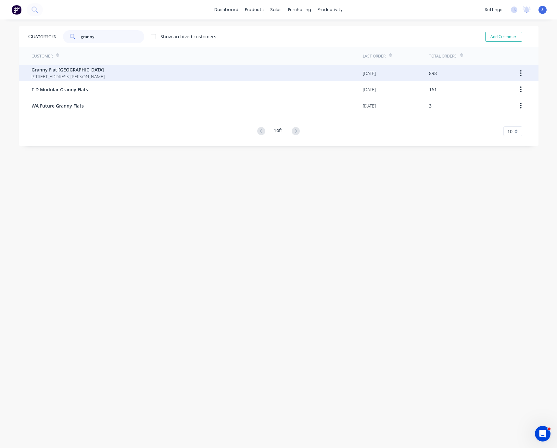
type input "granny"
click at [87, 77] on span "92 McCoy st Booragoon Western Australia Australia" at bounding box center [68, 76] width 73 height 7
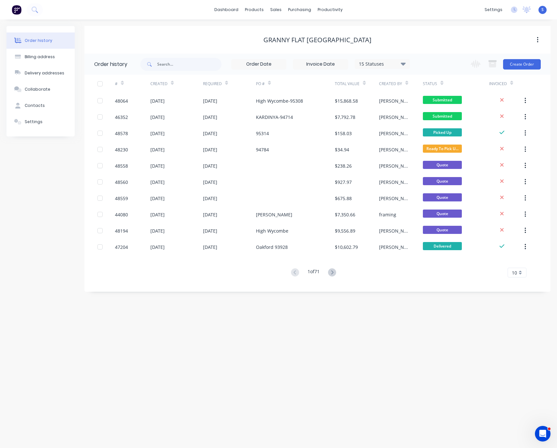
drag, startPoint x: 231, startPoint y: 37, endPoint x: 308, endPoint y: 37, distance: 77.7
click at [461, 63] on button "Create Order" at bounding box center [522, 64] width 38 height 10
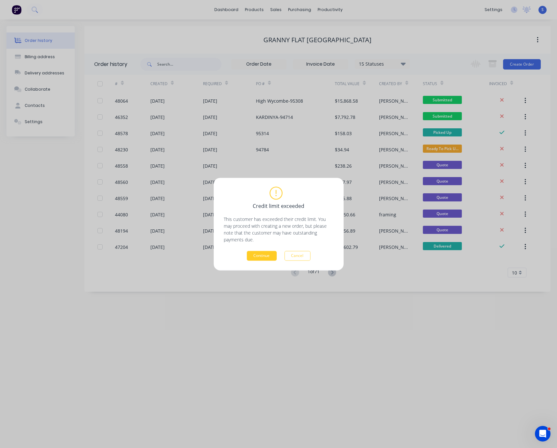
click at [262, 255] on button "Continue" at bounding box center [262, 256] width 30 height 10
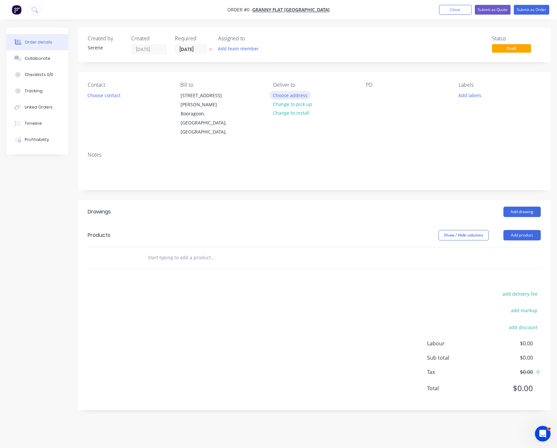
click at [293, 99] on button "Choose address" at bounding box center [291, 95] width 42 height 9
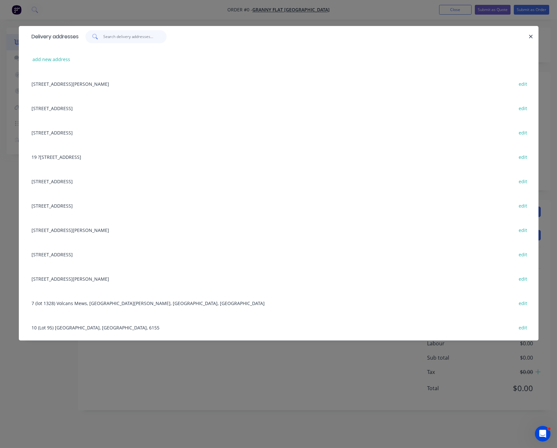
click at [127, 36] on input "text" at bounding box center [134, 36] width 63 height 13
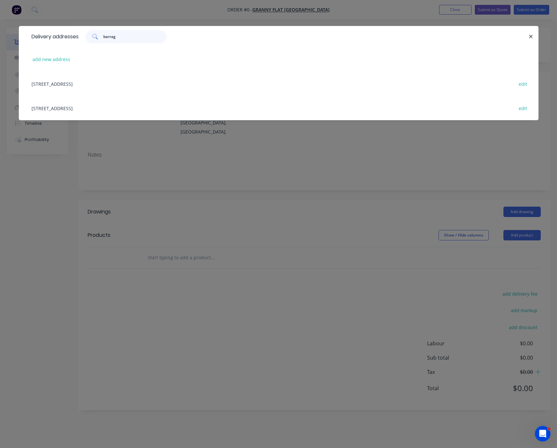
type input "barrag"
click at [134, 90] on div "84 (lot124) Peaceful Waters Dr,, Barragup, Western Australia, Australia edit" at bounding box center [279, 83] width 500 height 24
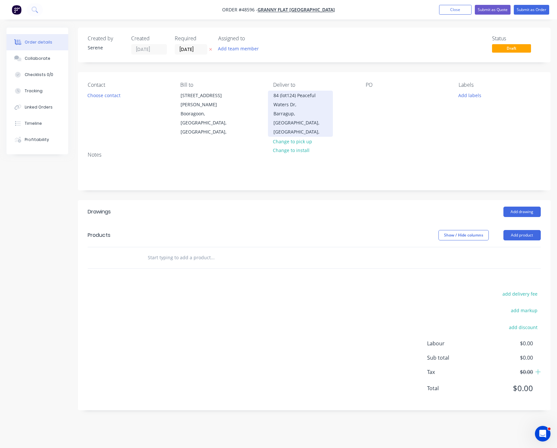
click at [285, 109] on div "84 (lot124) Peaceful Waters Dr," at bounding box center [301, 100] width 54 height 18
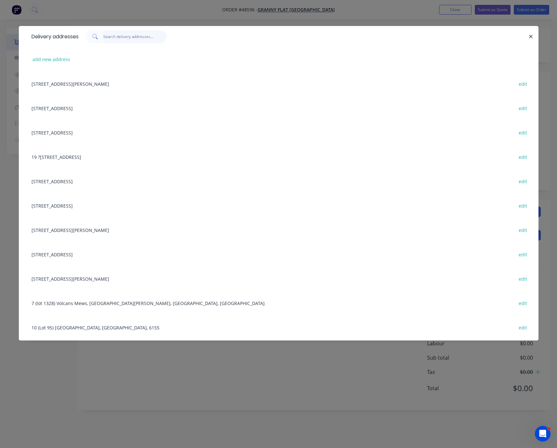
click at [123, 34] on input "text" at bounding box center [134, 36] width 63 height 13
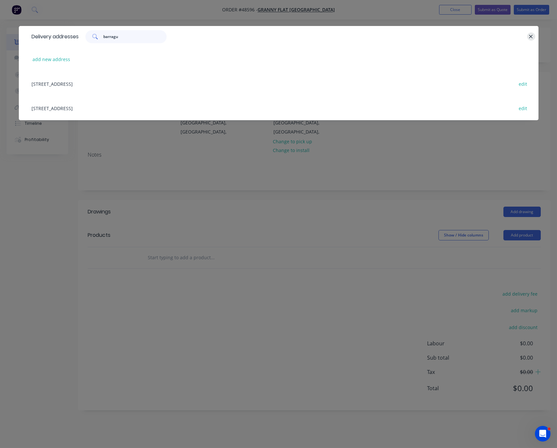
type input "barragu"
click at [461, 37] on icon "button" at bounding box center [531, 37] width 4 height 6
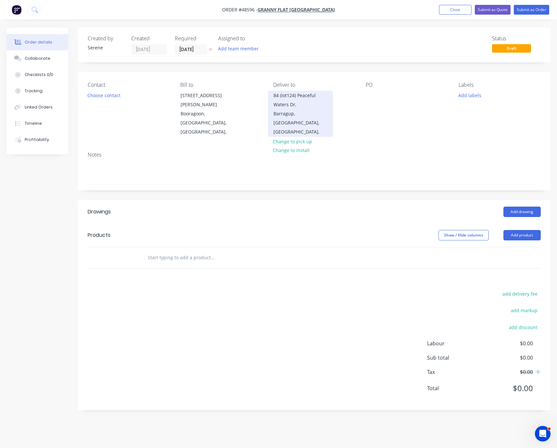
click at [294, 109] on div "84 (lot124) Peaceful Waters Dr," at bounding box center [301, 100] width 54 height 18
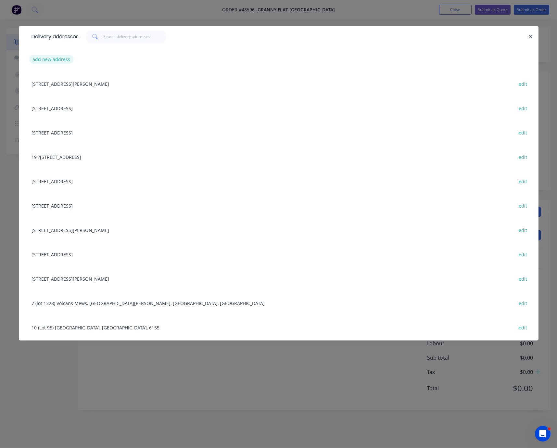
click at [55, 64] on button "add new address" at bounding box center [51, 59] width 45 height 9
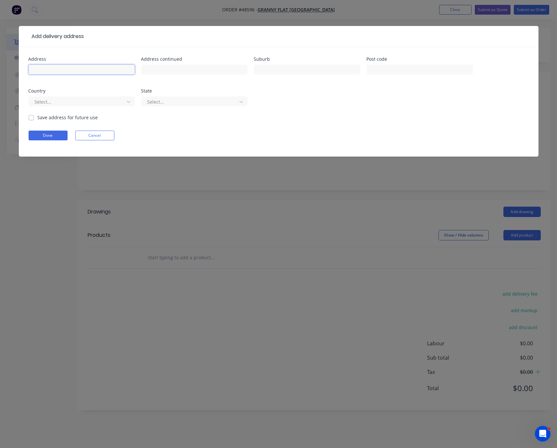
click at [57, 74] on input "text" at bounding box center [82, 70] width 106 height 10
type input "75A (Lot2) Greenwood Way,"
type input "Barragup"
click at [99, 106] on div at bounding box center [77, 102] width 87 height 8
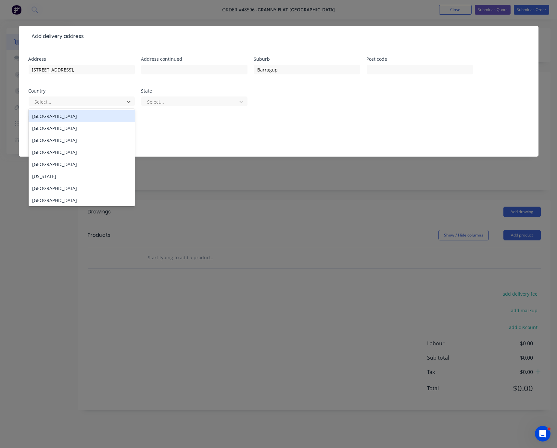
click at [63, 122] on div "Australia" at bounding box center [82, 116] width 106 height 12
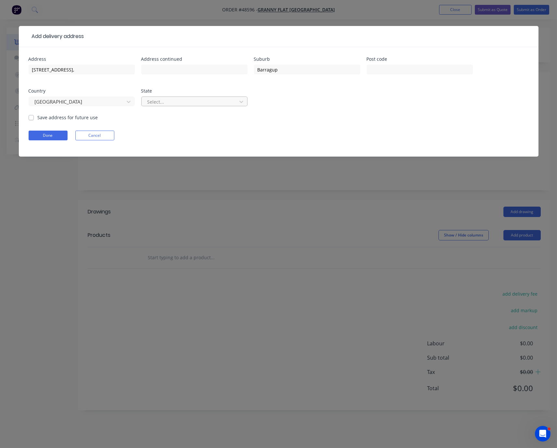
click at [180, 106] on div at bounding box center [190, 102] width 87 height 8
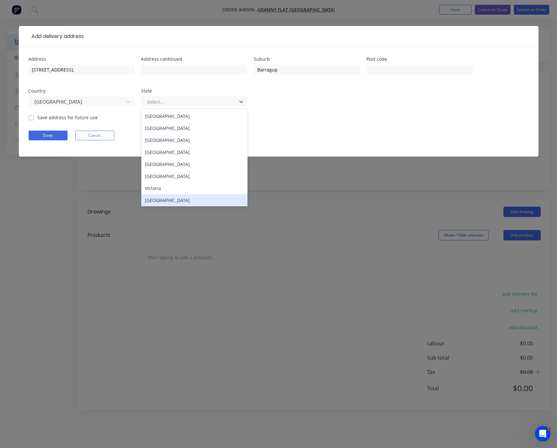
click at [172, 204] on div "Western Australia" at bounding box center [194, 200] width 106 height 12
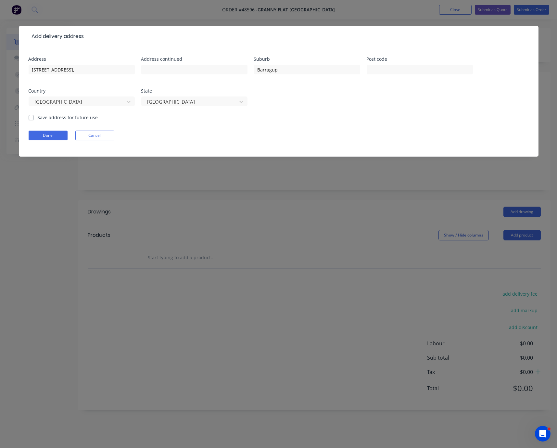
click at [38, 121] on label "Save address for future use" at bounding box center [68, 117] width 60 height 7
click at [32, 120] on input "Save address for future use" at bounding box center [31, 117] width 5 height 6
checkbox input "true"
click at [47, 140] on button "Done" at bounding box center [48, 136] width 39 height 10
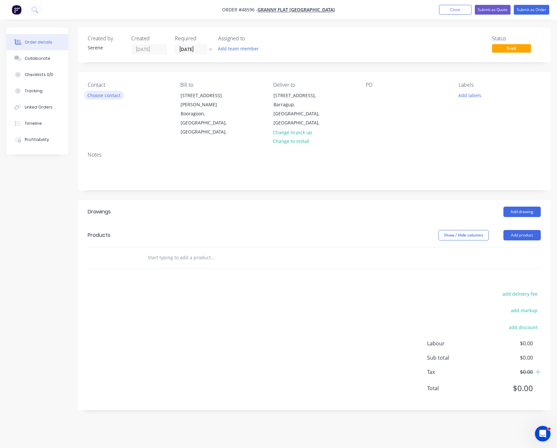
click at [107, 98] on button "Choose contact" at bounding box center [104, 95] width 40 height 9
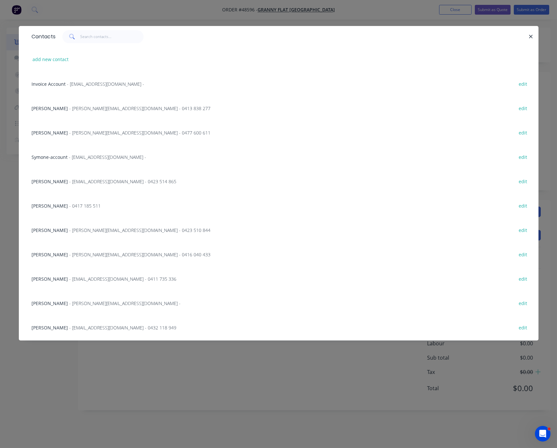
click at [70, 136] on span "- karl@grannyflatswa.com - 0477 600 611" at bounding box center [140, 133] width 141 height 6
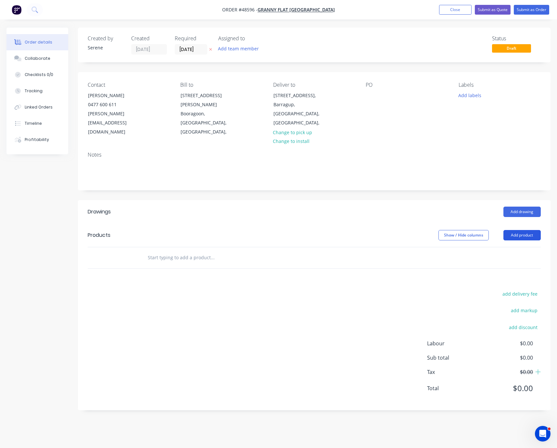
click at [461, 237] on button "Add product" at bounding box center [522, 235] width 37 height 10
click at [461, 252] on div "Product catalogue" at bounding box center [510, 251] width 50 height 9
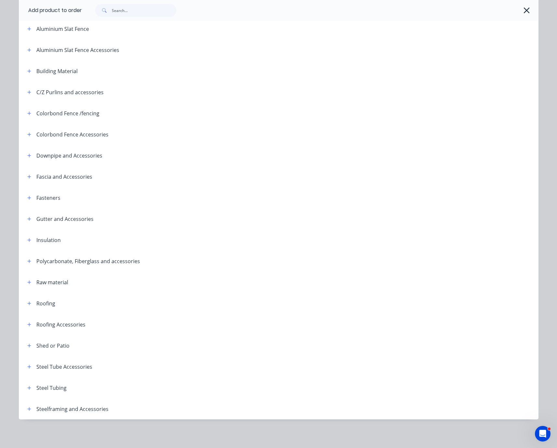
scroll to position [84, 0]
click at [25, 407] on button "button" at bounding box center [29, 409] width 8 height 8
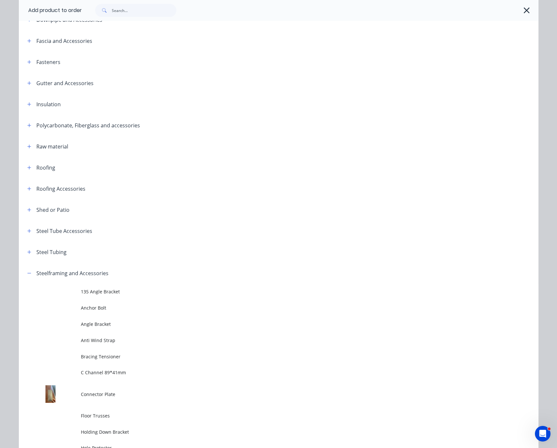
scroll to position [425, 0]
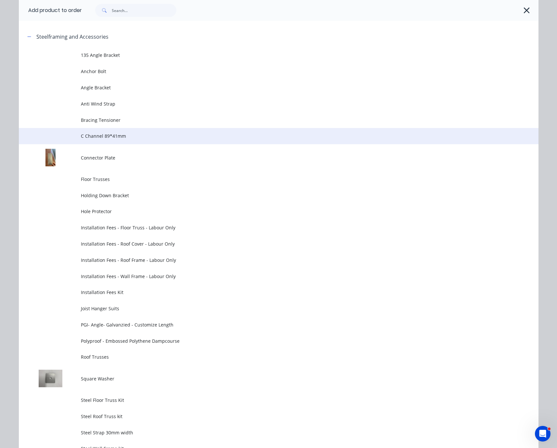
click at [113, 139] on span "C Channel 89*41mm" at bounding box center [264, 136] width 366 height 7
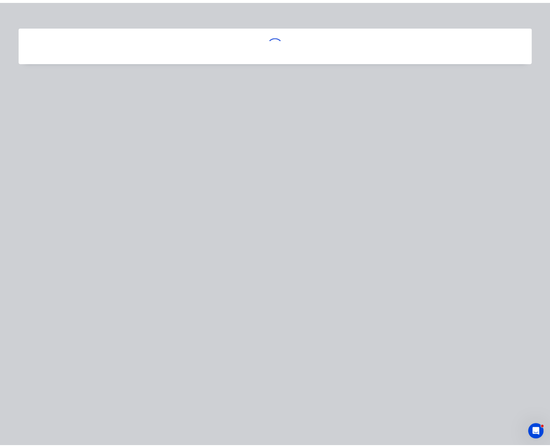
scroll to position [0, 0]
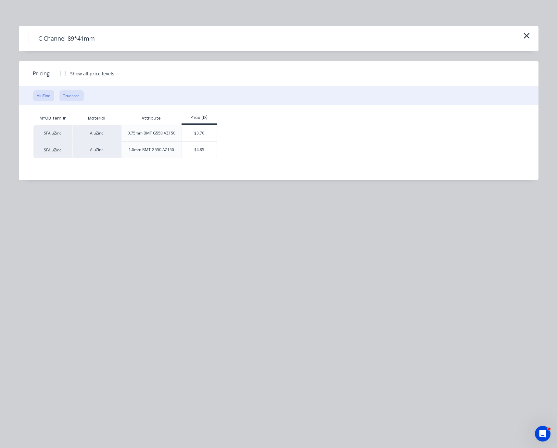
click at [80, 101] on button "Truecore" at bounding box center [71, 95] width 24 height 11
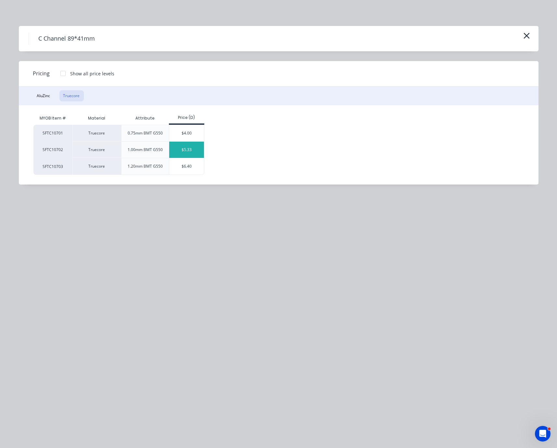
click at [191, 156] on div "$5.33" at bounding box center [186, 150] width 35 height 16
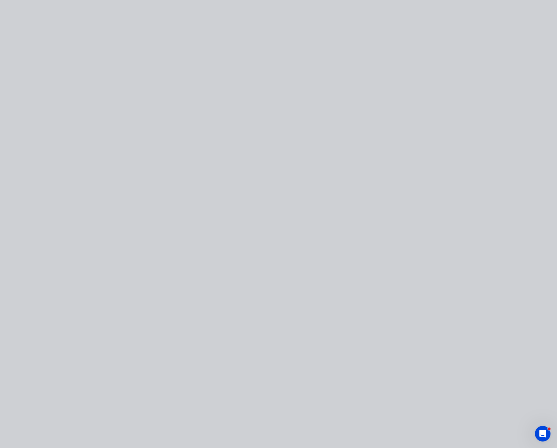
type input "$5.33"
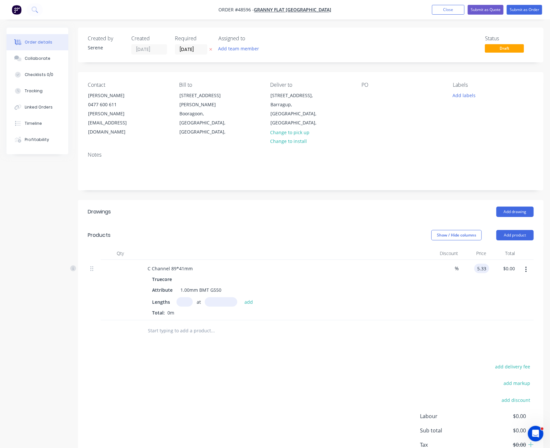
click at [461, 273] on input "5.33" at bounding box center [483, 268] width 12 height 9
type input "$5.20"
click at [281, 370] on div "add delivery fee add markup add discount Labour $0.00 Sub total $0.00 Tax $0.00…" at bounding box center [311, 417] width 446 height 111
click at [186, 307] on input "text" at bounding box center [184, 301] width 16 height 9
click at [194, 381] on div "add delivery fee add markup add discount Labour $0.00 Sub total $0.00 Tax $0.00…" at bounding box center [311, 417] width 446 height 111
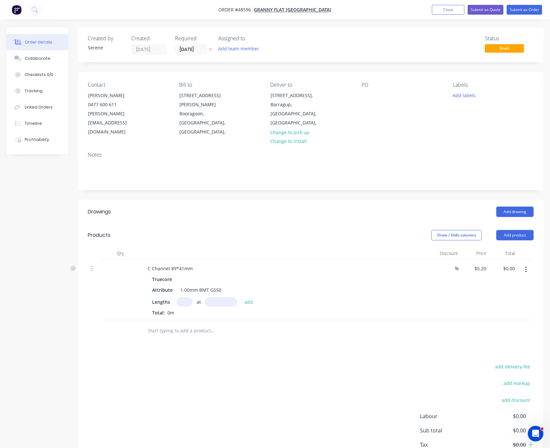
click at [186, 307] on input "text" at bounding box center [184, 301] width 16 height 9
type input "10"
type input "2485"
click at [241, 297] on button "add" at bounding box center [248, 301] width 15 height 9
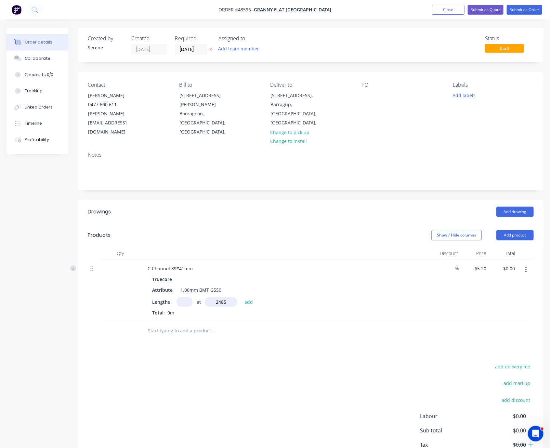
type input "$129.22"
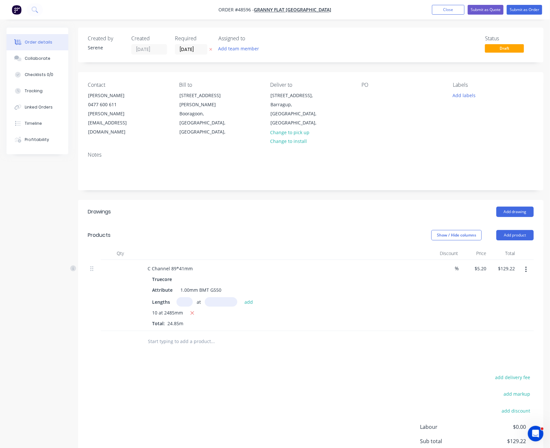
click at [295, 221] on header "Drawings Add drawing" at bounding box center [310, 211] width 465 height 23
click at [269, 224] on header "Drawings Add drawing" at bounding box center [310, 211] width 465 height 23
drag, startPoint x: 355, startPoint y: 223, endPoint x: 390, endPoint y: 230, distance: 35.4
click at [291, 214] on div "Add drawing" at bounding box center [358, 212] width 351 height 10
click at [191, 46] on input "28/08/25" at bounding box center [191, 50] width 32 height 10
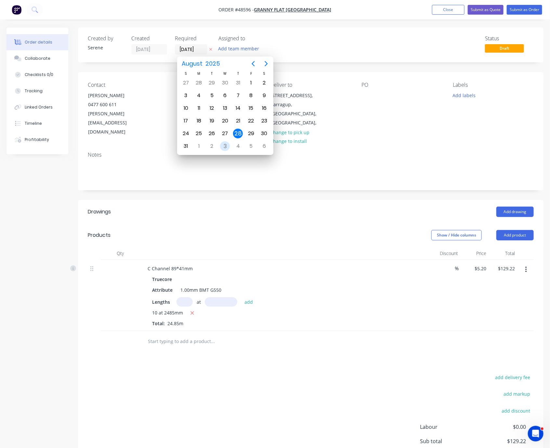
click at [225, 141] on div "3" at bounding box center [225, 146] width 10 height 10
type input "03/09/25"
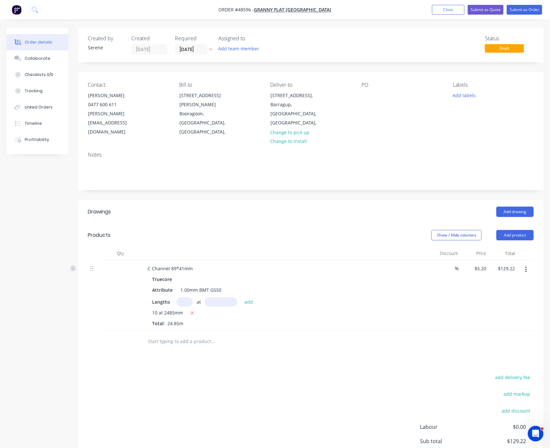
click at [247, 254] on div at bounding box center [286, 253] width 292 height 13
click at [277, 230] on header "Products Show / Hide columns Add product" at bounding box center [310, 235] width 465 height 23
click at [299, 239] on div "Show / Hide columns Add product" at bounding box center [358, 235] width 351 height 10
drag, startPoint x: 247, startPoint y: 236, endPoint x: 366, endPoint y: 240, distance: 119.3
drag, startPoint x: 13, startPoint y: 178, endPoint x: 79, endPoint y: 176, distance: 65.3
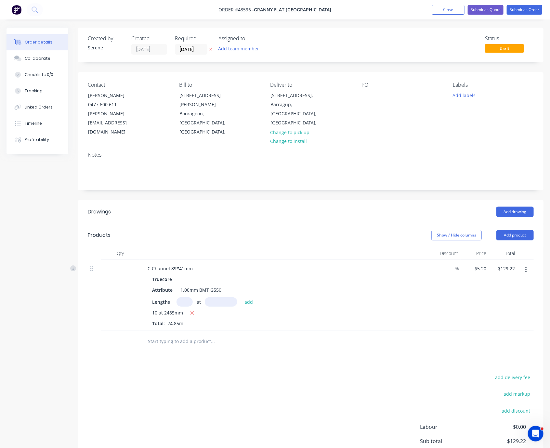
click at [79, 176] on div "Order details Collaborate Checklists 0/0 Tracking Linked Orders Timeline Profit…" at bounding box center [275, 266] width 550 height 476
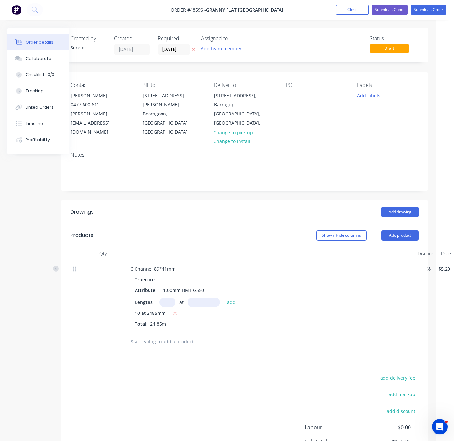
scroll to position [0, 61]
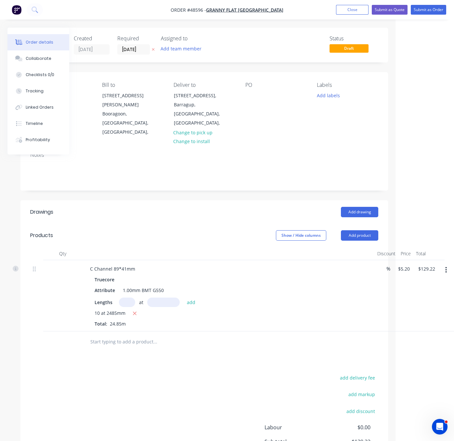
drag, startPoint x: 264, startPoint y: 239, endPoint x: 327, endPoint y: 232, distance: 63.5
click at [180, 218] on header "Drawings Add drawing" at bounding box center [204, 211] width 368 height 23
